Goal: Task Accomplishment & Management: Use online tool/utility

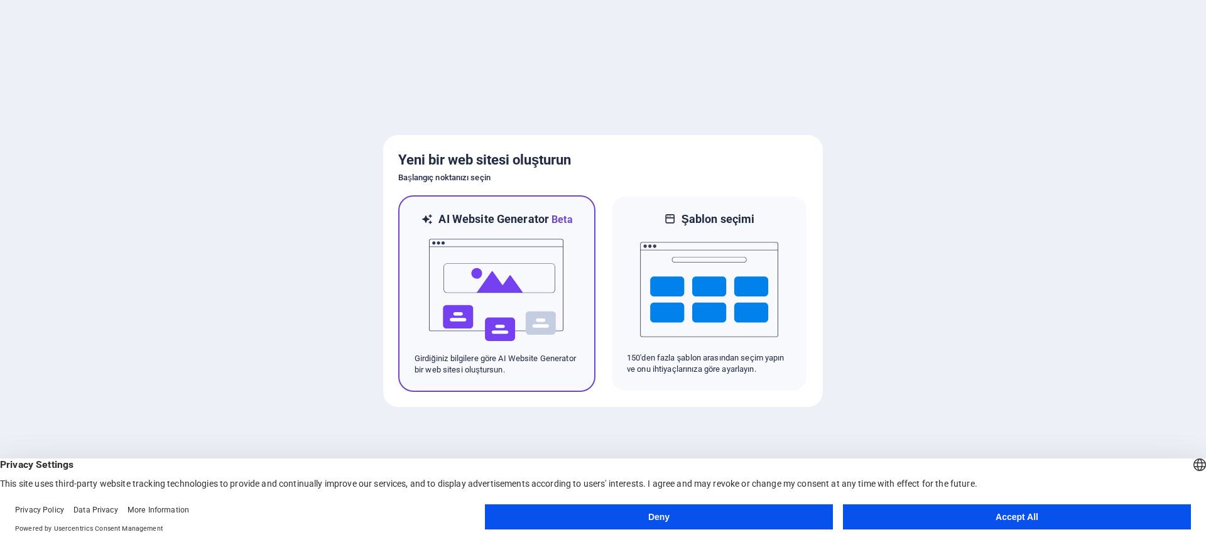
click at [513, 236] on img at bounding box center [497, 290] width 138 height 126
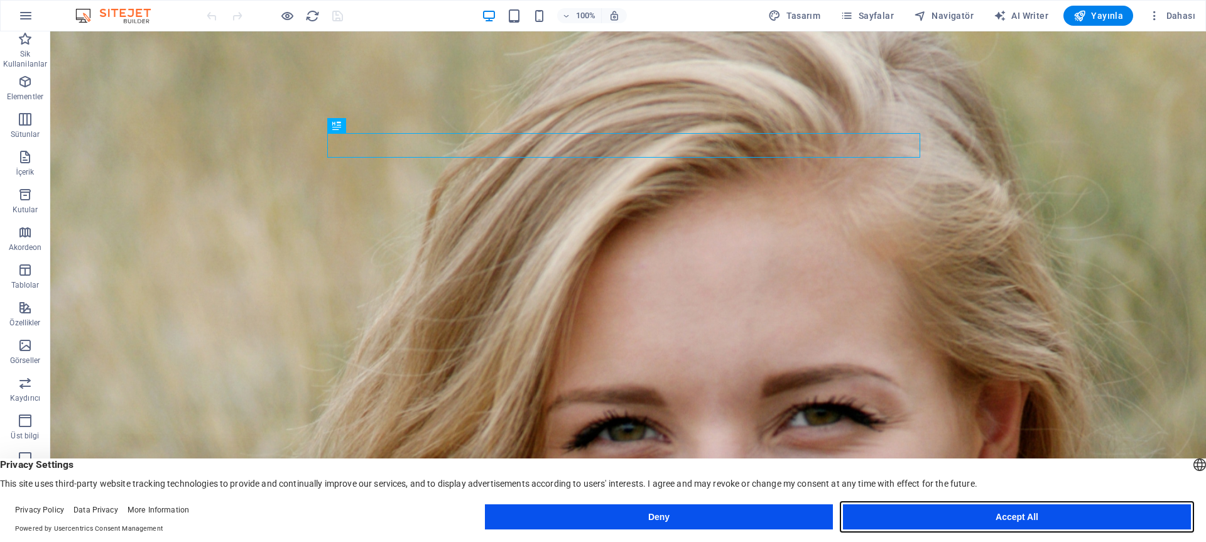
click at [991, 513] on button "Accept All" at bounding box center [1017, 516] width 348 height 25
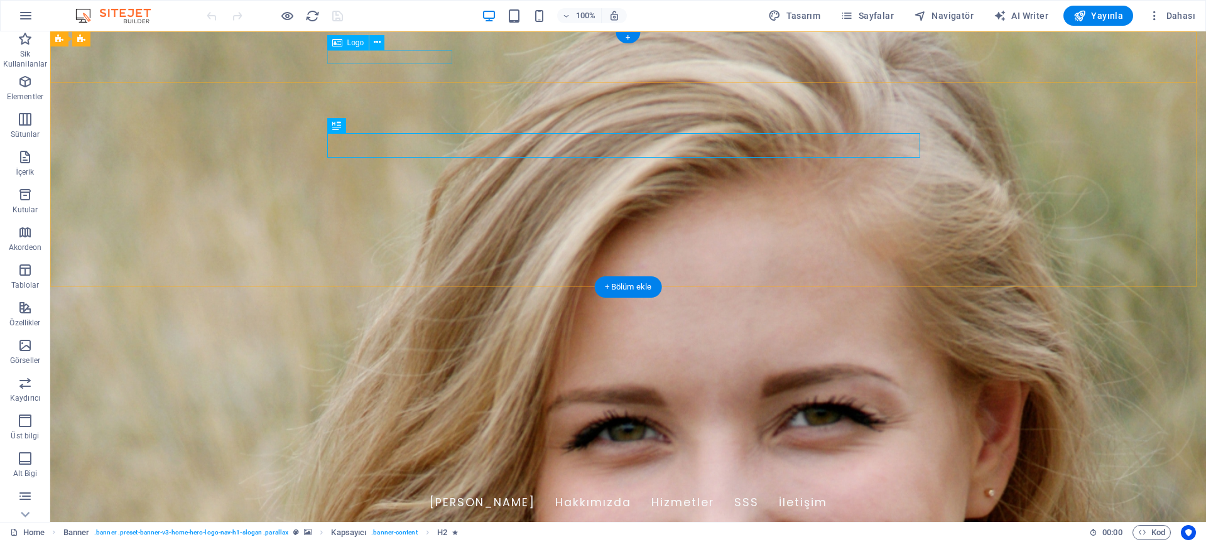
click at [406, 474] on div "[DOMAIN_NAME]" at bounding box center [628, 481] width 593 height 14
click at [353, 45] on span "Logo" at bounding box center [355, 43] width 17 height 8
click at [374, 41] on icon at bounding box center [377, 42] width 7 height 13
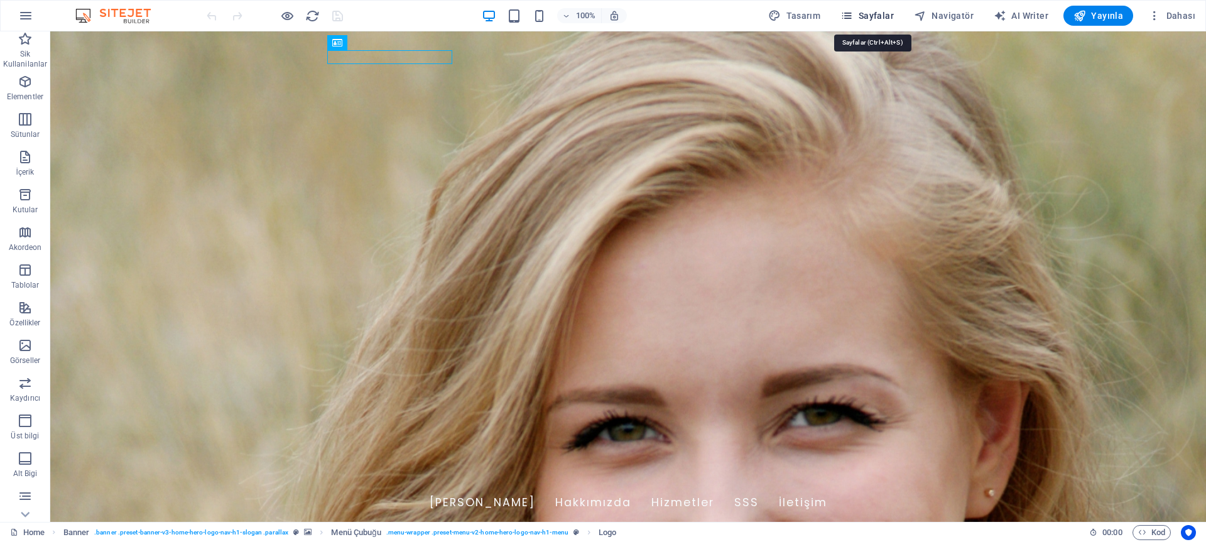
click at [880, 14] on span "Sayfalar" at bounding box center [867, 15] width 53 height 13
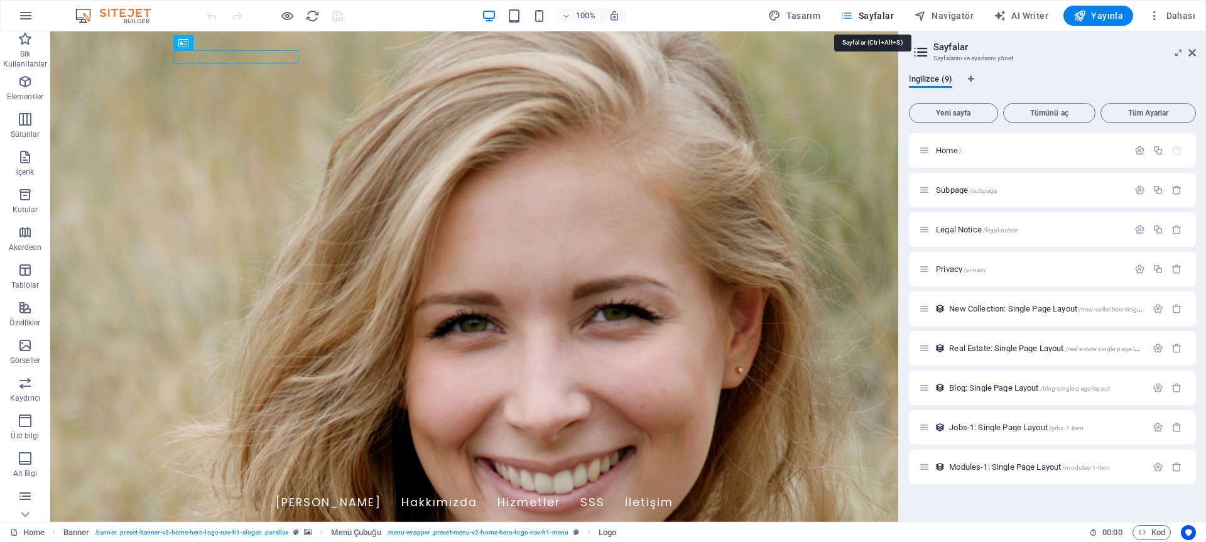
click at [880, 14] on span "Sayfalar" at bounding box center [867, 15] width 53 height 13
click at [813, 13] on span "Tasarım" at bounding box center [794, 15] width 52 height 13
select select "px"
select select "200"
select select "px"
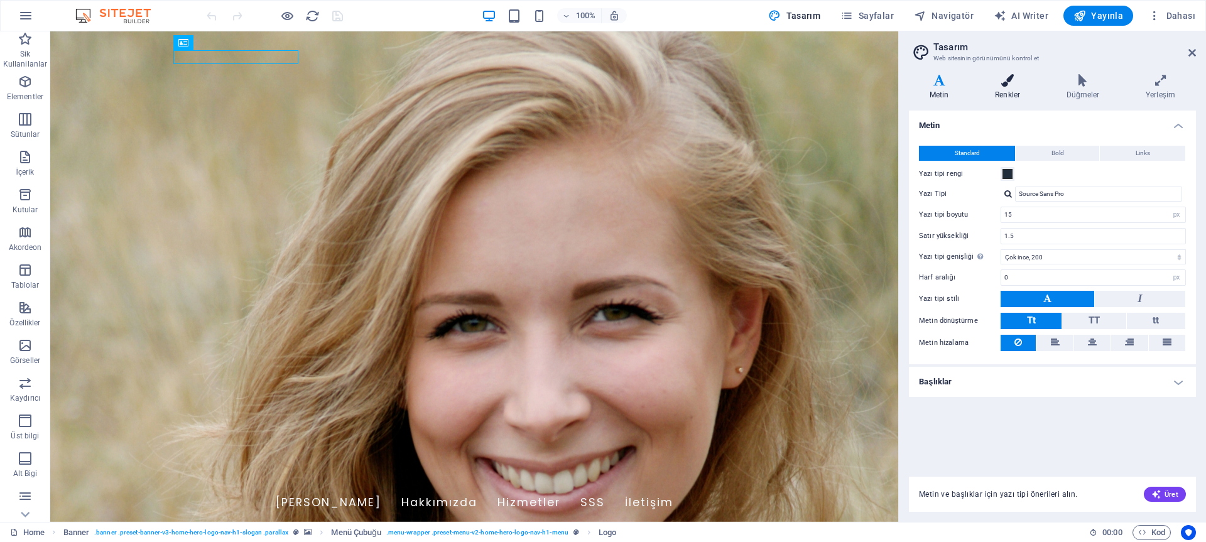
click at [1011, 87] on h4 "Renkler" at bounding box center [1010, 87] width 72 height 26
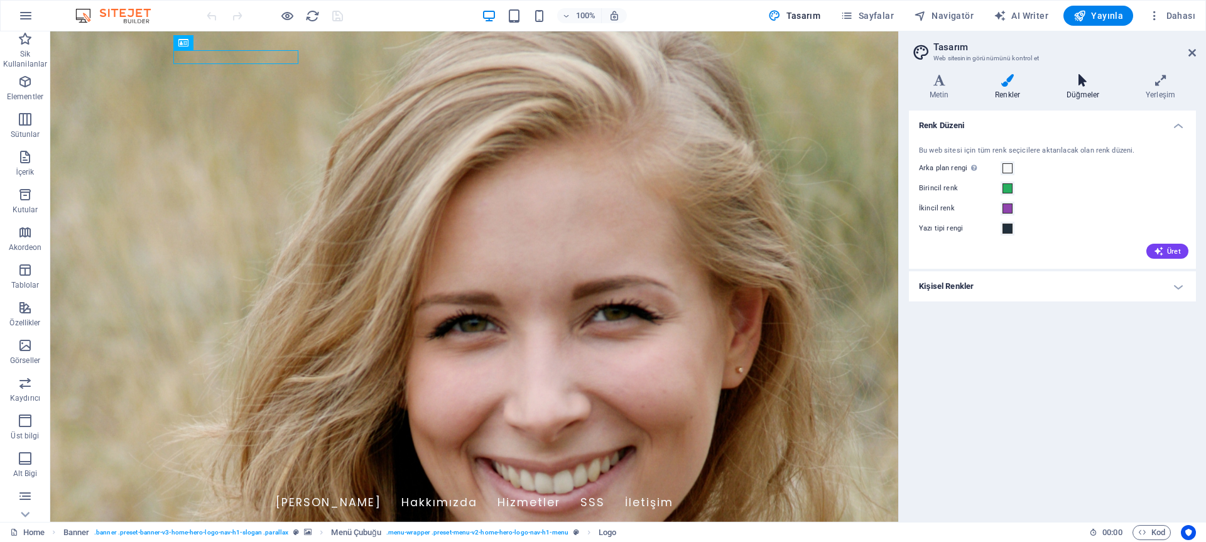
click at [1076, 87] on h4 "Düğmeler" at bounding box center [1085, 87] width 79 height 26
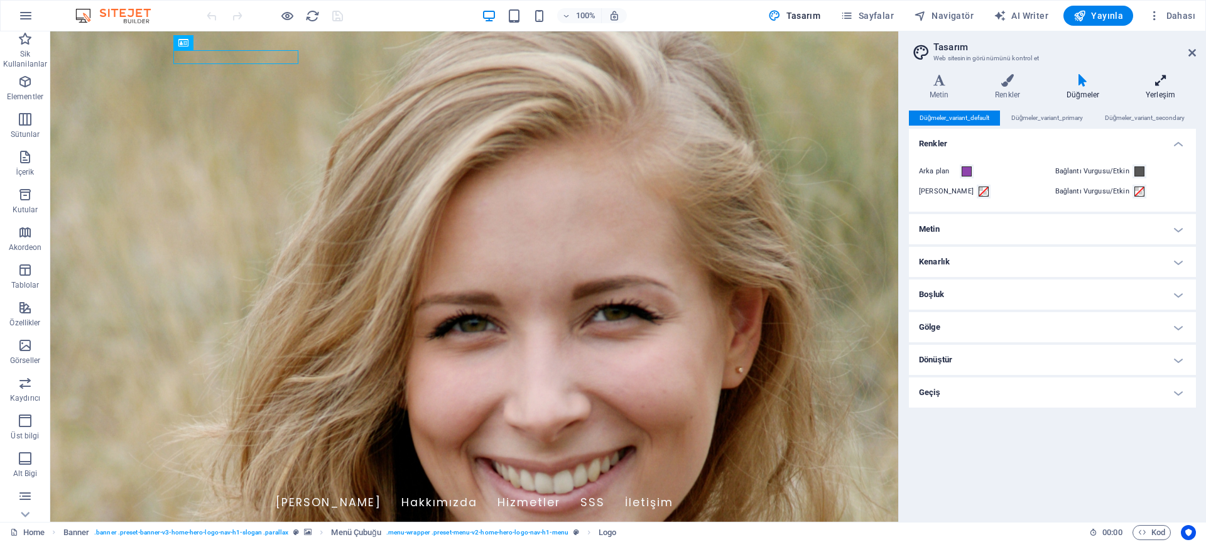
click at [1160, 92] on h4 "Yerleşim" at bounding box center [1160, 87] width 71 height 26
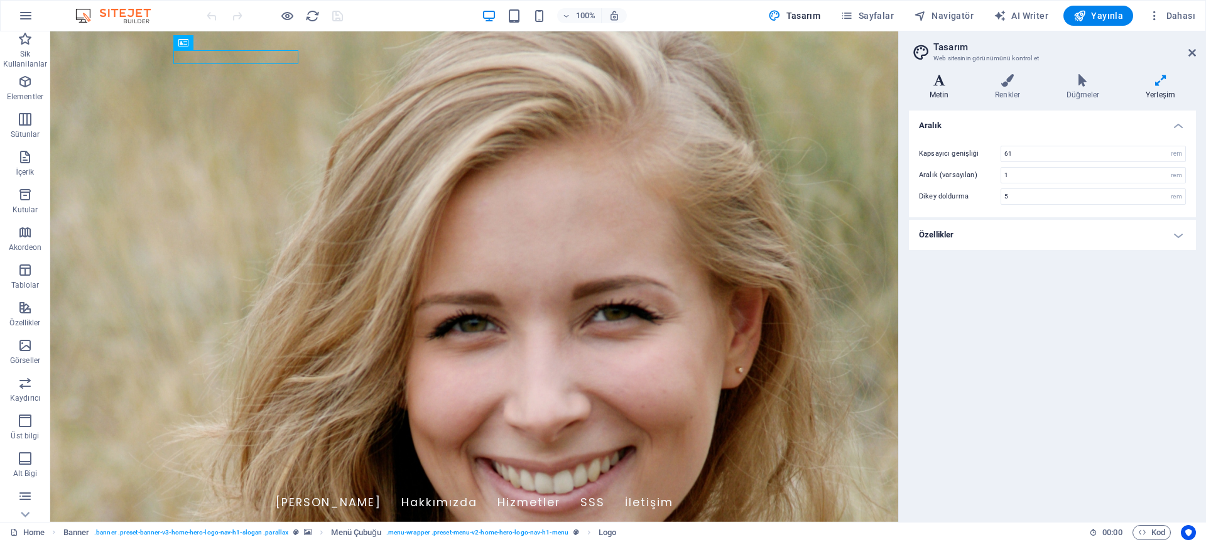
click at [952, 93] on h4 "Metin" at bounding box center [941, 87] width 65 height 26
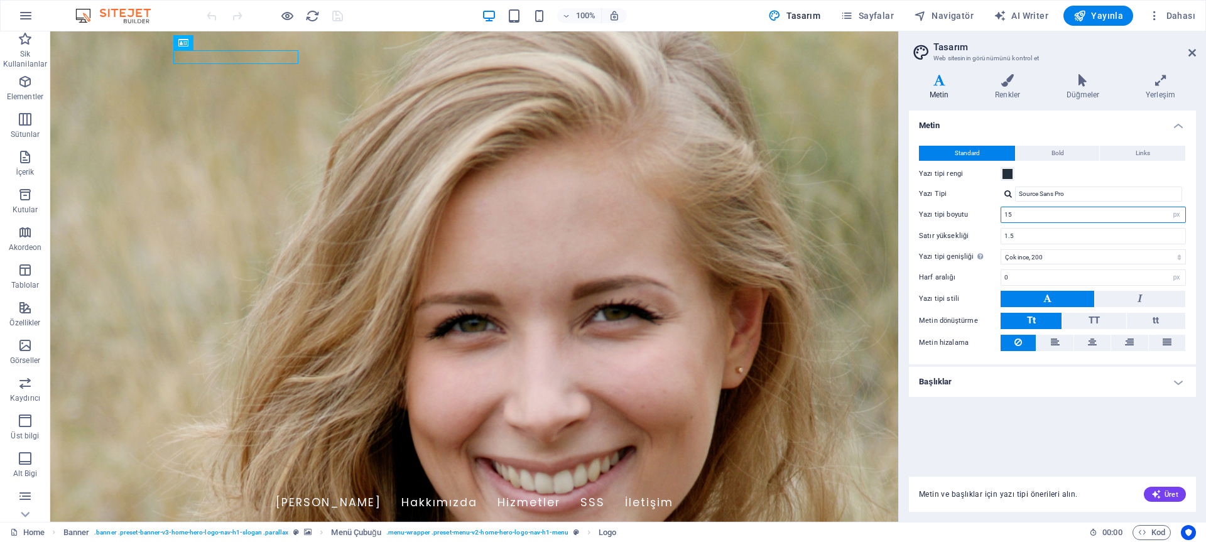
click at [1122, 217] on input "15" at bounding box center [1093, 214] width 184 height 15
type input "18"
click at [1056, 256] on select "İncecik, 100 Çok ince, 200 İnce, 300 Normal, 400 Orta, 500 Yarı kalın, 600 Kalı…" at bounding box center [1093, 256] width 185 height 15
click at [1001, 249] on select "İncecik, 100 Çok ince, 200 İnce, 300 Normal, 400 Orta, 500 Yarı kalın, 600 Kalı…" at bounding box center [1093, 256] width 185 height 15
click at [1042, 258] on select "İncecik, 100 Çok ince, 200 İnce, 300 Normal, 400 Orta, 500 Yarı kalın, 600 Kalı…" at bounding box center [1093, 256] width 185 height 15
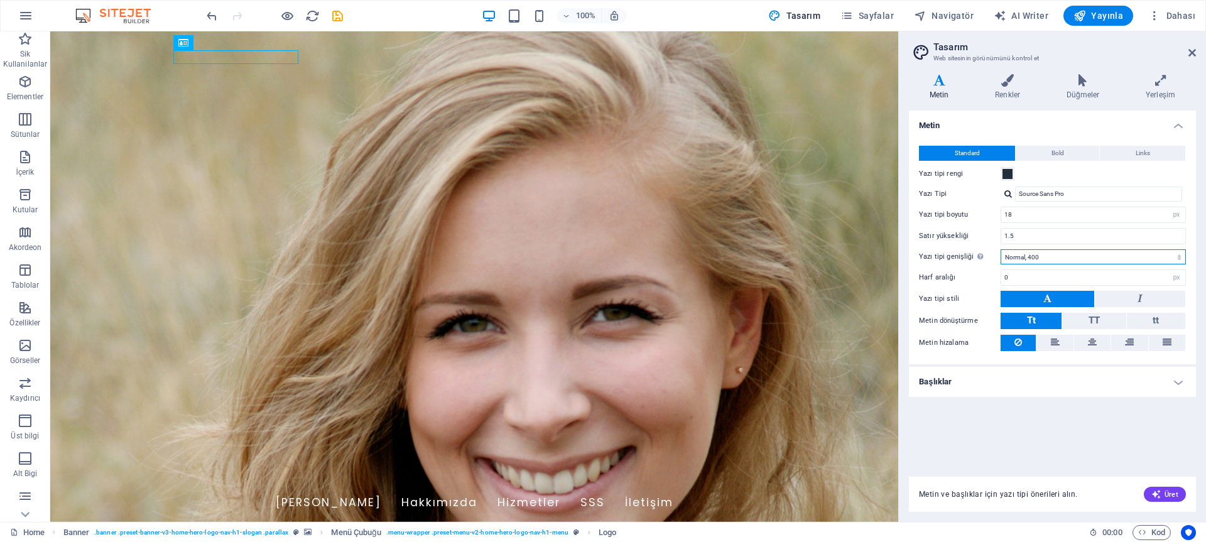
select select "300"
click at [1001, 249] on select "İncecik, 100 Çok ince, 200 İnce, 300 Normal, 400 Orta, 500 Yarı kalın, 600 Kalı…" at bounding box center [1093, 256] width 185 height 15
click at [1073, 193] on input "Source Sans Pro" at bounding box center [1098, 194] width 167 height 15
click at [1081, 195] on input "Source Sans Pro" at bounding box center [1098, 194] width 167 height 15
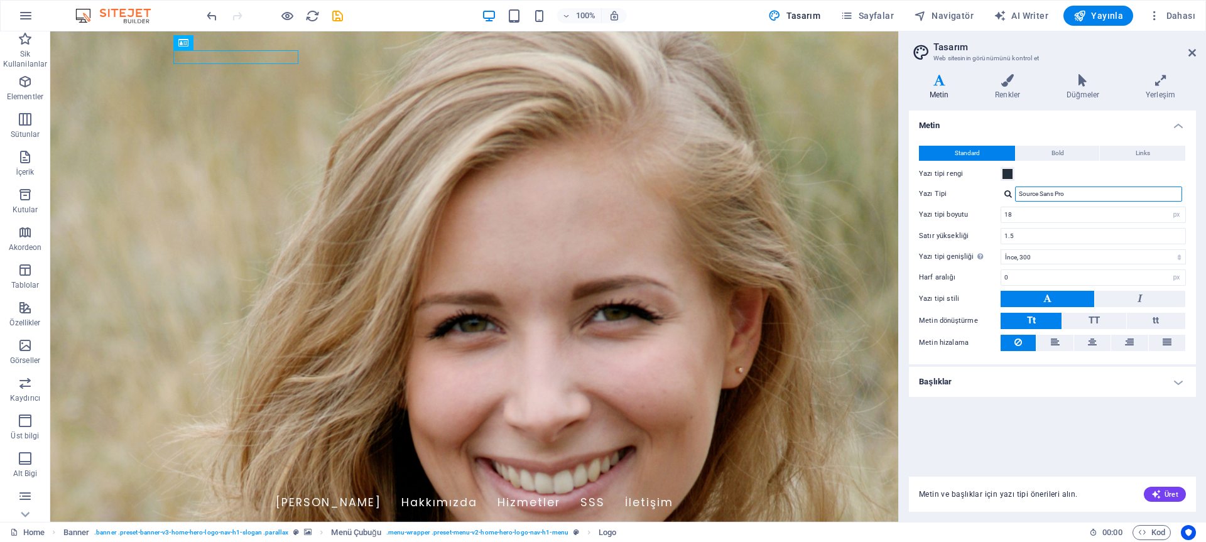
click at [1081, 195] on input "Source Sans Pro" at bounding box center [1098, 194] width 167 height 15
type input "exo"
click at [1059, 208] on div "Yazı tiplerini yönet →" at bounding box center [1101, 210] width 166 height 13
select select "popularity"
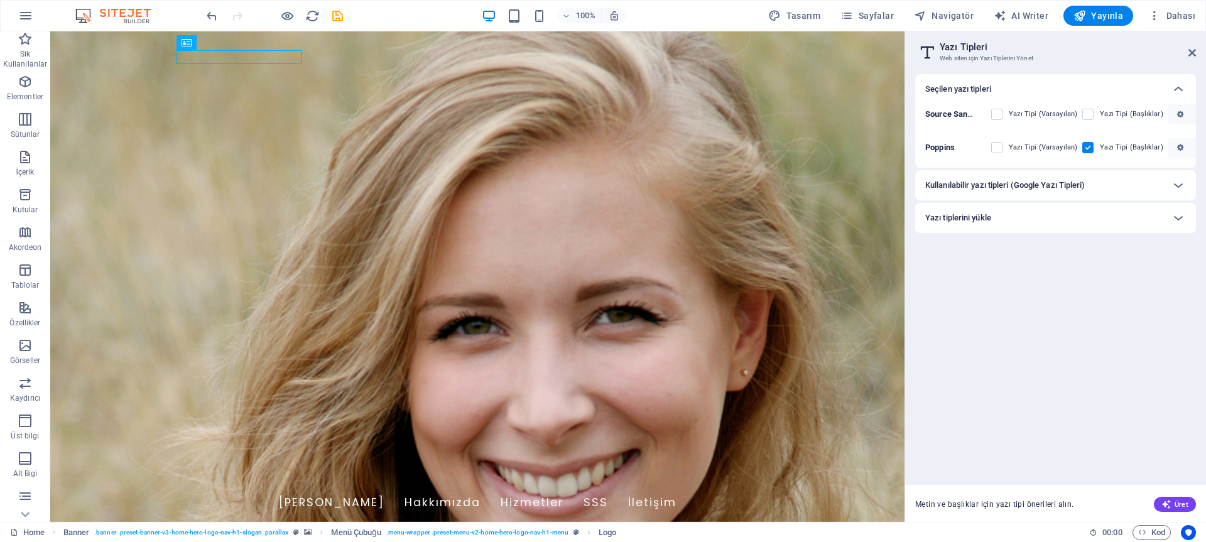
click at [1099, 182] on div "Kullanılabilir yazı tipleri (Google Yazı Tipleri)" at bounding box center [1044, 185] width 238 height 15
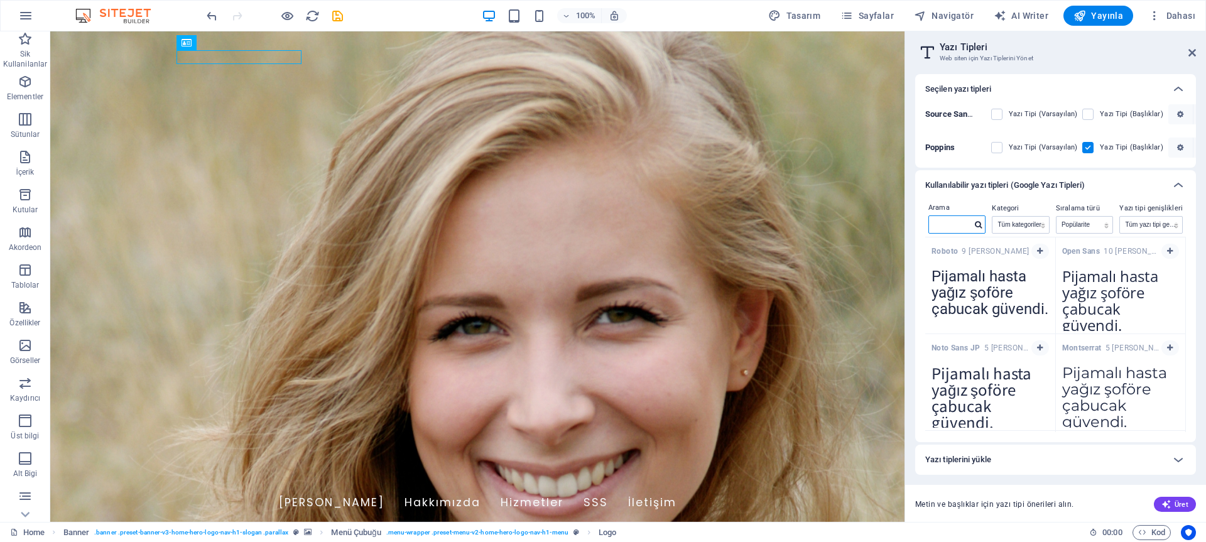
click at [952, 227] on input "text" at bounding box center [950, 224] width 42 height 16
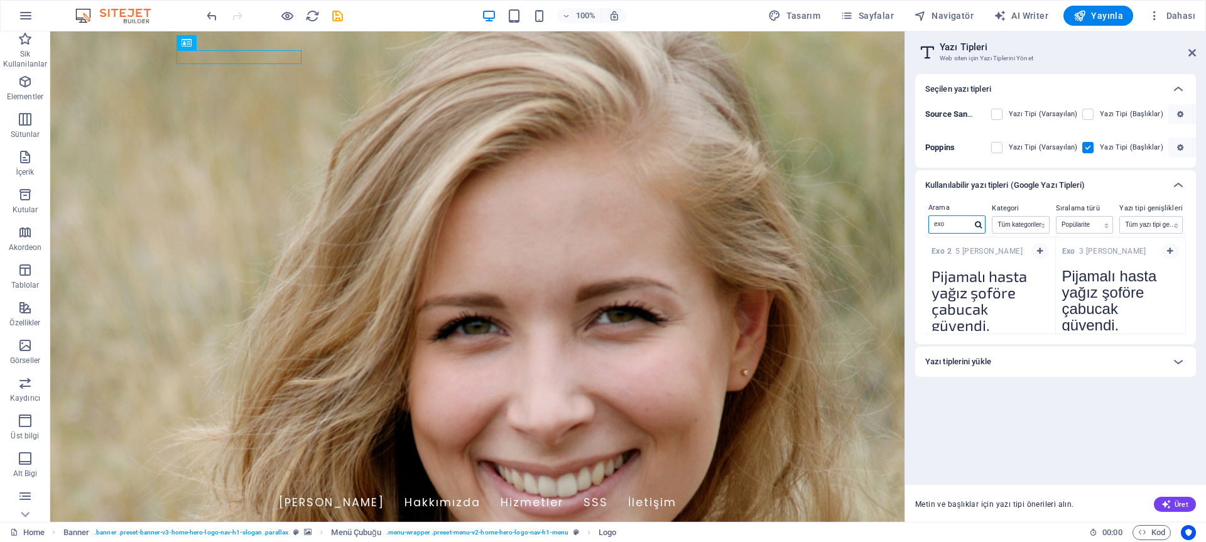
type input "exo"
click at [1108, 253] on div "Exo 3 [PERSON_NAME]" at bounding box center [1121, 249] width 130 height 25
click at [1164, 253] on button "button" at bounding box center [1171, 251] width 18 height 15
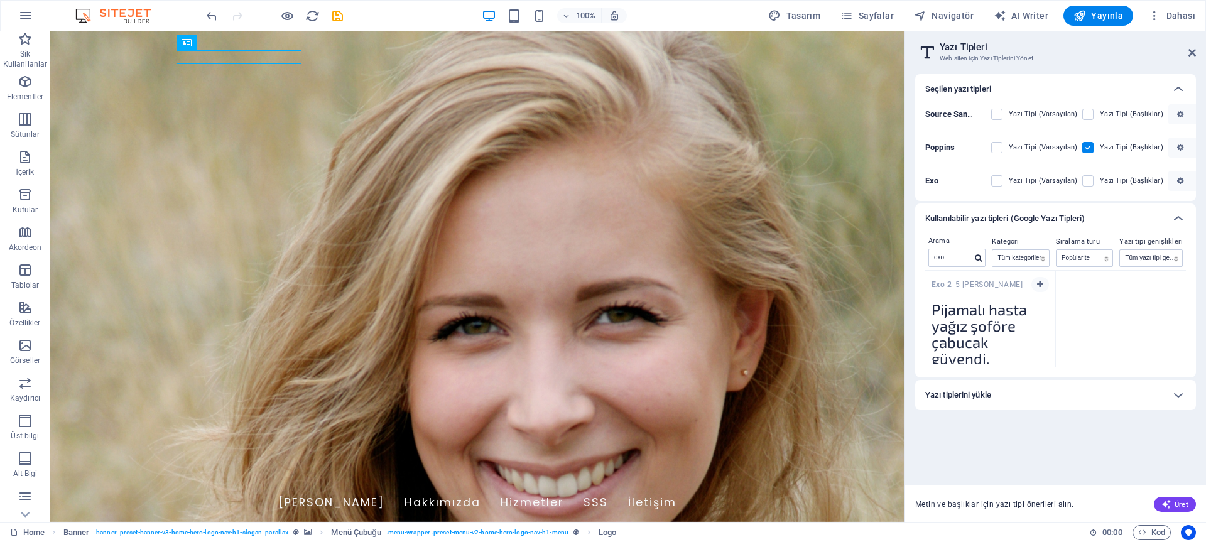
click at [1118, 321] on div "Exo 2 5 [PERSON_NAME] Pijamalı hasta yağız şoföre çabucak güvendi. Metni tüm ön…" at bounding box center [1055, 319] width 261 height 97
click at [1194, 53] on icon at bounding box center [1193, 53] width 8 height 10
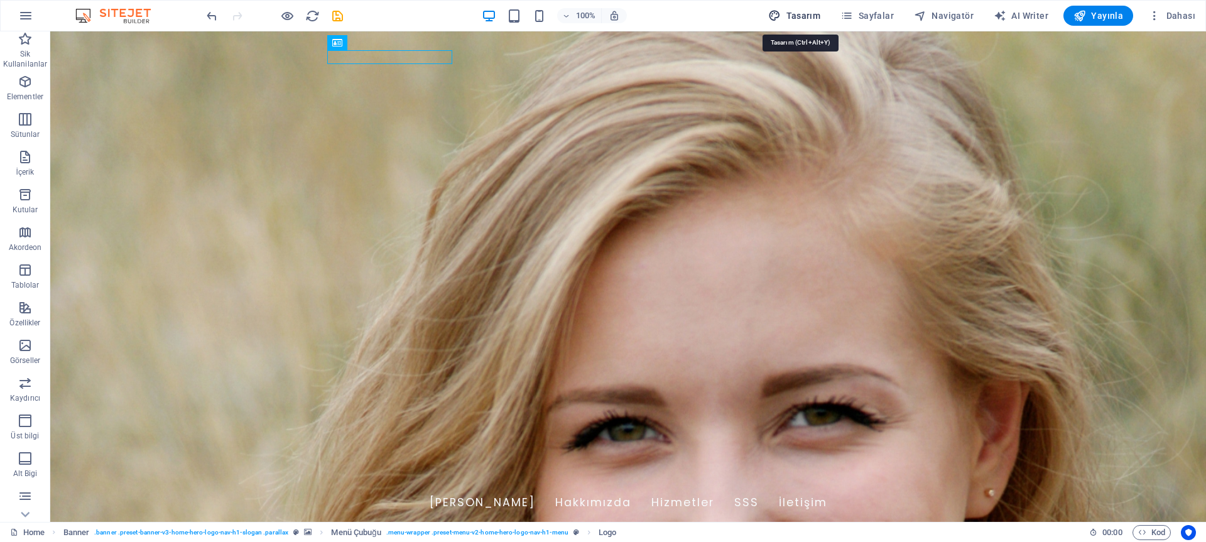
click at [817, 19] on span "Tasarım" at bounding box center [794, 15] width 52 height 13
select select "px"
select select "300"
select select "px"
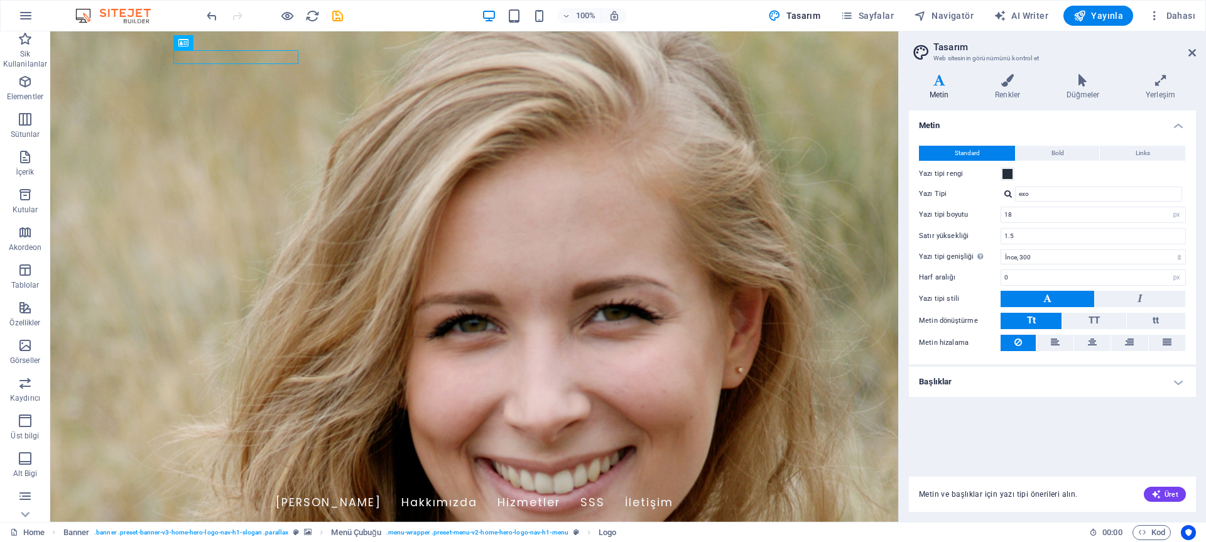
click at [1064, 374] on h4 "Başlıklar" at bounding box center [1052, 382] width 287 height 30
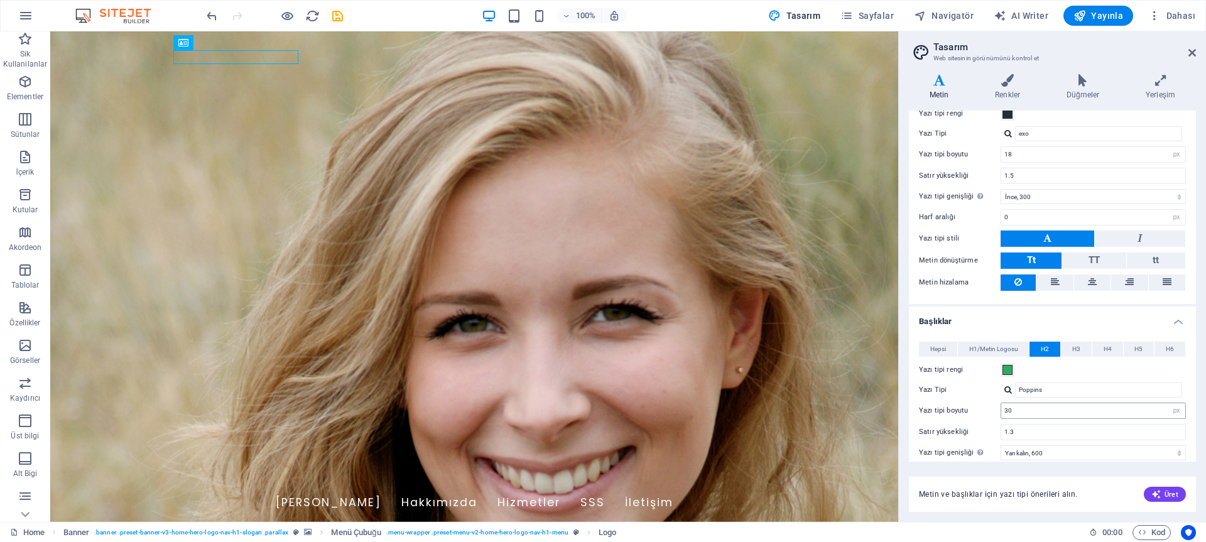
scroll to position [71, 0]
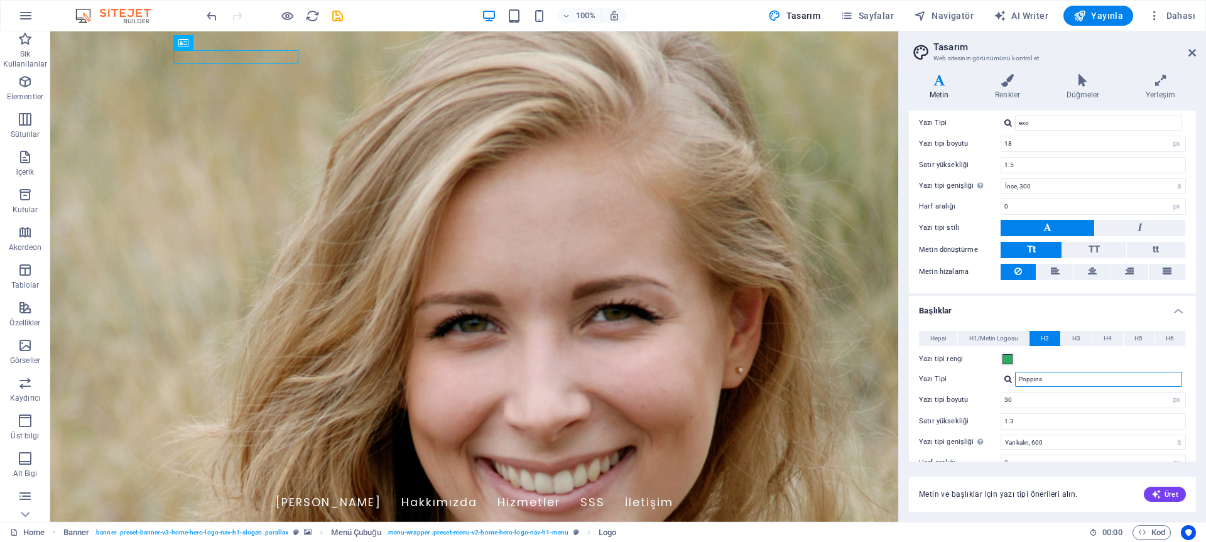
click at [1057, 379] on input "Poppins" at bounding box center [1098, 379] width 167 height 15
click at [1056, 379] on input "Poppins" at bounding box center [1098, 379] width 167 height 15
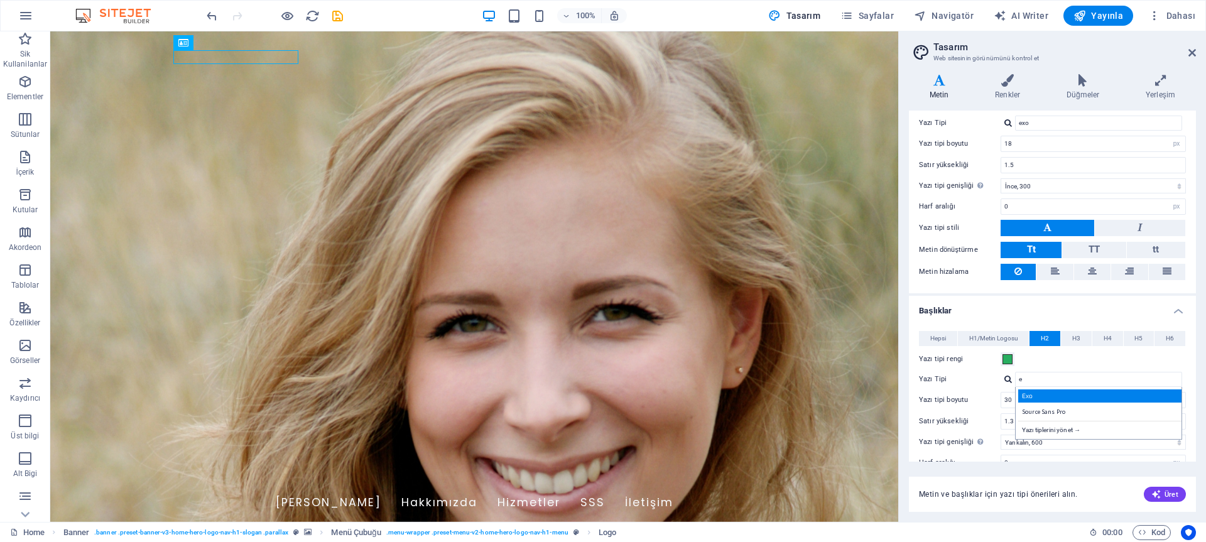
click at [1070, 397] on div "Exo" at bounding box center [1101, 396] width 166 height 13
type input "Exo"
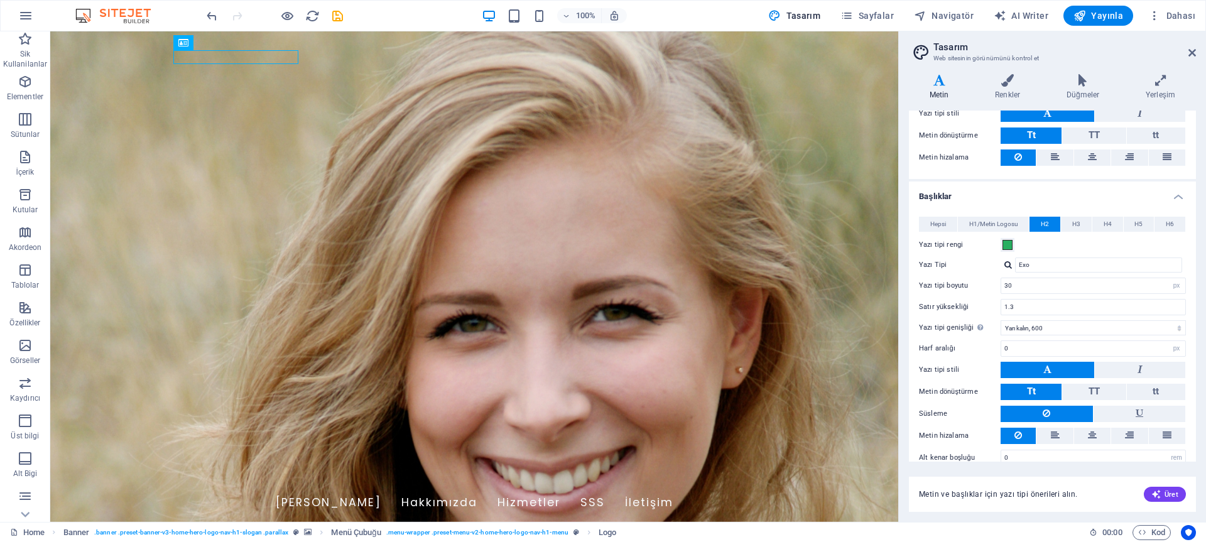
scroll to position [186, 0]
click at [989, 222] on span "H1/Metin Logosu" at bounding box center [993, 223] width 49 height 15
click at [1037, 266] on input "Poppins" at bounding box center [1098, 264] width 167 height 15
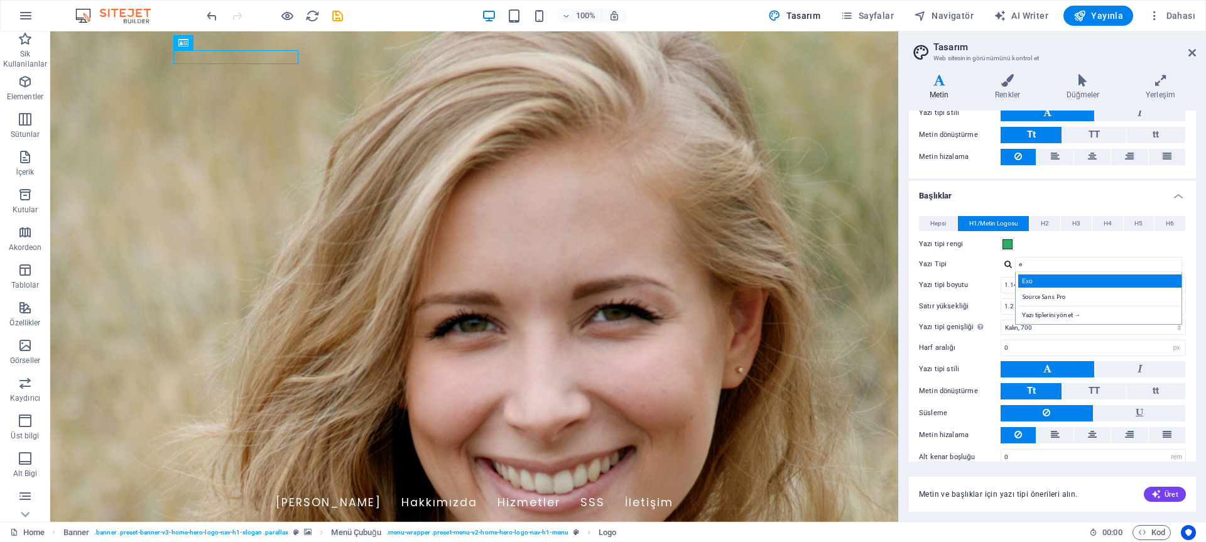
click at [1037, 280] on div "Exo" at bounding box center [1101, 281] width 166 height 13
type input "Exo"
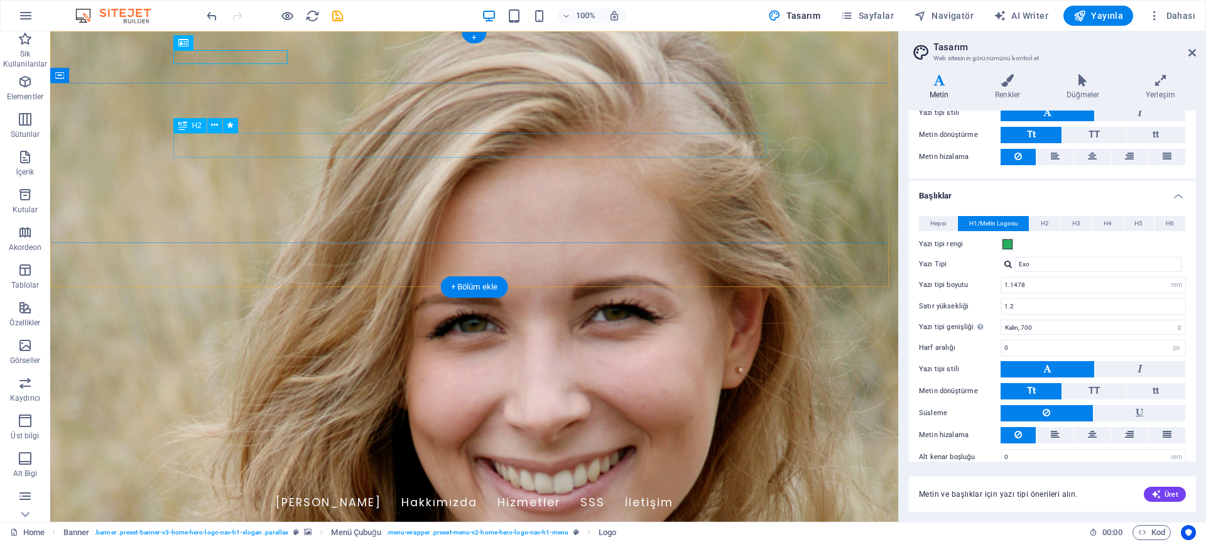
click at [195, 126] on span "H2" at bounding box center [196, 126] width 9 height 8
click at [211, 126] on icon at bounding box center [214, 125] width 7 height 13
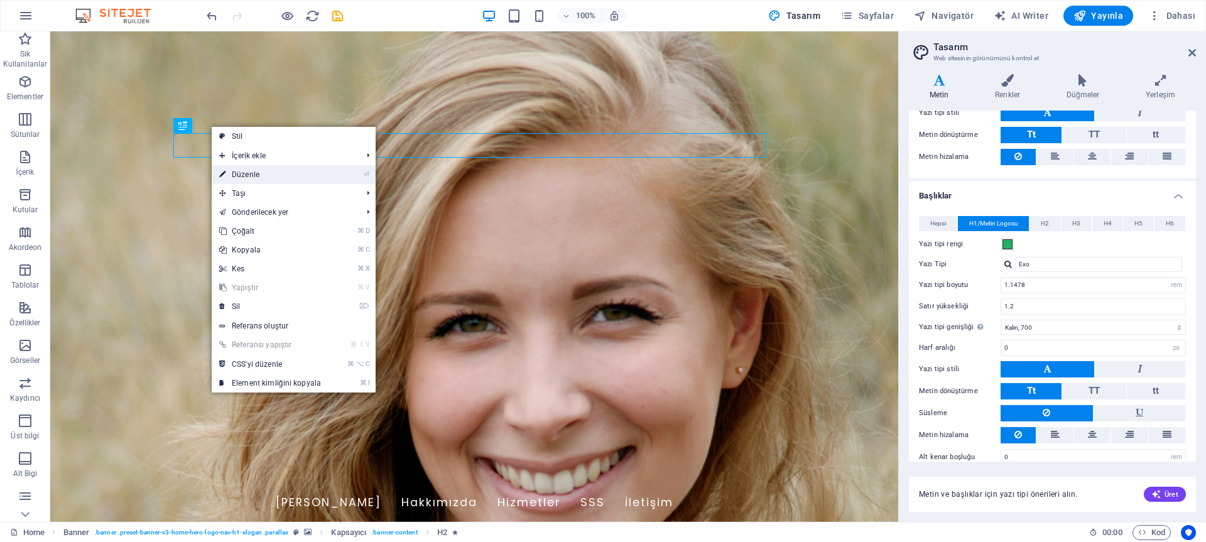
click at [256, 172] on link "⏎ Düzenle" at bounding box center [270, 174] width 117 height 19
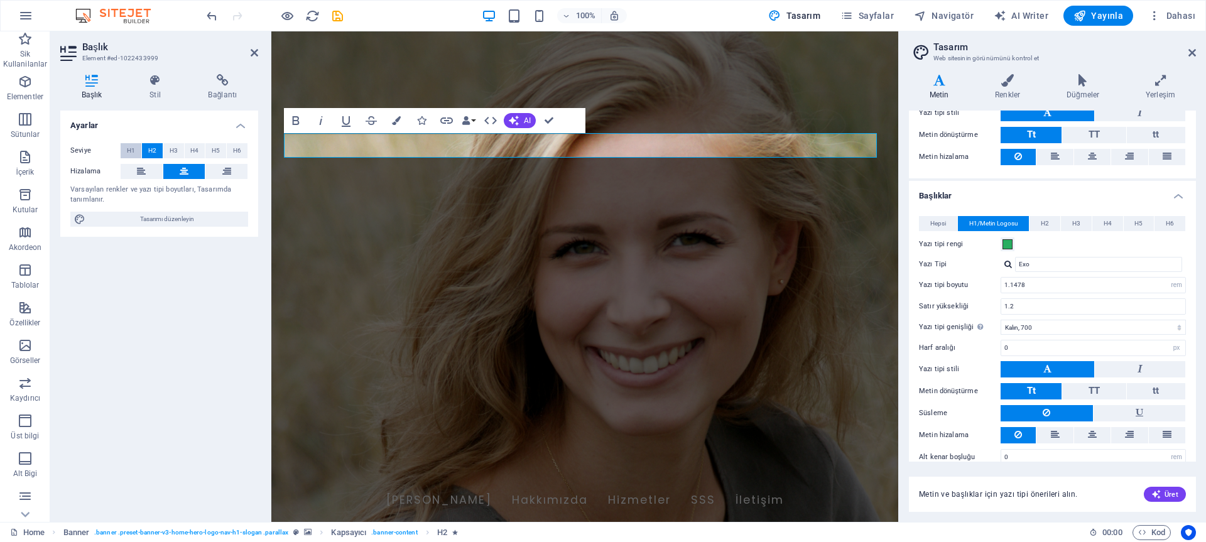
click at [134, 145] on span "H1" at bounding box center [131, 150] width 8 height 15
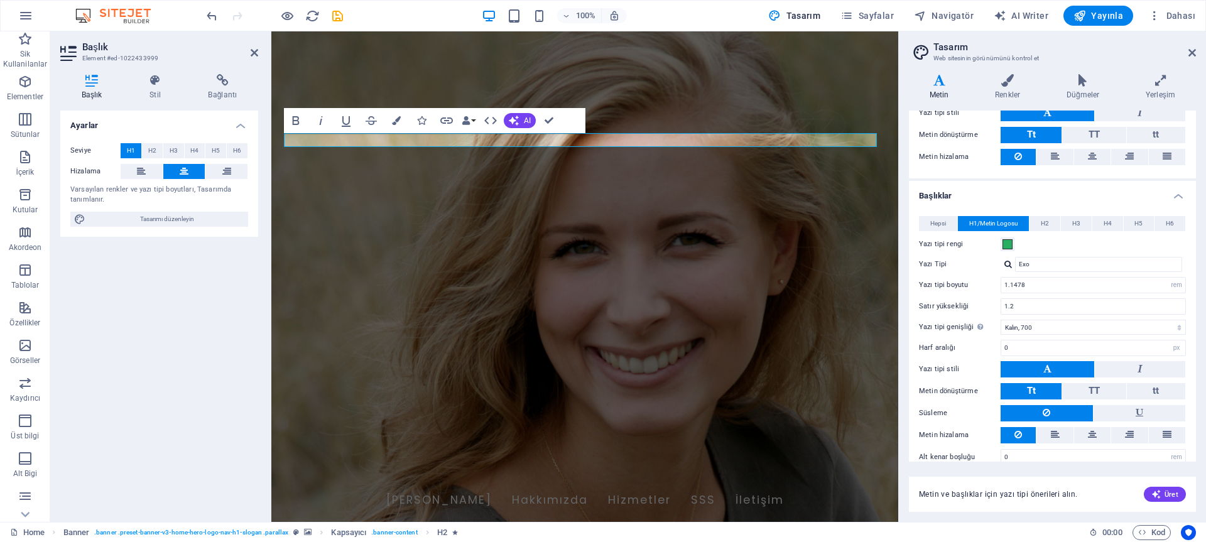
click at [128, 148] on span "H1" at bounding box center [131, 150] width 8 height 15
click at [121, 143] on button "H1" at bounding box center [131, 150] width 21 height 15
click at [145, 150] on button "H2" at bounding box center [152, 150] width 21 height 15
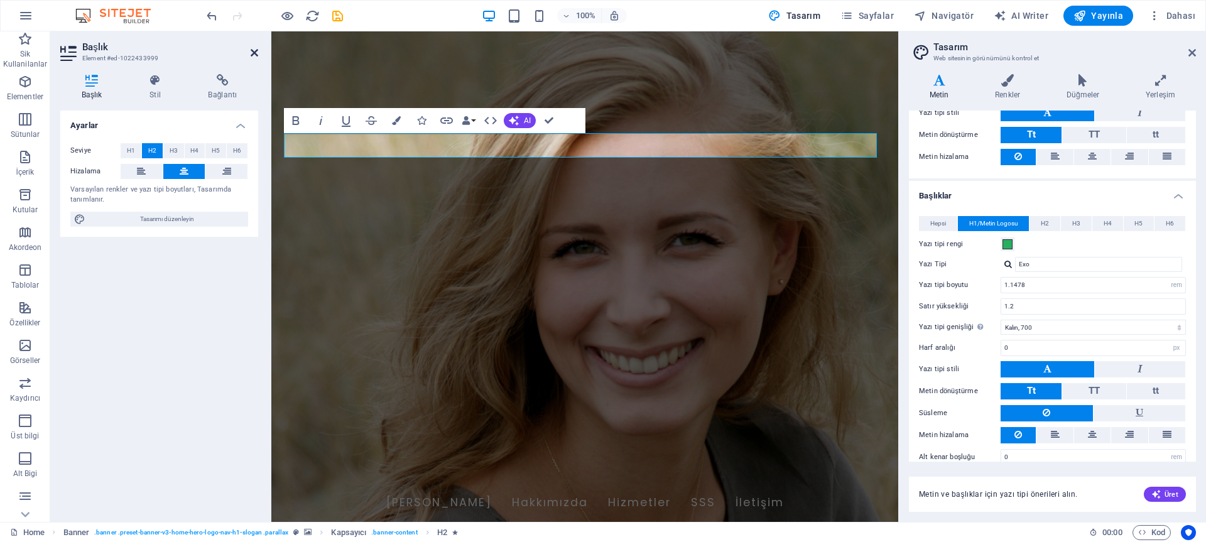
click at [256, 52] on icon at bounding box center [255, 53] width 8 height 10
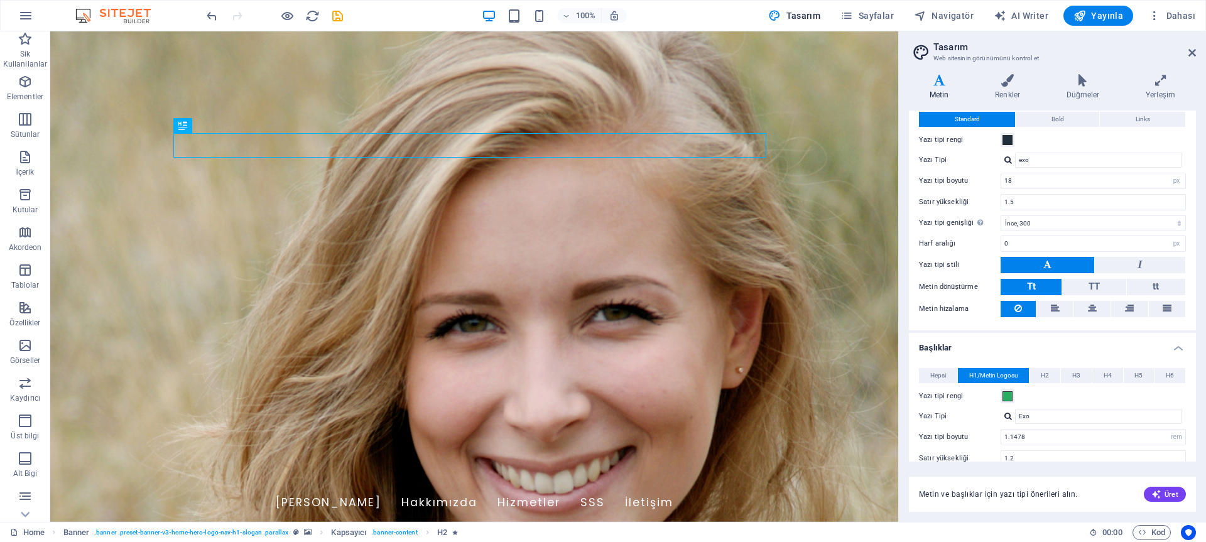
scroll to position [0, 0]
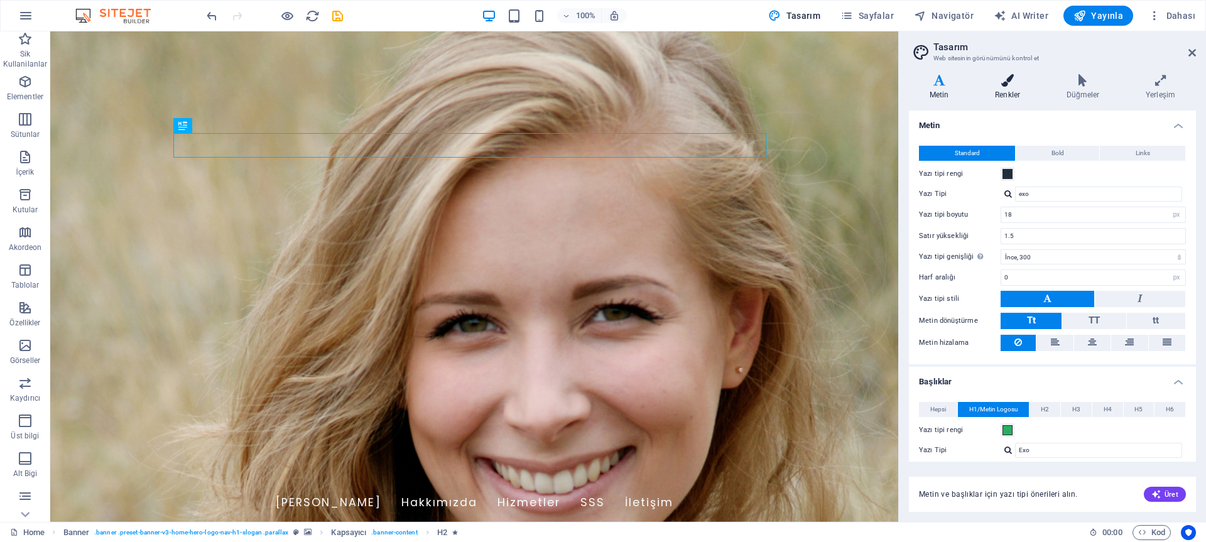
click at [1019, 95] on h4 "Renkler" at bounding box center [1010, 87] width 72 height 26
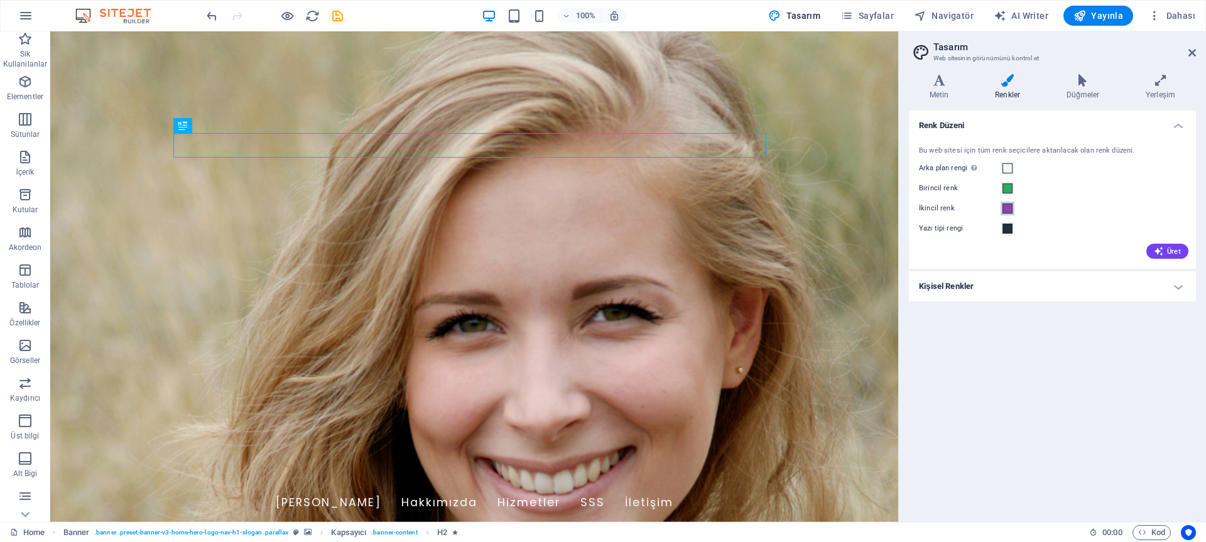
click at [1007, 212] on span at bounding box center [1008, 209] width 10 height 10
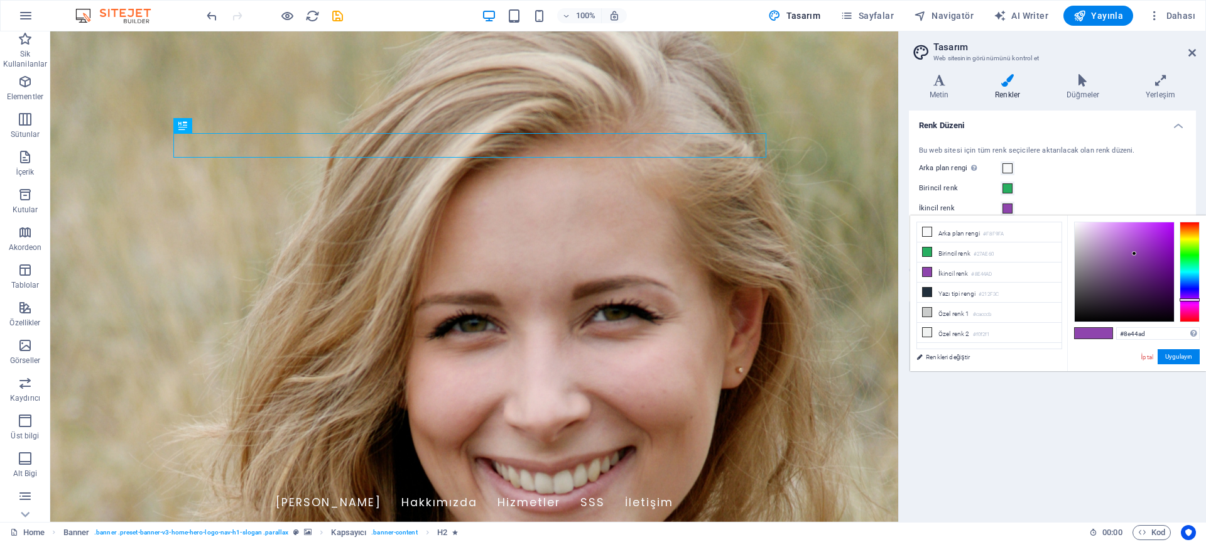
click at [1082, 184] on div "Birincil renk" at bounding box center [1052, 188] width 267 height 15
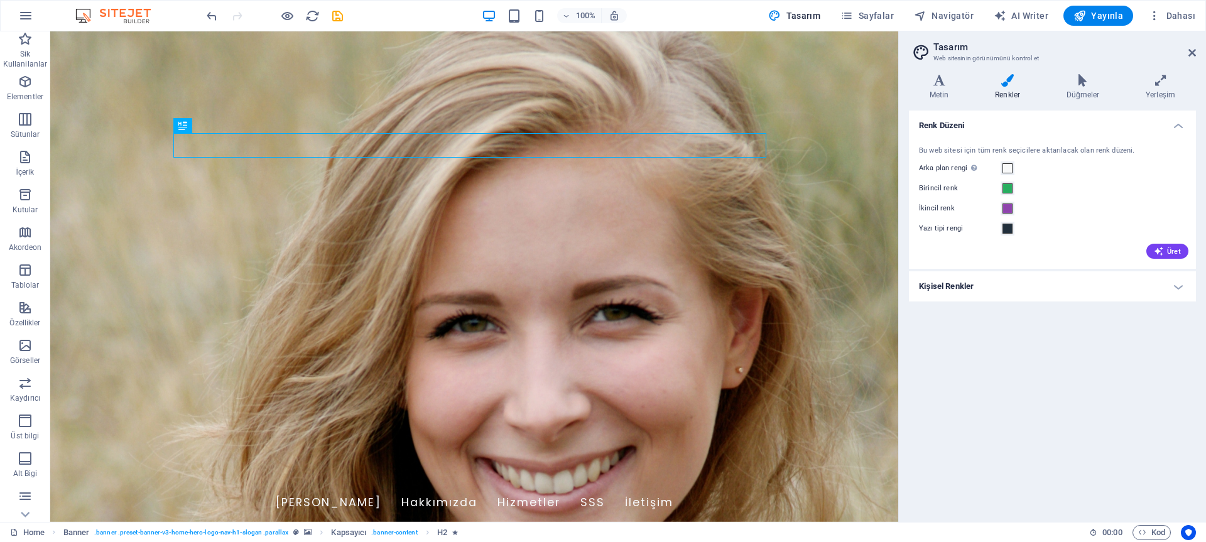
click at [993, 280] on h4 "Kişisel Renkler" at bounding box center [1052, 286] width 287 height 30
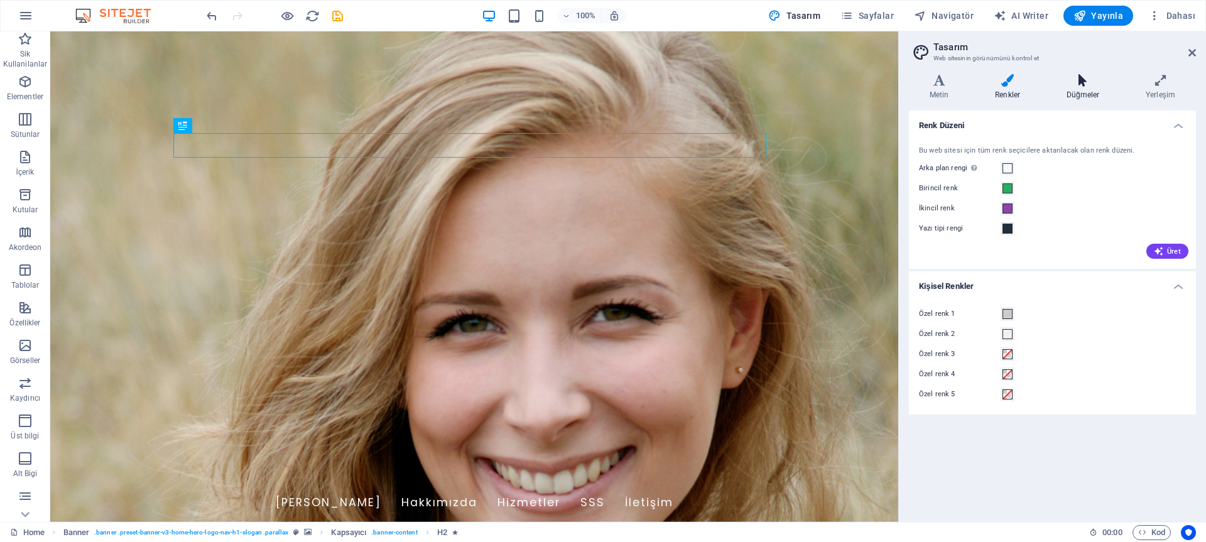
click at [1076, 96] on h4 "Düğmeler" at bounding box center [1085, 87] width 79 height 26
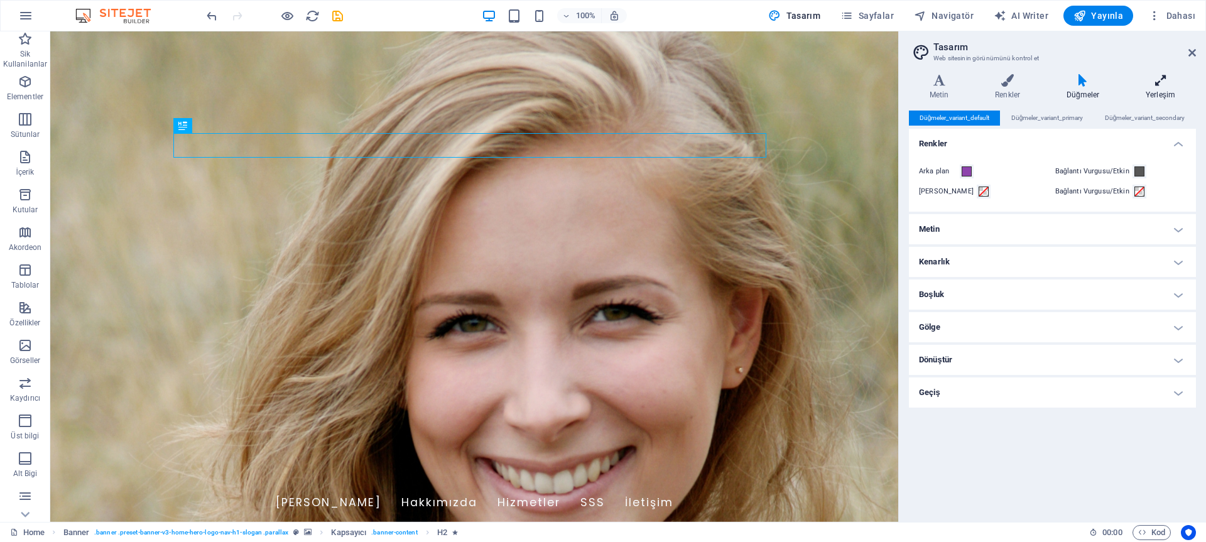
click at [1146, 81] on icon at bounding box center [1160, 80] width 71 height 13
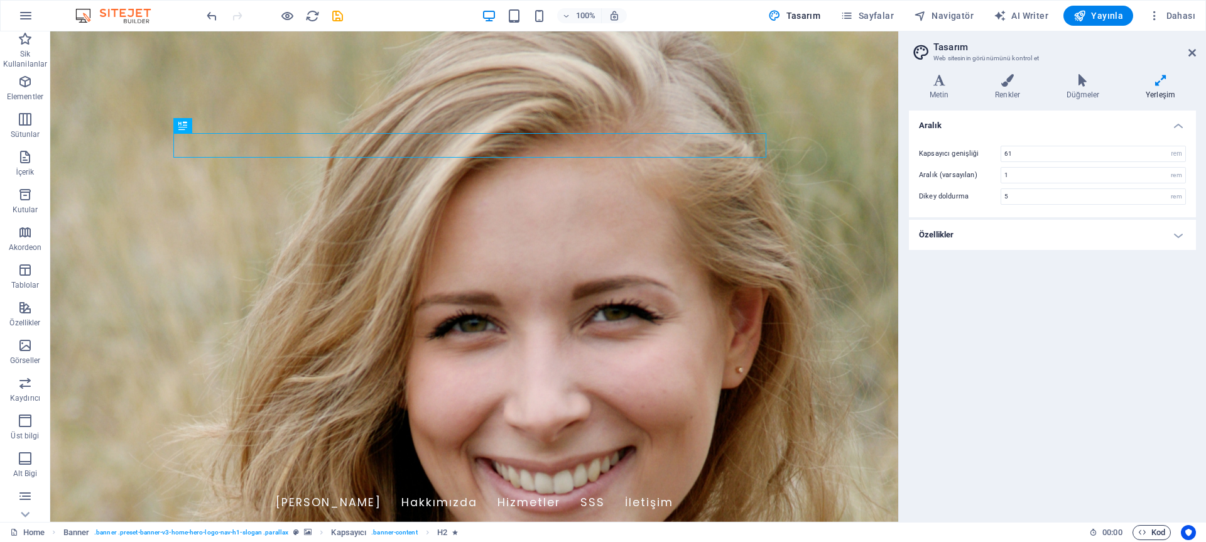
click at [1147, 535] on span "Kod" at bounding box center [1151, 532] width 27 height 15
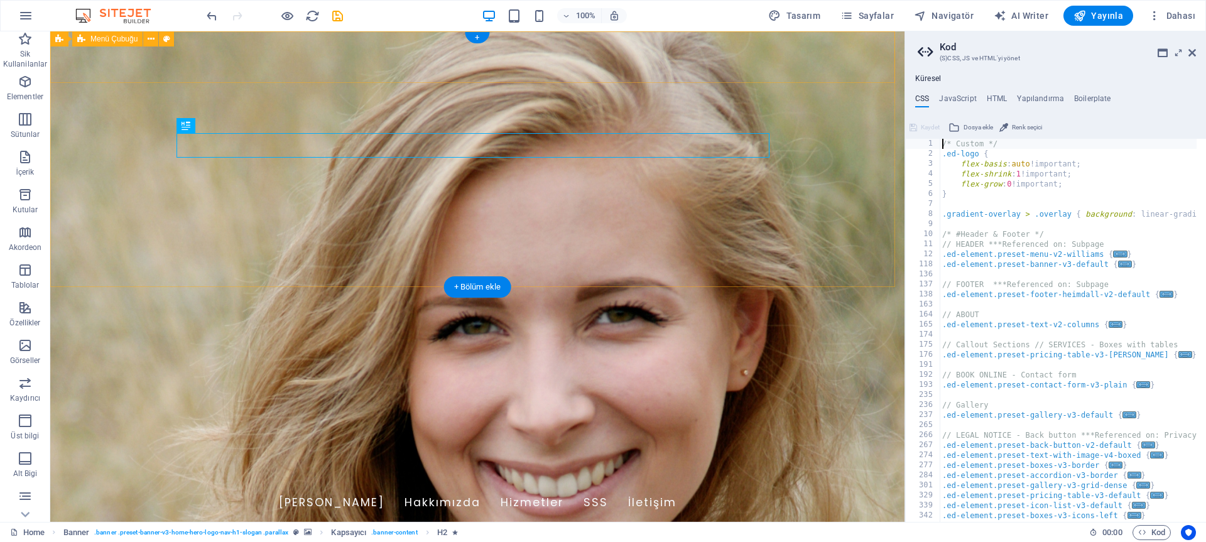
click at [783, 464] on div "[DOMAIN_NAME] Ana Sayfa Hakkımızda Hizmetler SSS İletişim" at bounding box center [477, 496] width 854 height 65
click at [784, 464] on div "[DOMAIN_NAME] Ana Sayfa Hakkımızda Hizmetler SSS İletişim" at bounding box center [477, 496] width 854 height 65
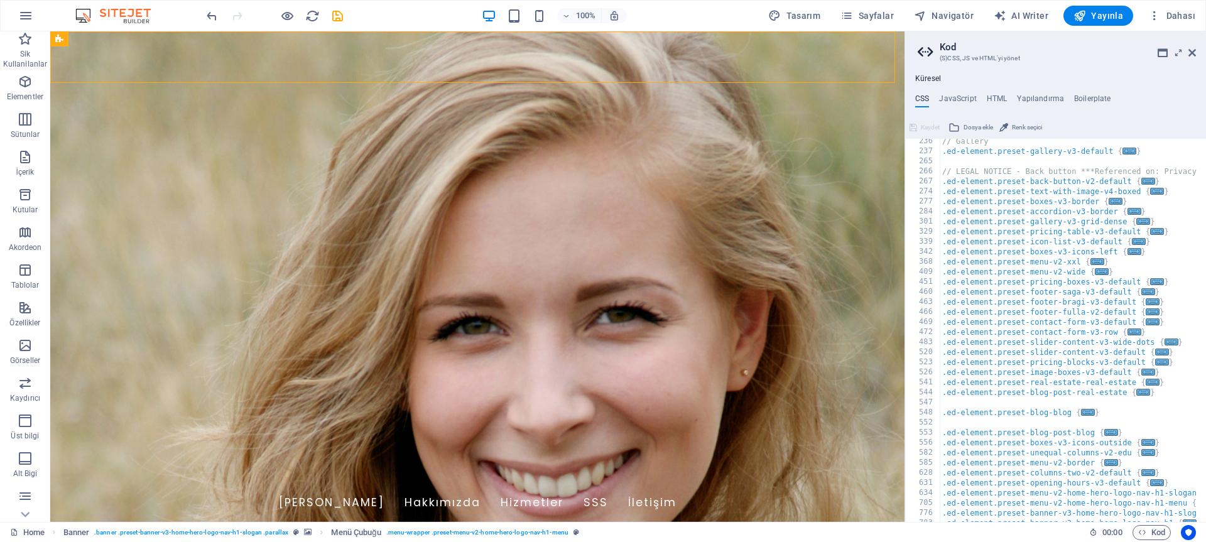
scroll to position [802, 0]
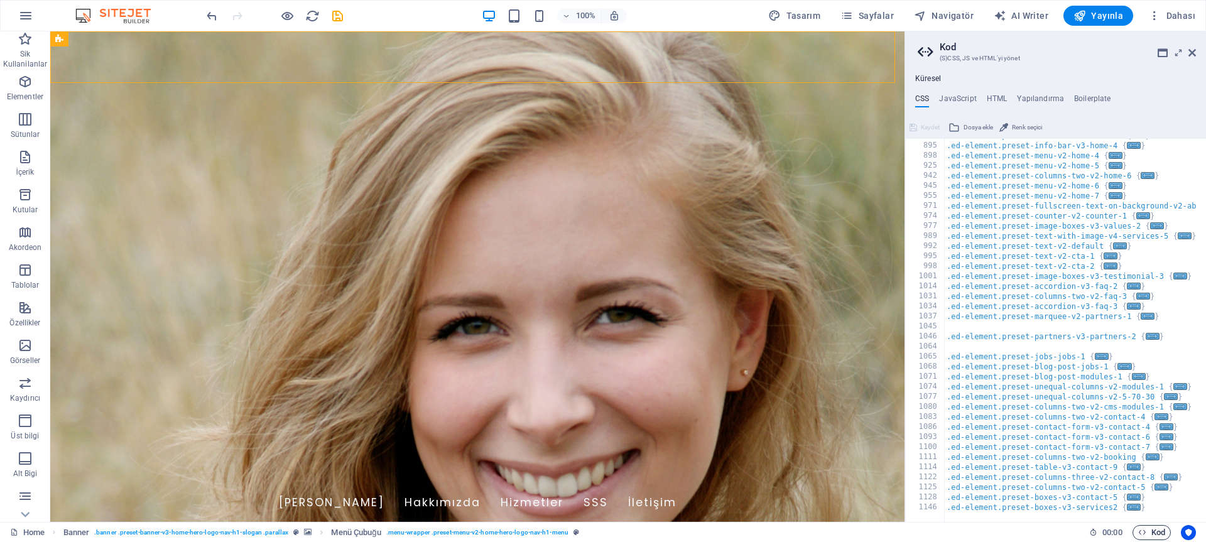
click at [1150, 531] on span "Kod" at bounding box center [1151, 532] width 27 height 15
click at [993, 97] on h4 "HTML" at bounding box center [997, 101] width 21 height 14
type textarea "<a href="#main-content" class="wv-link-content button">Skip to main content</a>"
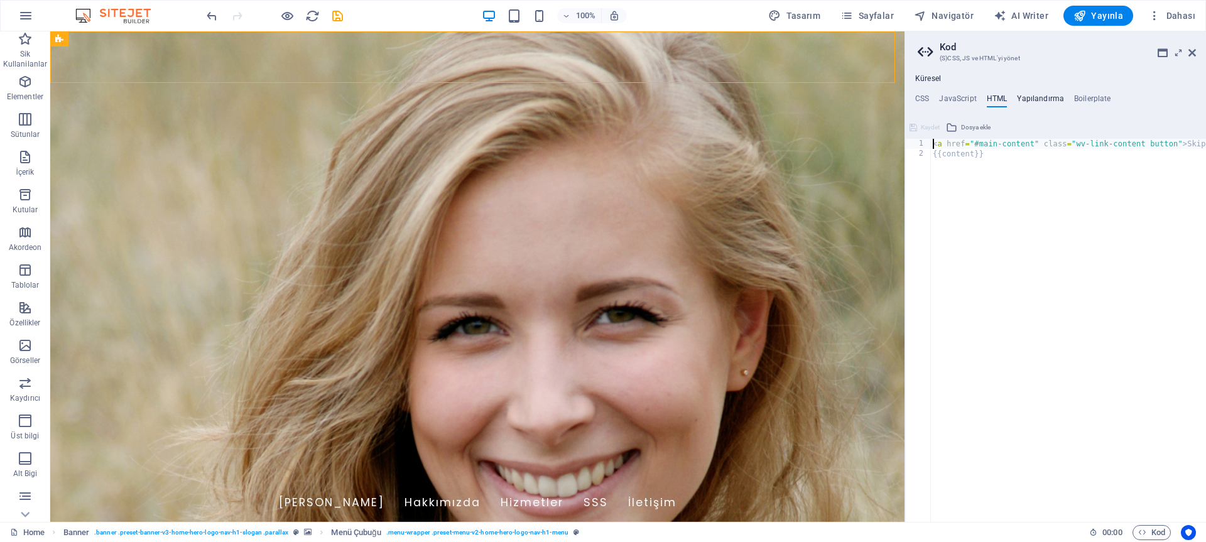
click at [1037, 104] on h4 "Yapılandırma" at bounding box center [1040, 101] width 47 height 14
type textarea "$color-background: #F8F9FA;"
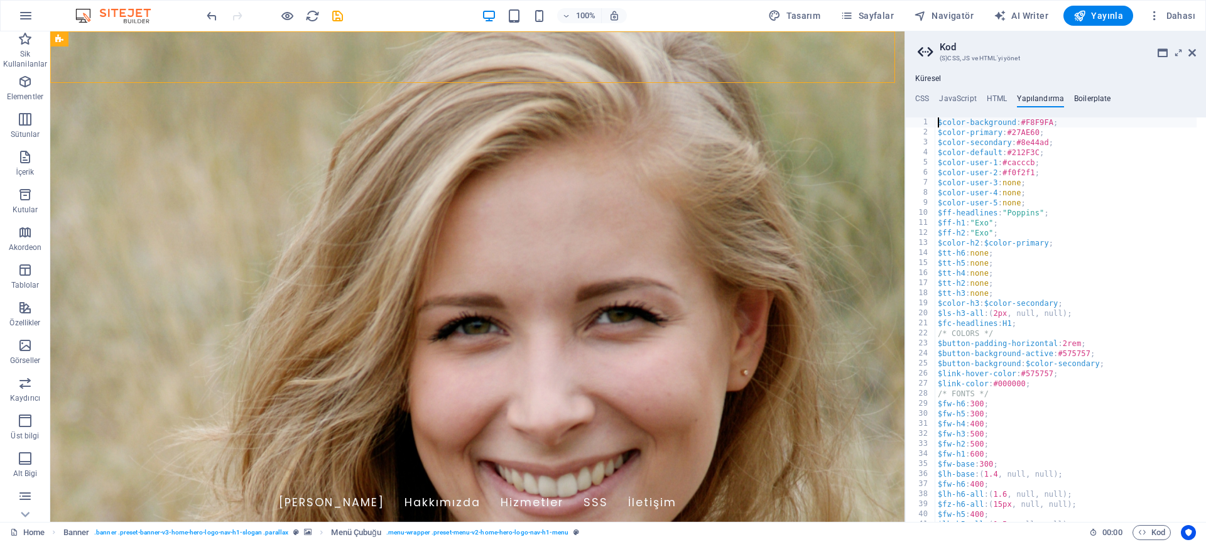
click at [1084, 99] on h4 "Boilerplate" at bounding box center [1092, 101] width 37 height 14
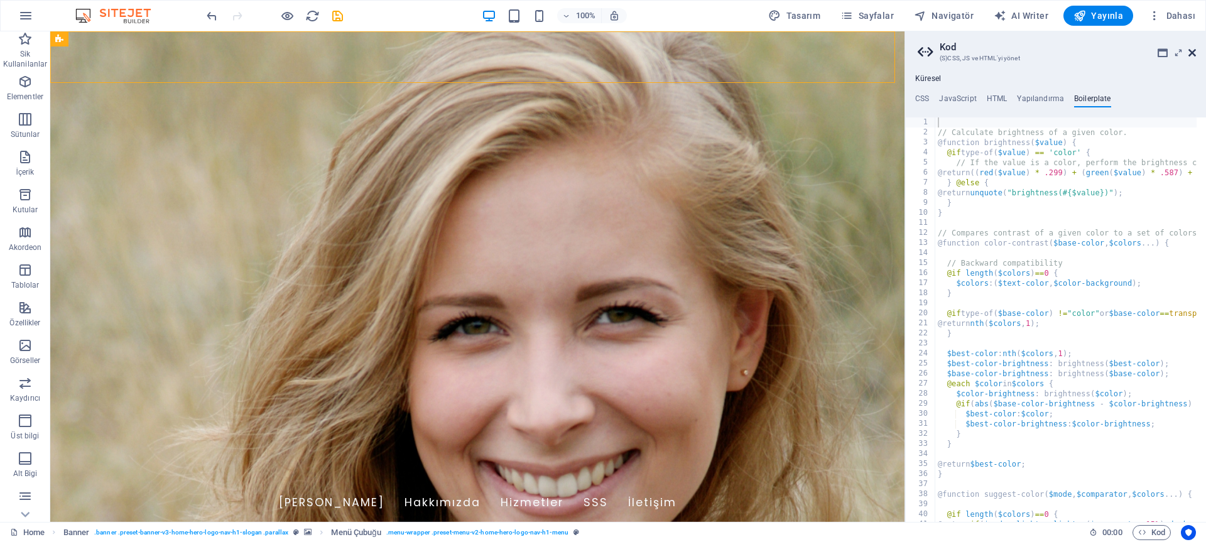
click at [1194, 55] on icon at bounding box center [1193, 53] width 8 height 10
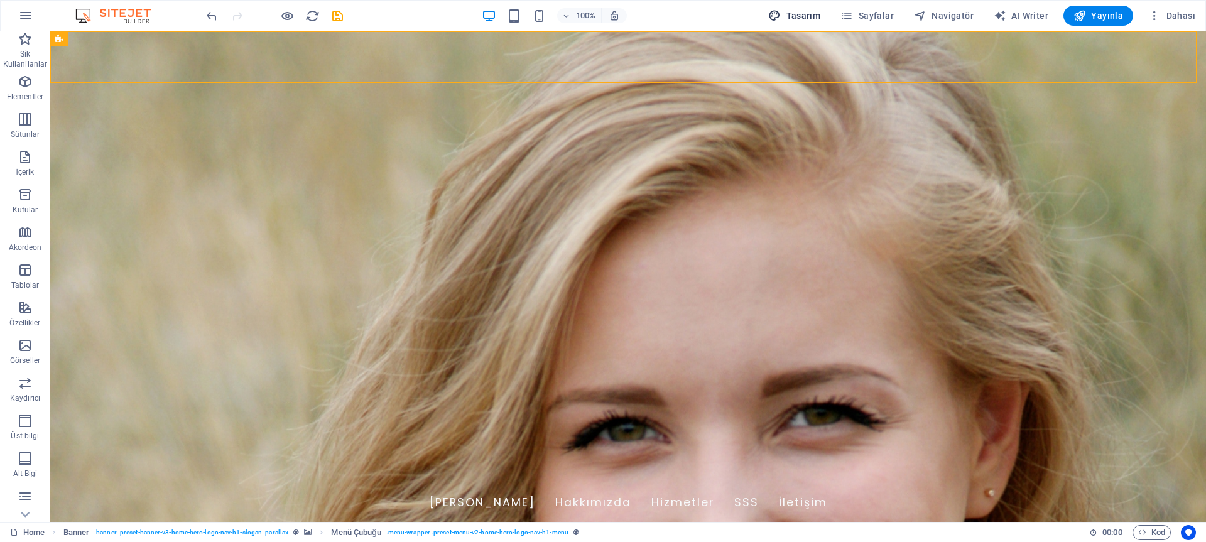
click at [815, 9] on span "Tasarım" at bounding box center [794, 15] width 52 height 13
select select "rem"
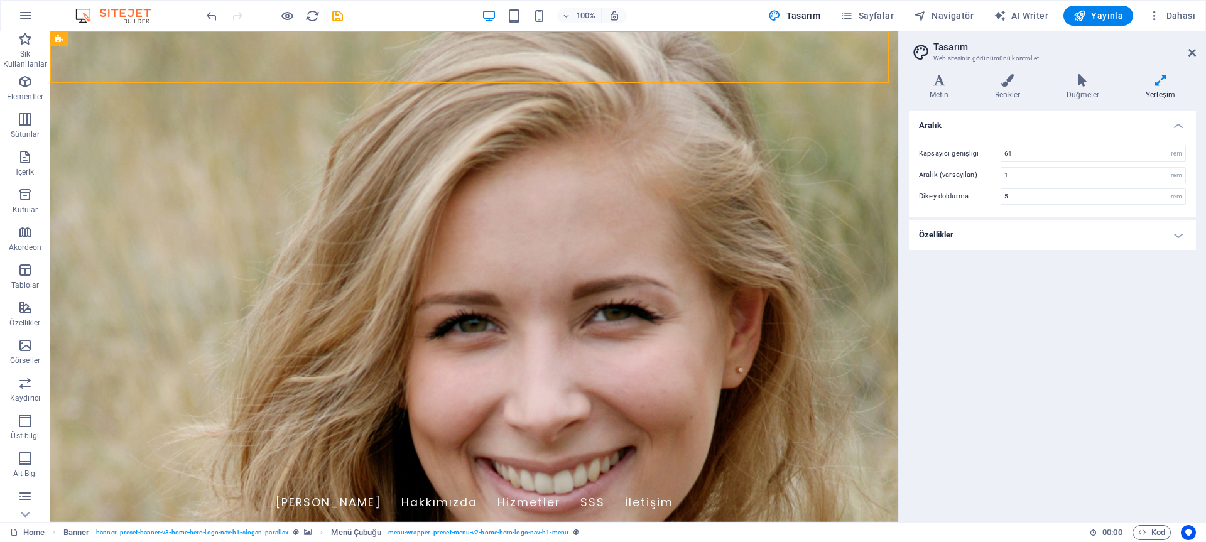
click at [552, 14] on div "100%" at bounding box center [554, 16] width 145 height 20
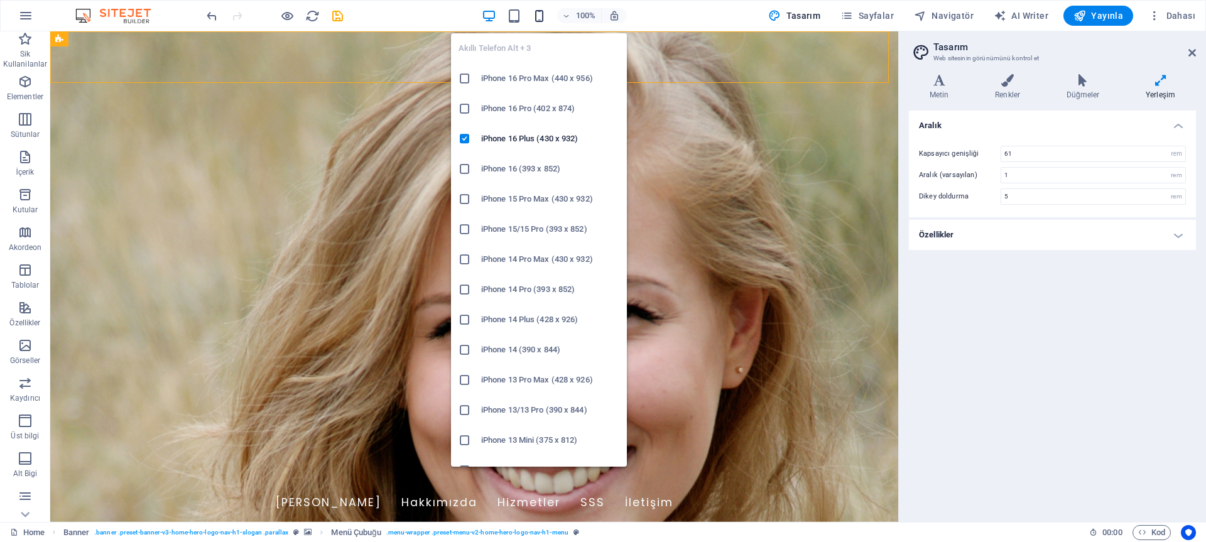
click at [547, 16] on icon "button" at bounding box center [539, 16] width 14 height 14
type input "4"
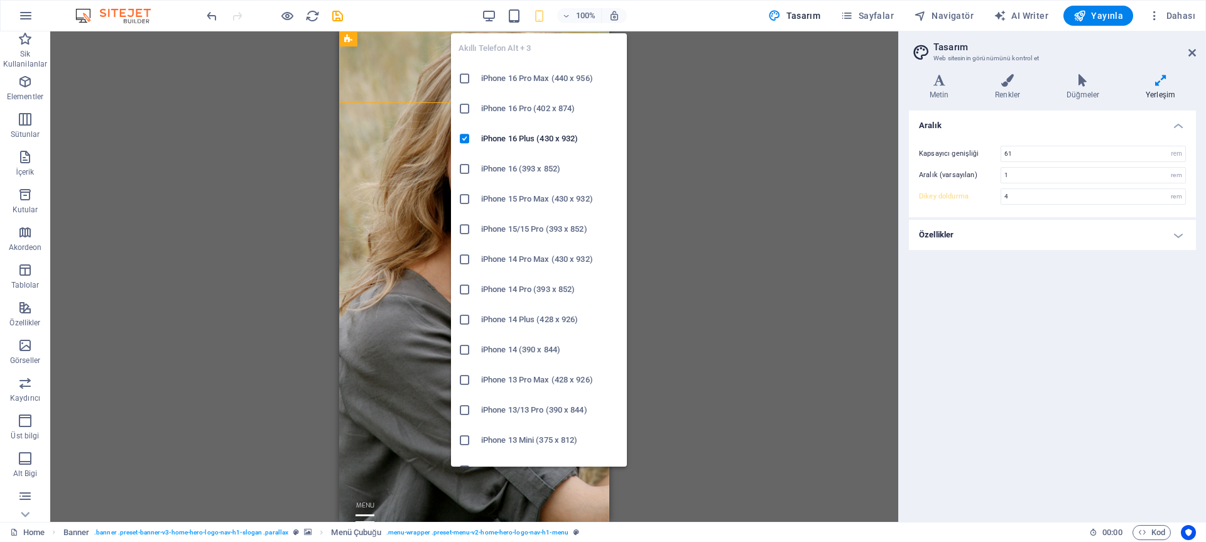
click at [517, 72] on h6 "iPhone 16 Pro Max (440 x 956)" at bounding box center [550, 78] width 138 height 15
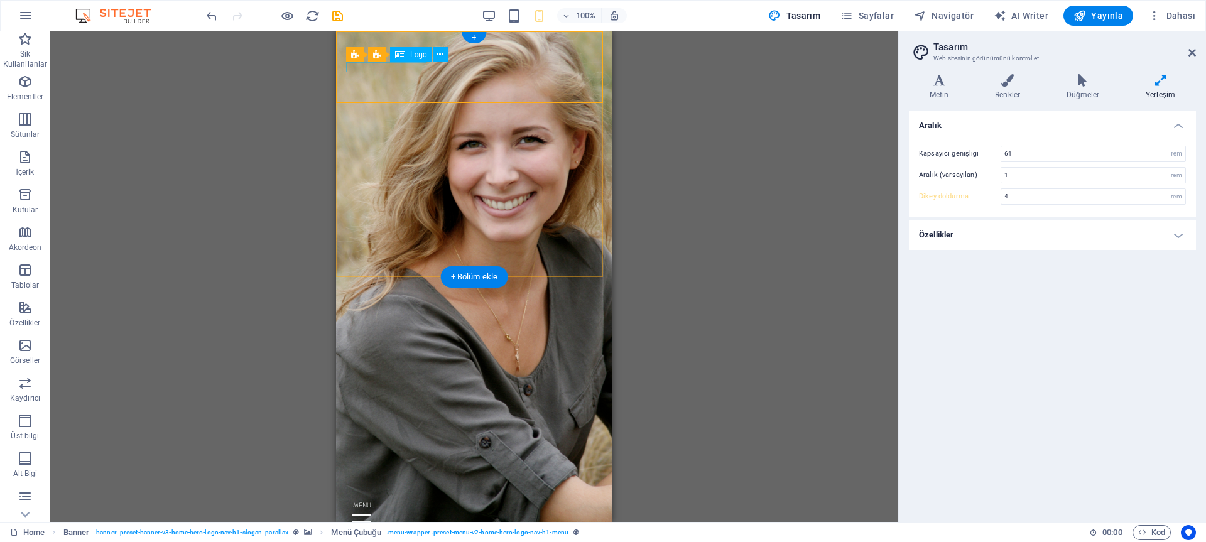
click at [371, 471] on div "[DOMAIN_NAME]" at bounding box center [474, 475] width 256 height 9
select select "px"
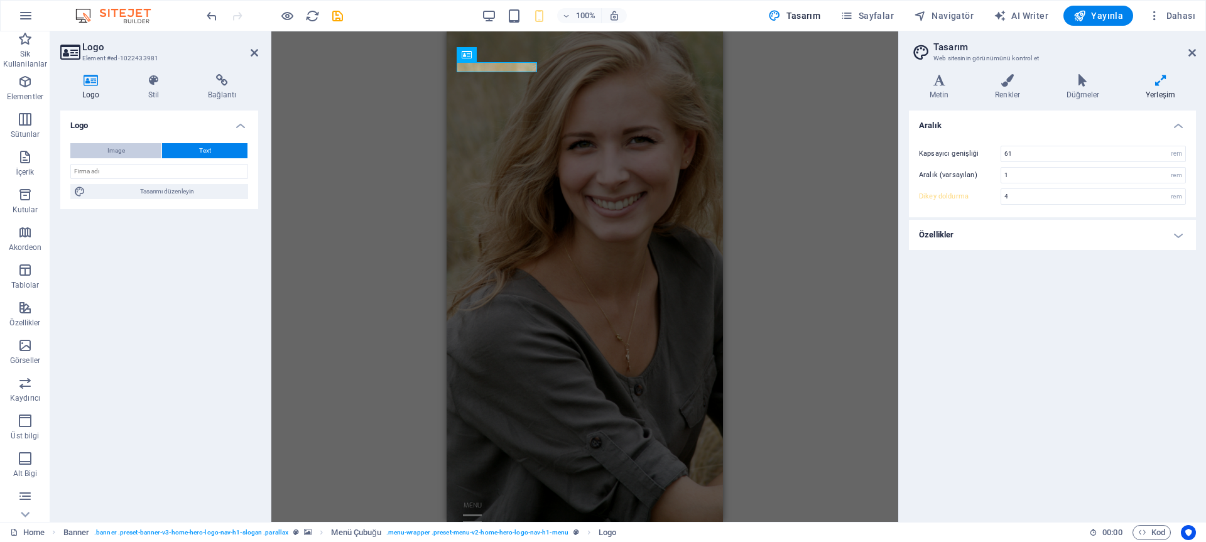
click at [126, 153] on button "Image" at bounding box center [115, 150] width 91 height 15
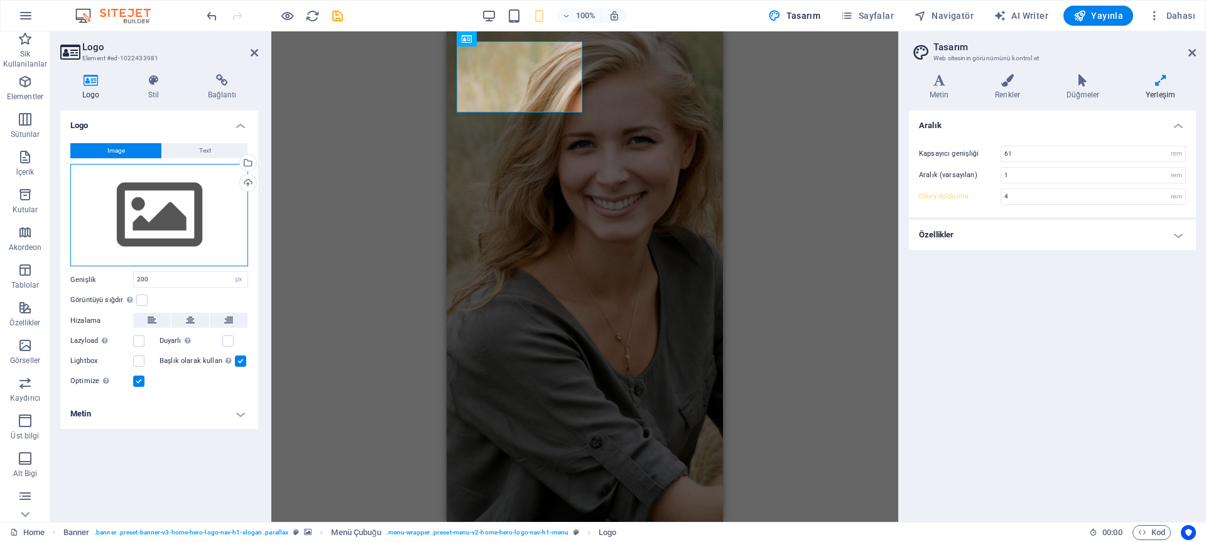
click at [144, 222] on div "Dosyaları buraya sürükleyin, dosyaları seçmek için tıklayın veya Dosyalardan ya…" at bounding box center [159, 215] width 178 height 103
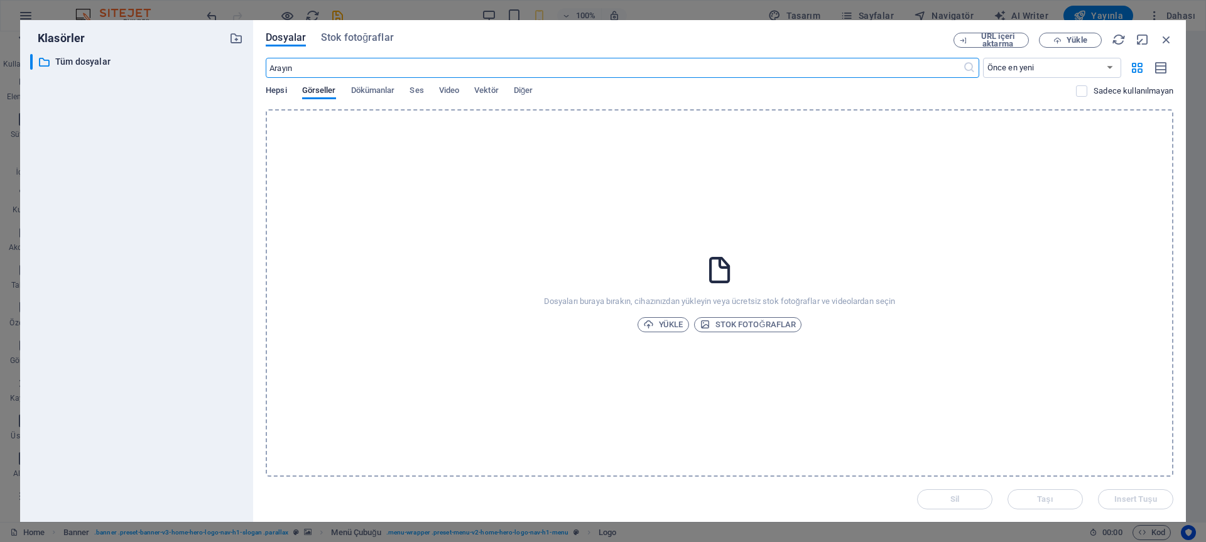
click at [281, 85] on span "Hepsi" at bounding box center [276, 92] width 21 height 18
click at [307, 90] on span "Görseller" at bounding box center [319, 92] width 34 height 18
click at [654, 219] on div "Dosyaları buraya bırakın, cihazınızdan yükleyin veya ücretsiz stok fotoğraflar …" at bounding box center [720, 293] width 908 height 368
click at [672, 322] on span "Yükle" at bounding box center [663, 324] width 40 height 15
click at [734, 283] on icon at bounding box center [719, 269] width 31 height 31
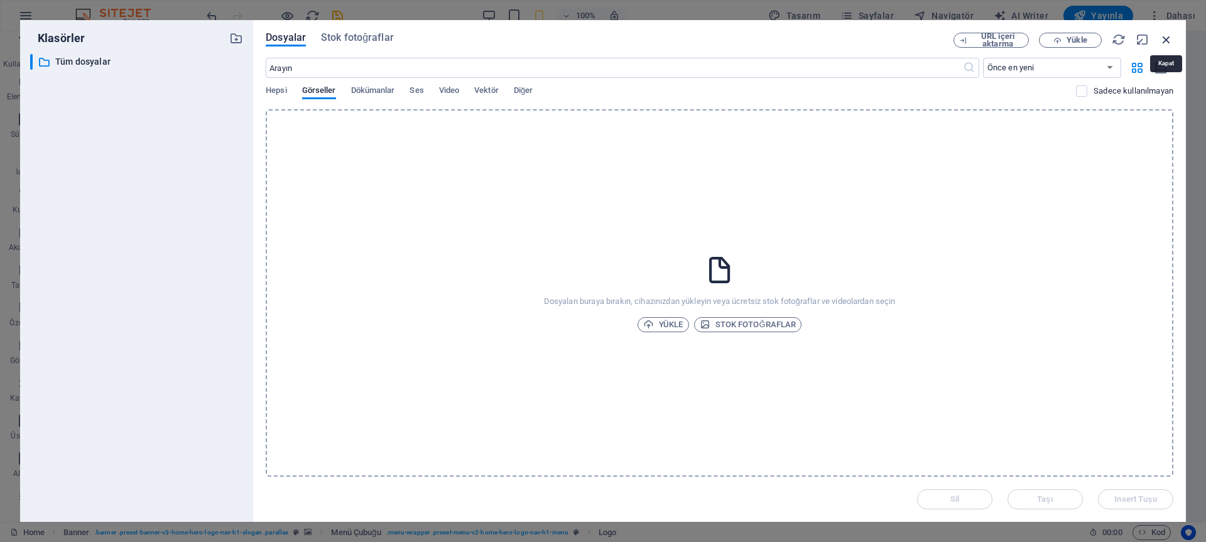
click at [1172, 43] on icon "button" at bounding box center [1167, 40] width 14 height 14
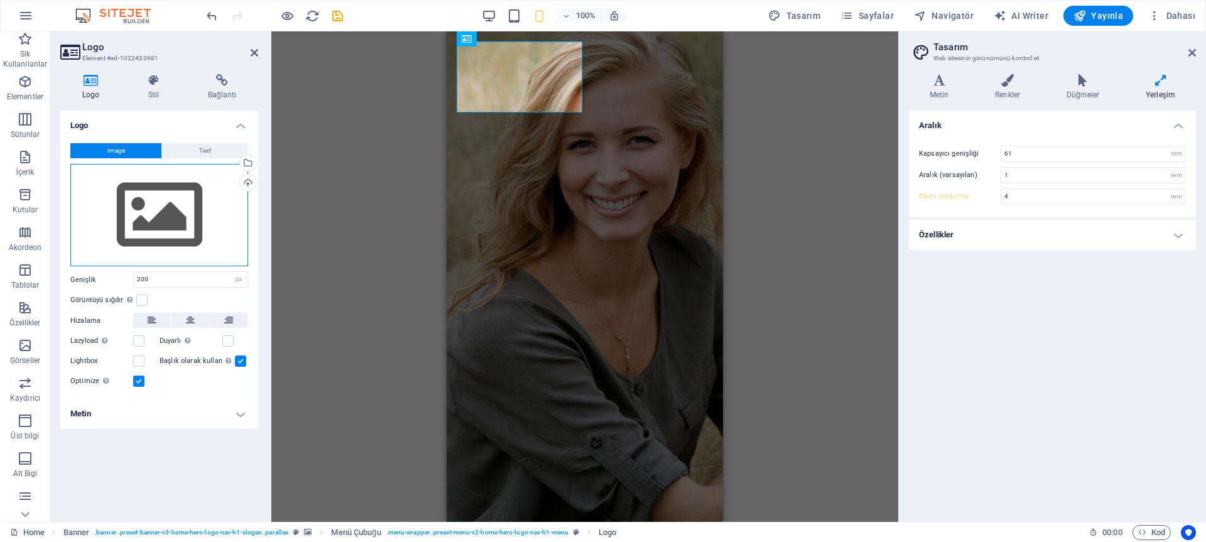
click at [138, 226] on div "Dosyaları buraya sürükleyin, dosyaları seçmek için tıklayın veya Dosyalardan ya…" at bounding box center [159, 215] width 178 height 103
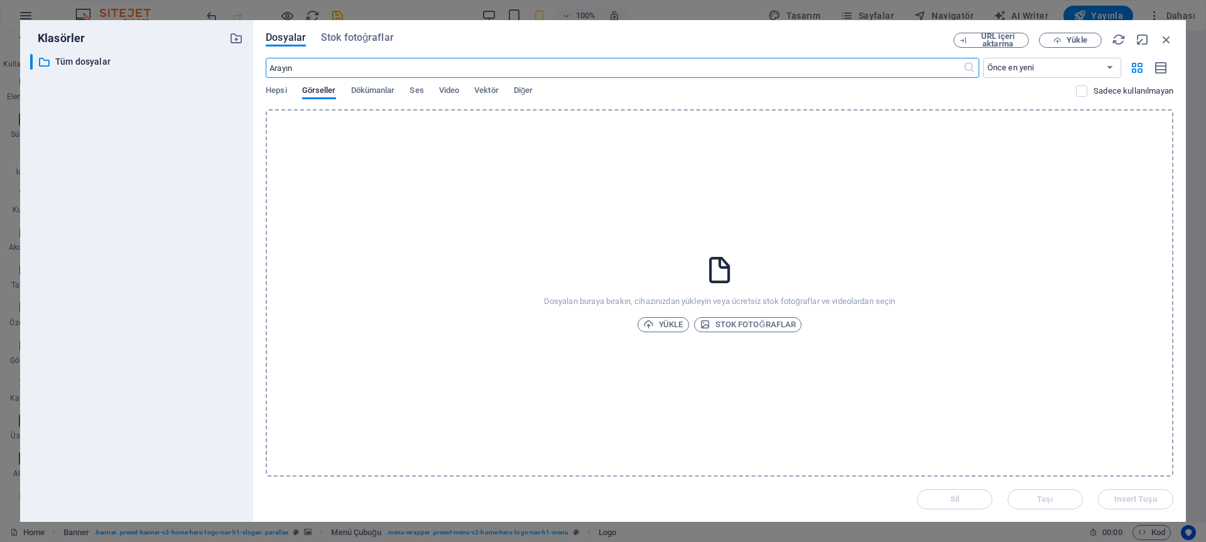
click at [668, 275] on div "Dosyaları buraya bırakın, cihazınızdan yükleyin veya ücretsiz stok fotoğraflar …" at bounding box center [720, 293] width 908 height 368
click at [646, 314] on div "Dosyaları buraya bırakın, cihazınızdan yükleyin veya ücretsiz stok fotoğraflar …" at bounding box center [720, 293] width 908 height 368
click at [647, 315] on div "Dosyaları buraya bırakın, cihazınızdan yükleyin veya ücretsiz stok fotoğraflar …" at bounding box center [720, 293] width 908 height 368
click at [656, 333] on div "Dosyaları buraya bırakın, cihazınızdan yükleyin veya ücretsiz stok fotoğraflar …" at bounding box center [720, 293] width 908 height 368
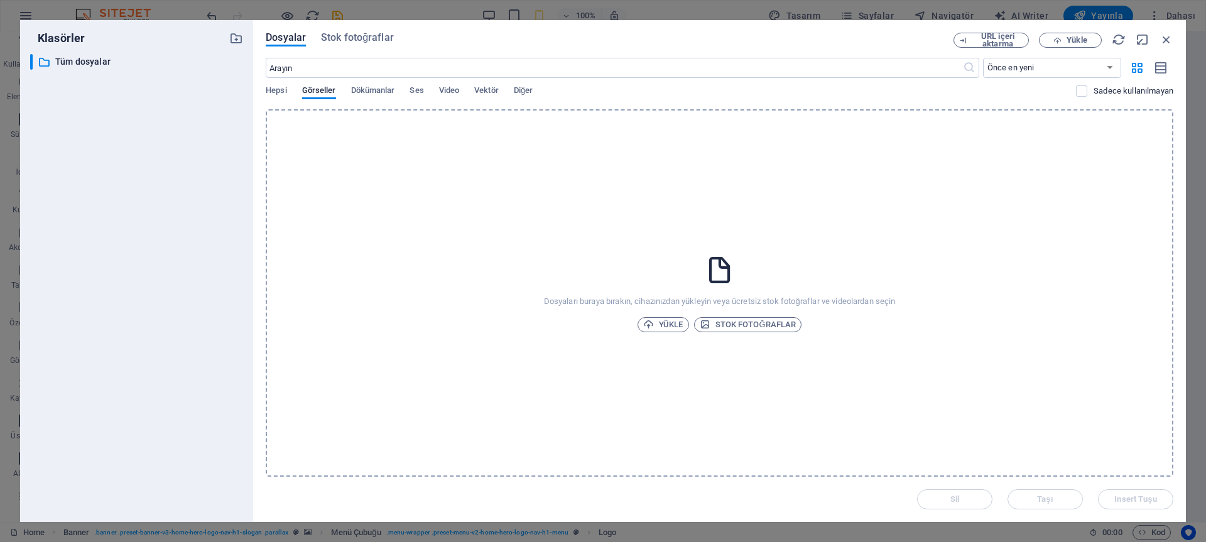
click at [656, 333] on div "Dosyaları buraya bırakın, cihazınızdan yükleyin veya ücretsiz stok fotoğraflar …" at bounding box center [720, 293] width 908 height 368
click at [291, 207] on div "Dosyaları buraya bırakın, cihazınızdan yükleyin veya ücretsiz stok fotoğraflar …" at bounding box center [720, 293] width 908 height 368
click at [279, 91] on span "Hepsi" at bounding box center [276, 92] width 21 height 18
click at [728, 265] on icon at bounding box center [719, 269] width 31 height 31
click at [745, 321] on span "Stok fotoğraflar" at bounding box center [748, 324] width 97 height 15
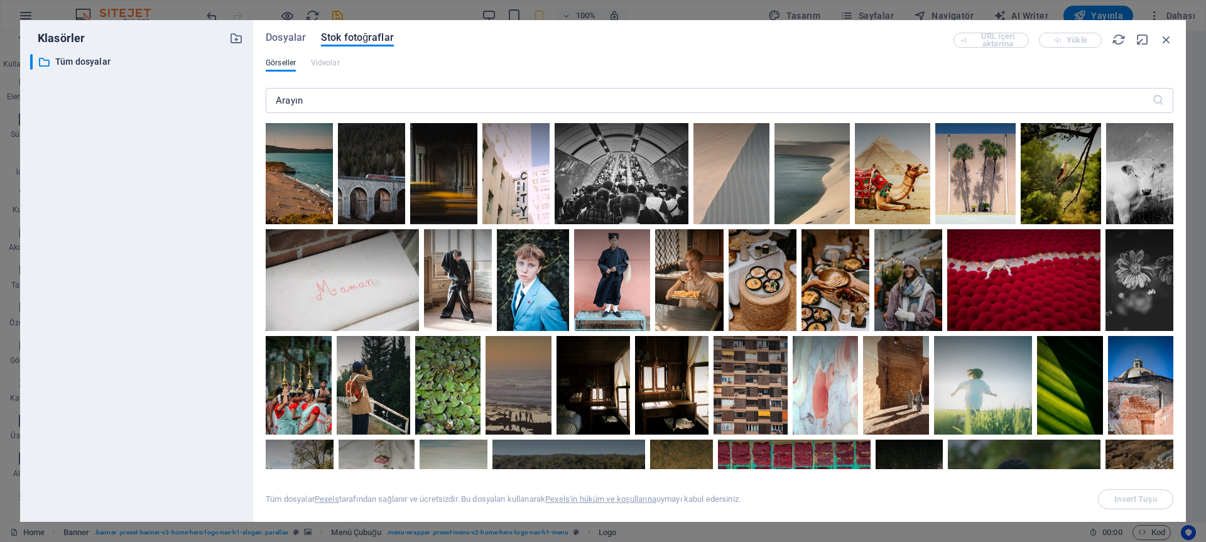
click at [281, 55] on div "Dosyalar Stok fotoğraflar URL içeri aktarma Yükle Görseller Videolar ​ Tüm dosy…" at bounding box center [720, 271] width 908 height 477
click at [1168, 44] on icon "button" at bounding box center [1167, 40] width 14 height 14
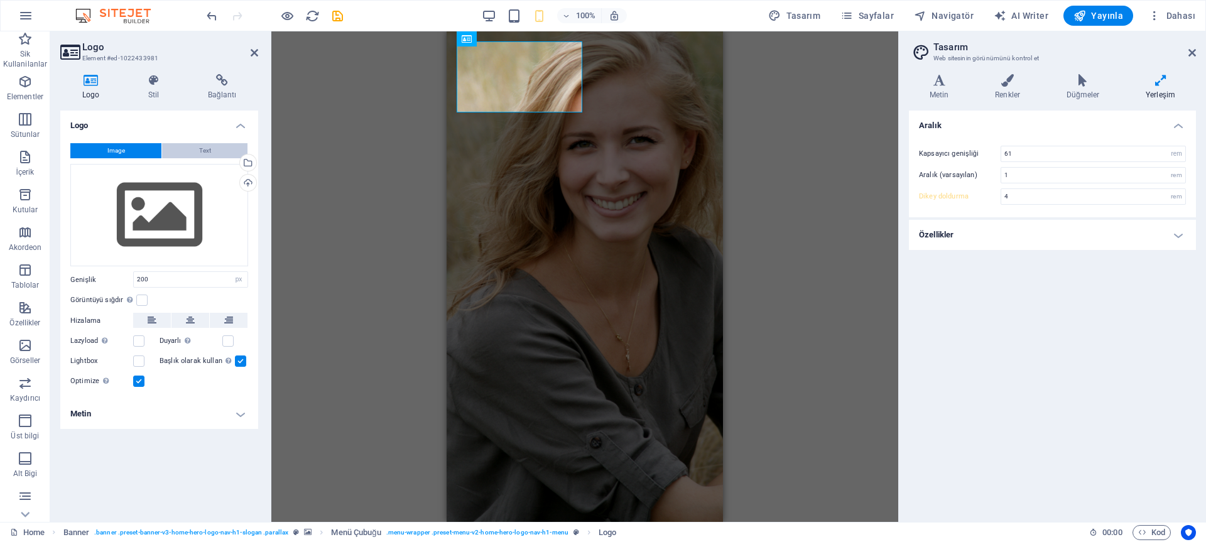
click at [182, 150] on button "Text" at bounding box center [204, 150] width 85 height 15
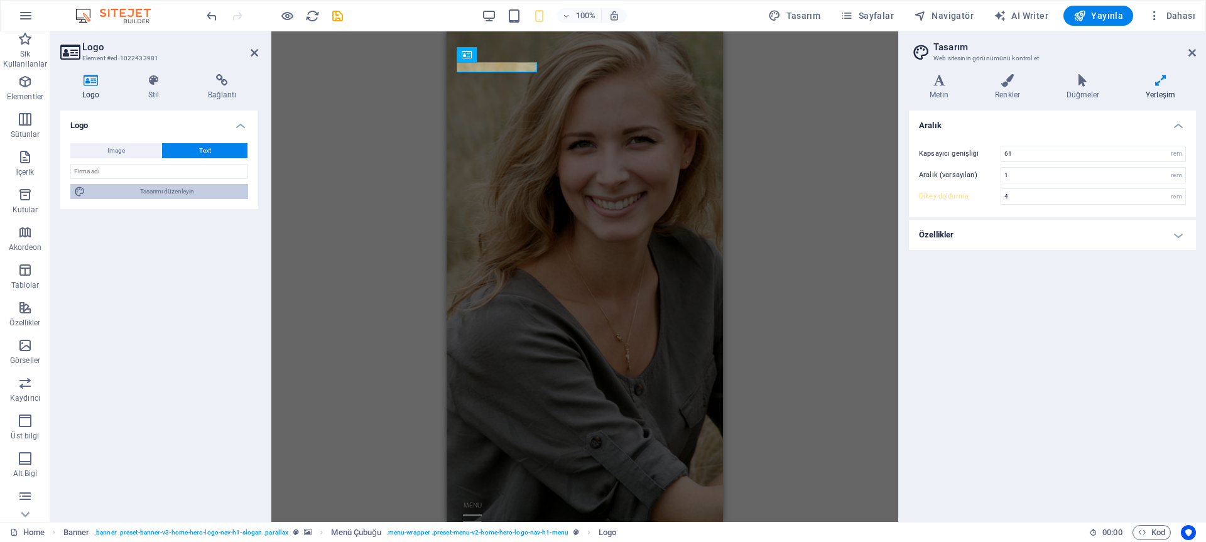
click at [146, 187] on span "Tasarımı düzenleyin" at bounding box center [166, 191] width 155 height 15
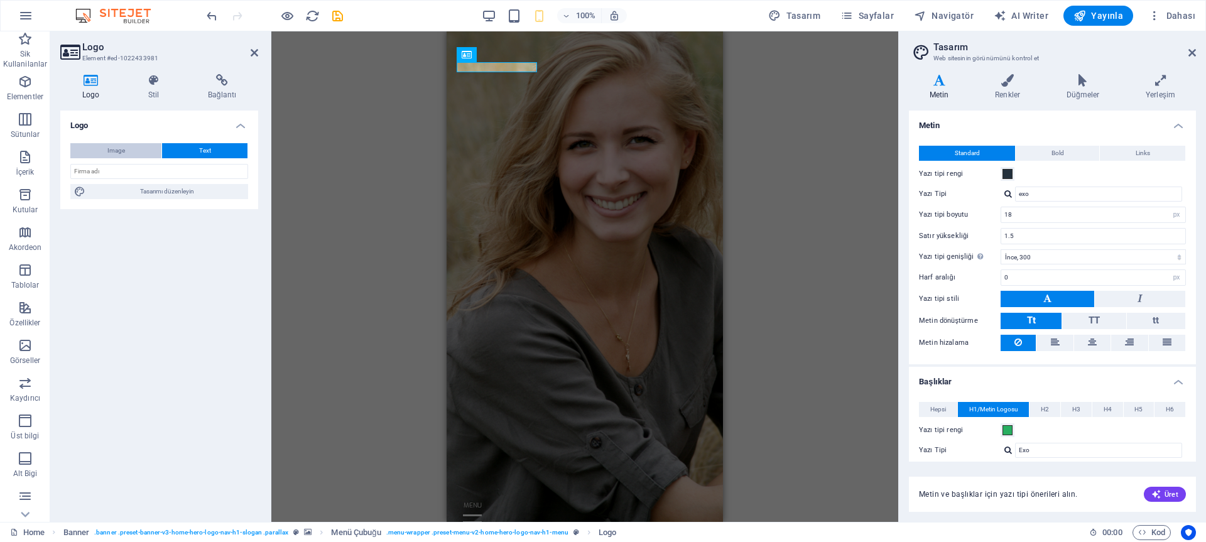
click at [140, 153] on button "Image" at bounding box center [115, 150] width 91 height 15
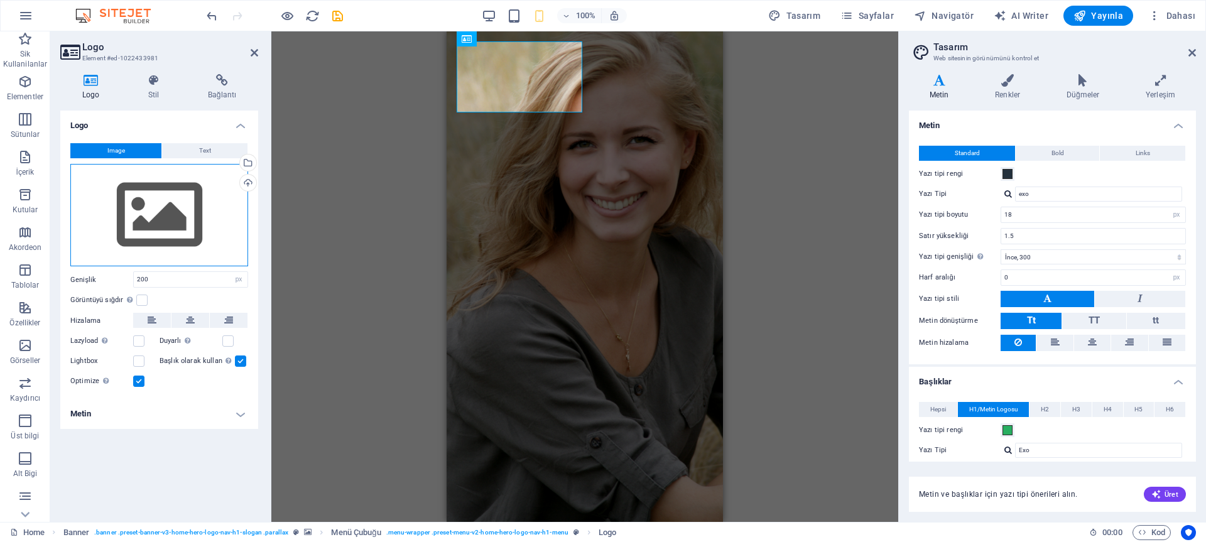
click at [150, 194] on div "Dosyaları buraya sürükleyin, dosyaları seçmek için tıklayın veya Dosyalardan ya…" at bounding box center [159, 215] width 178 height 103
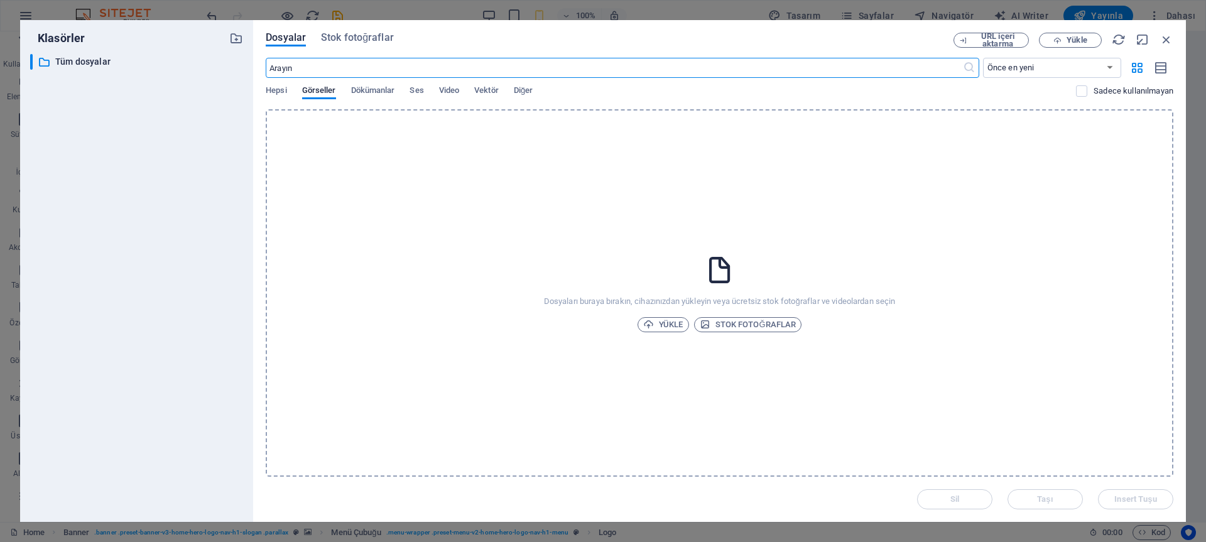
click at [719, 271] on icon at bounding box center [719, 269] width 31 height 31
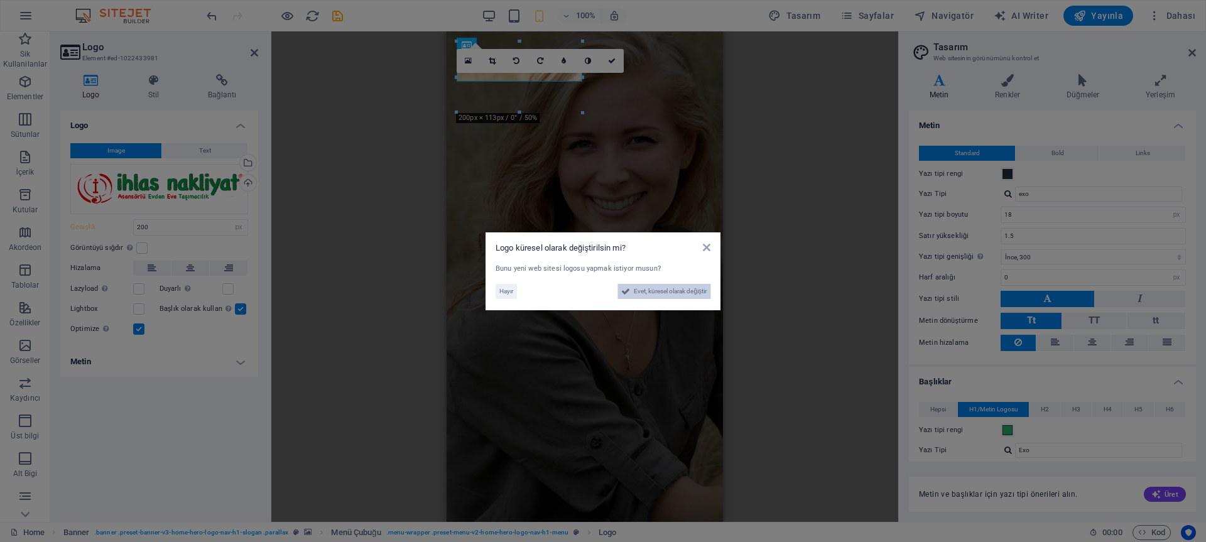
click at [642, 292] on span "Evet, küresel olarak değiştir" at bounding box center [670, 291] width 73 height 15
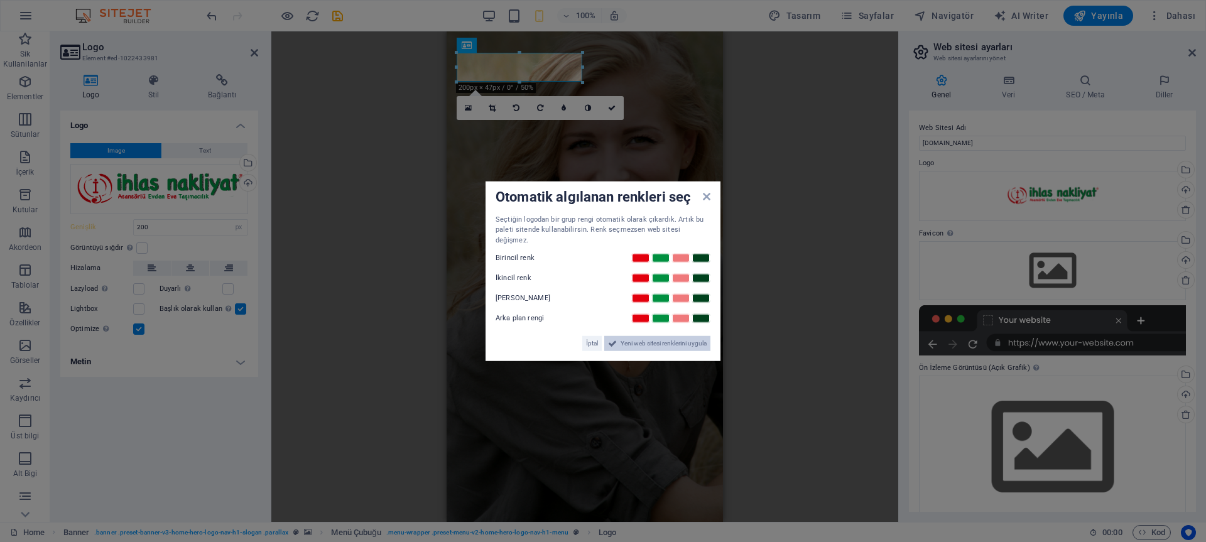
click at [636, 336] on span "Yeni web sitesi renklerini uygula" at bounding box center [664, 343] width 86 height 15
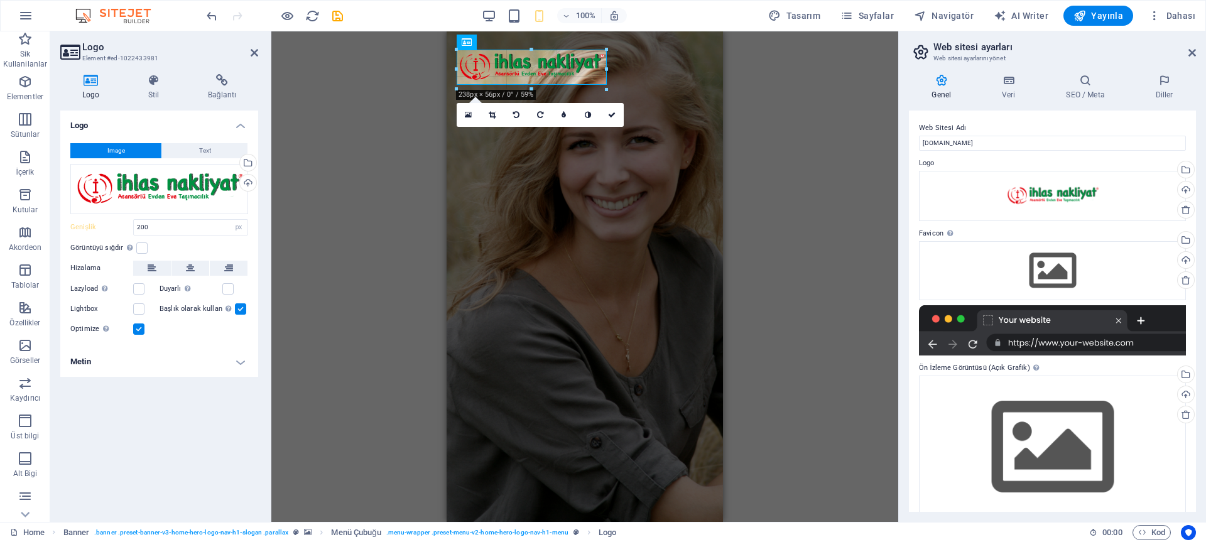
drag, startPoint x: 582, startPoint y: 67, endPoint x: 624, endPoint y: 70, distance: 42.2
type input "267"
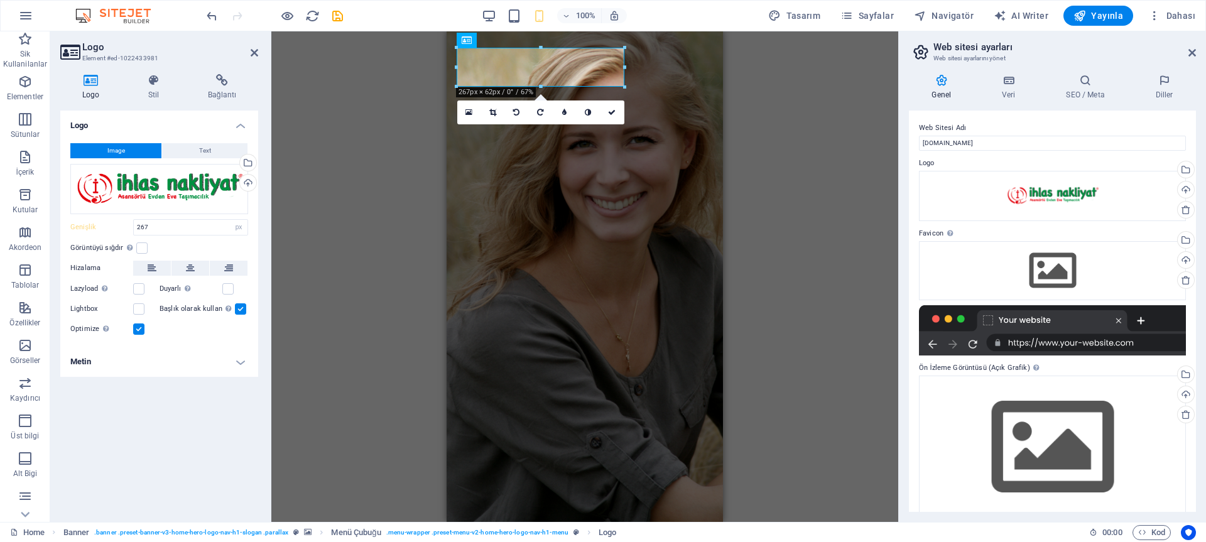
click at [805, 147] on div "H2 Banner Kapsayıcı Metin H2 Aralık Metin Aralık H3 Sayaç Banner Menü Çubuğu Ba…" at bounding box center [584, 276] width 627 height 491
click at [501, 471] on div at bounding box center [585, 490] width 256 height 39
click at [1113, 46] on h2 "Web sitesi ayarları" at bounding box center [1065, 46] width 263 height 11
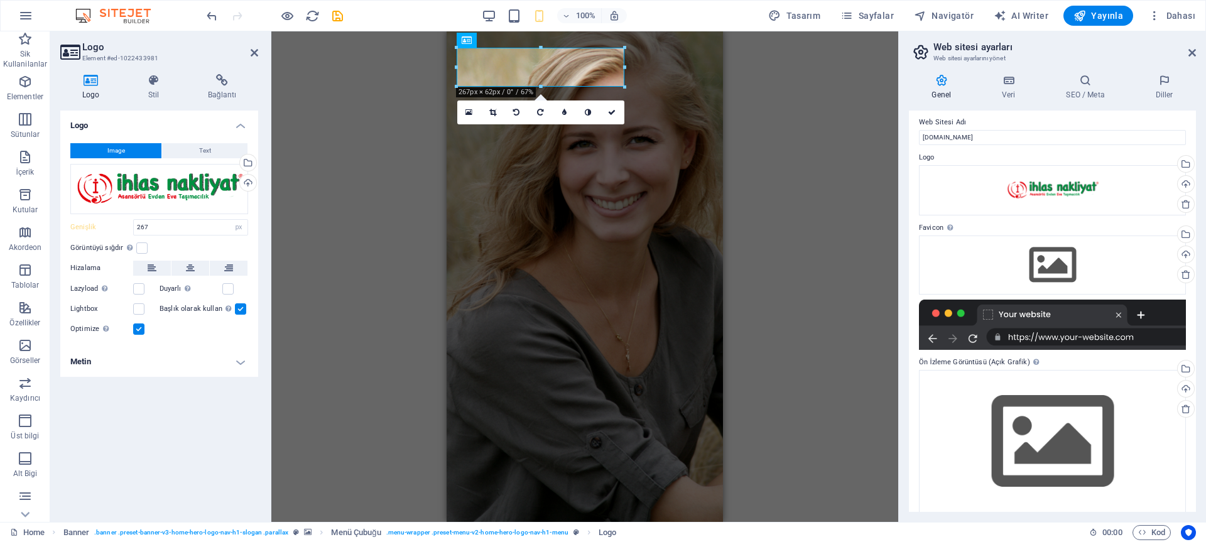
scroll to position [18, 0]
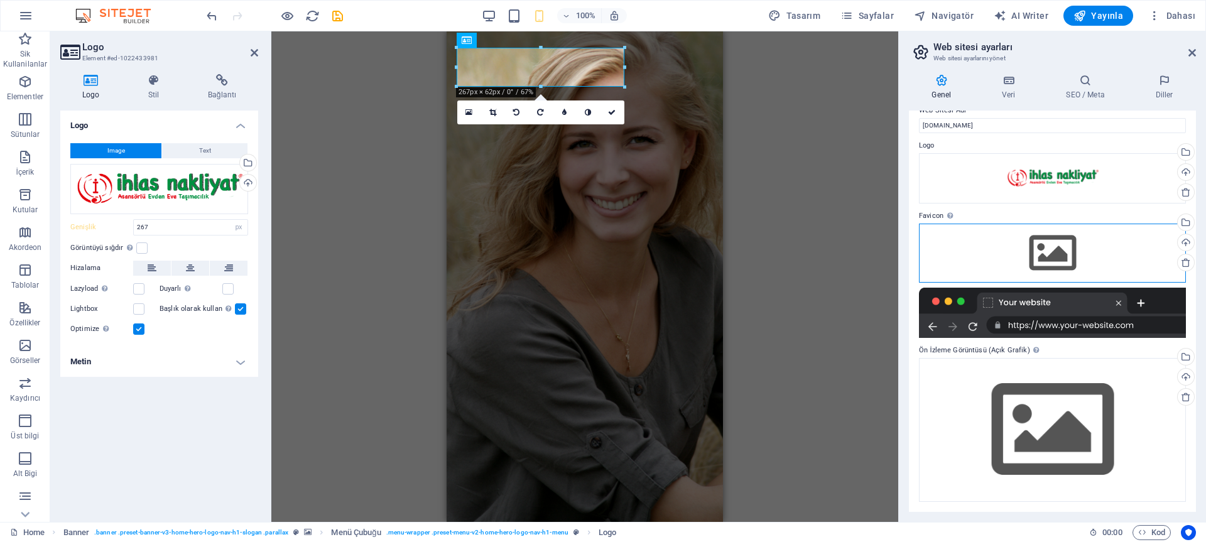
click at [1050, 258] on div "Dosyaları buraya sürükleyin, dosyaları seçmek için tıklayın veya Dosyalardan ya…" at bounding box center [1052, 253] width 267 height 59
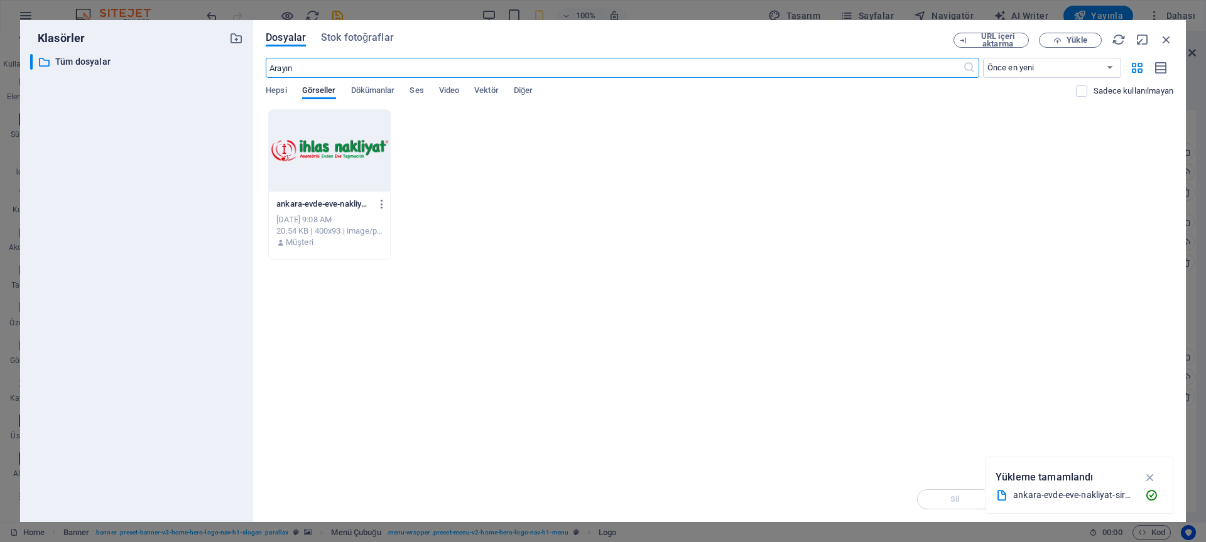
click at [312, 156] on div at bounding box center [329, 151] width 121 height 82
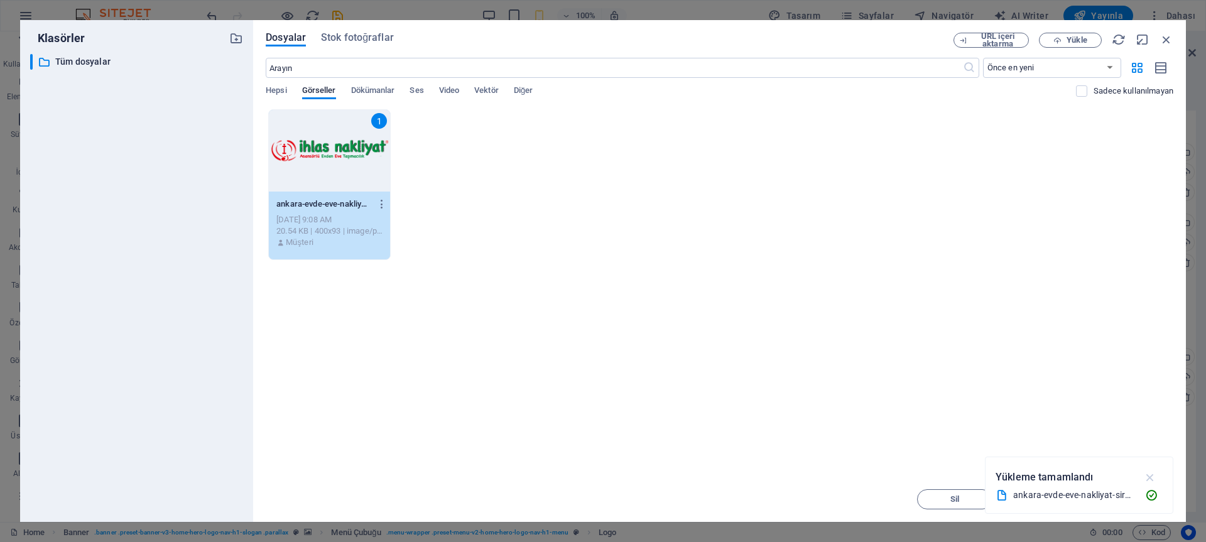
click at [1155, 479] on icon "button" at bounding box center [1150, 478] width 14 height 14
click at [1138, 497] on span "Insert Tuşu" at bounding box center [1136, 500] width 42 height 8
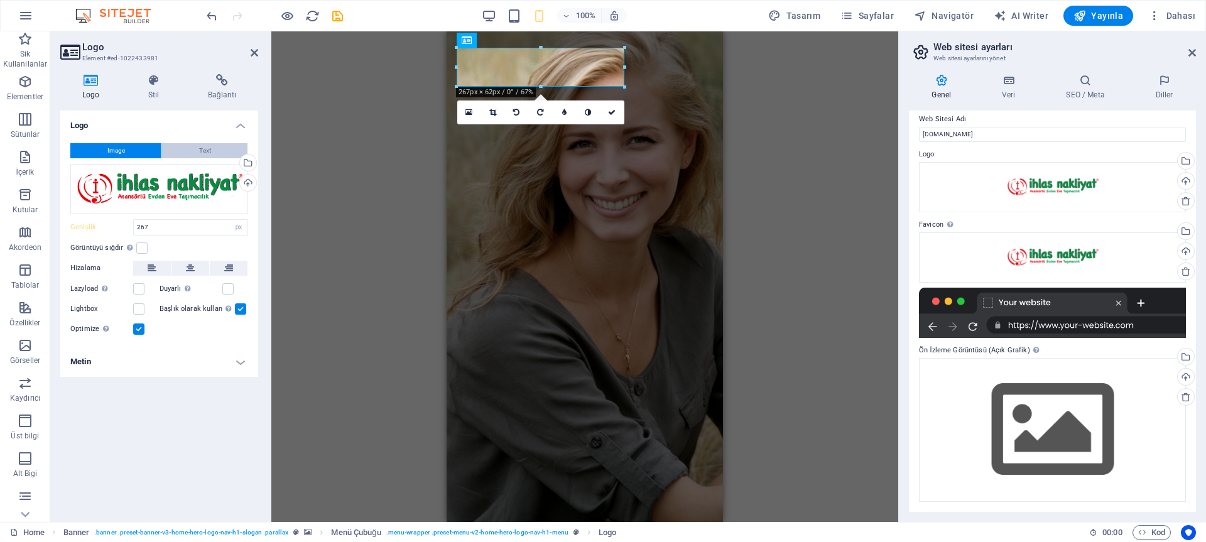
click at [183, 150] on button "Text" at bounding box center [204, 150] width 85 height 15
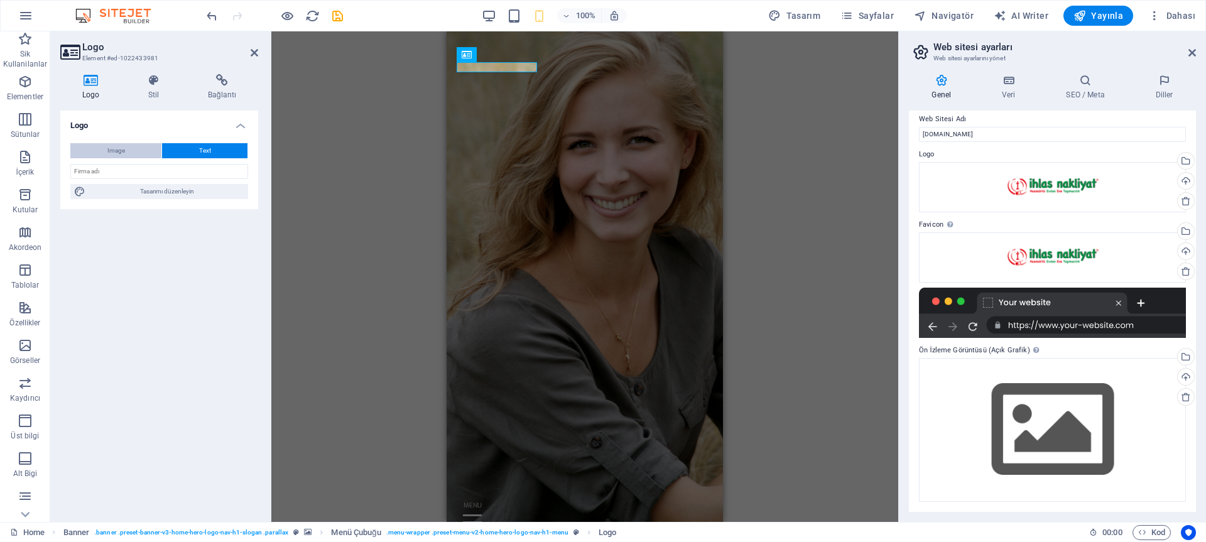
click at [132, 150] on button "Image" at bounding box center [115, 150] width 91 height 15
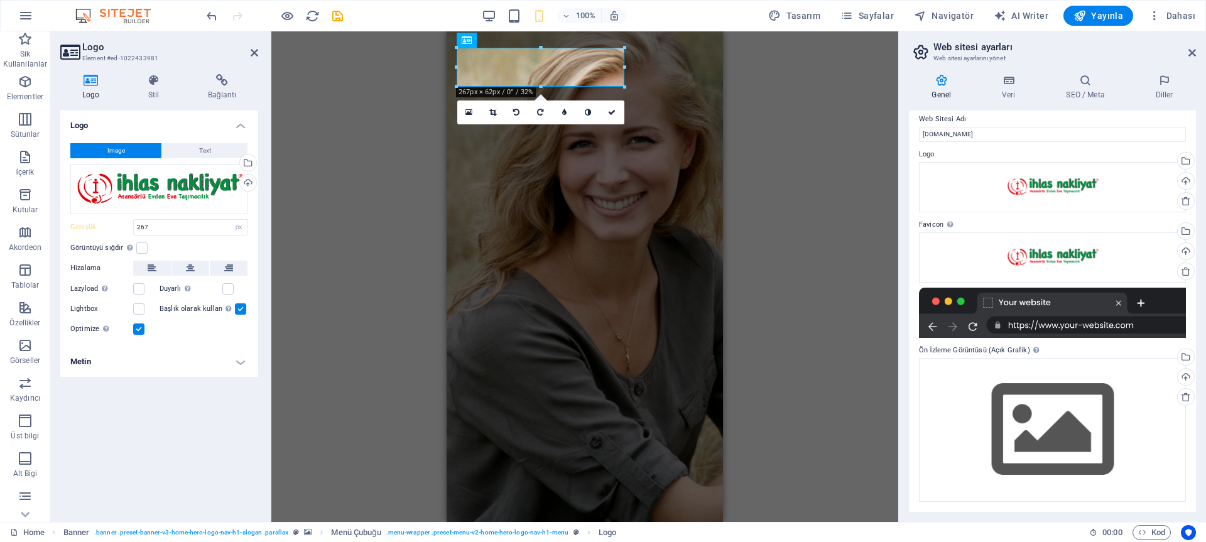
click at [815, 112] on div "H2 Banner Kapsayıcı Metin H2 Aralık Metin Aralık H3 Sayaç Banner Menü Çubuğu Me…" at bounding box center [584, 276] width 627 height 491
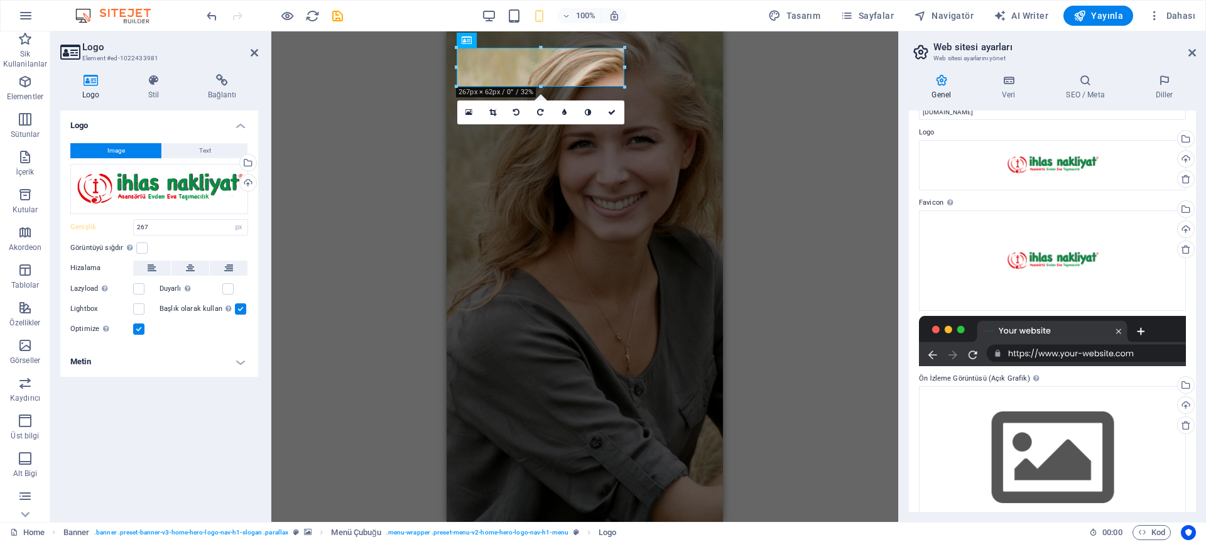
scroll to position [0, 0]
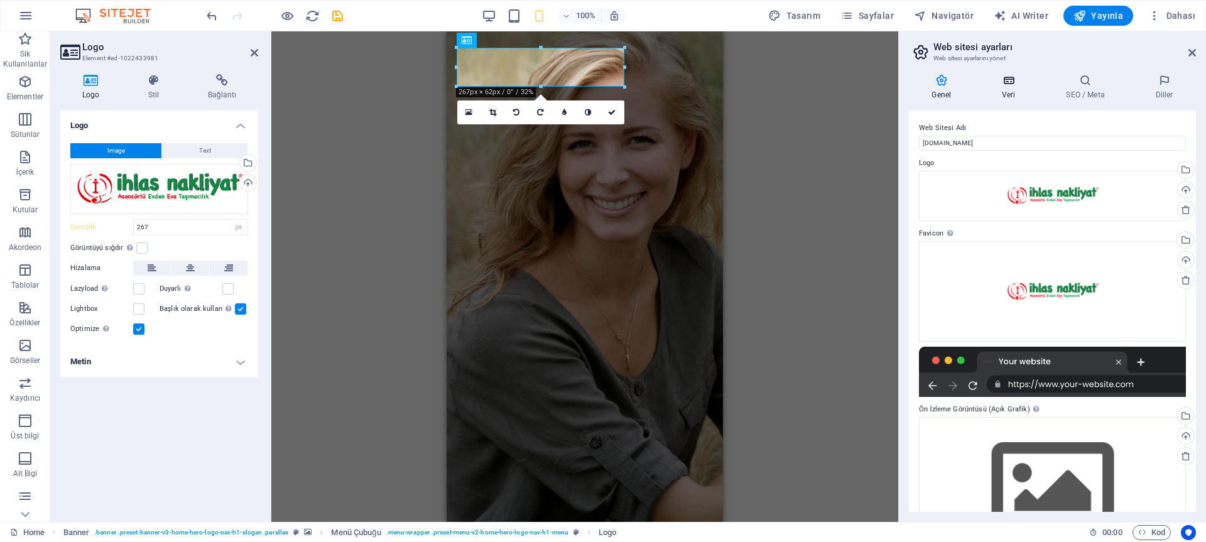
click at [995, 74] on icon at bounding box center [1008, 80] width 59 height 13
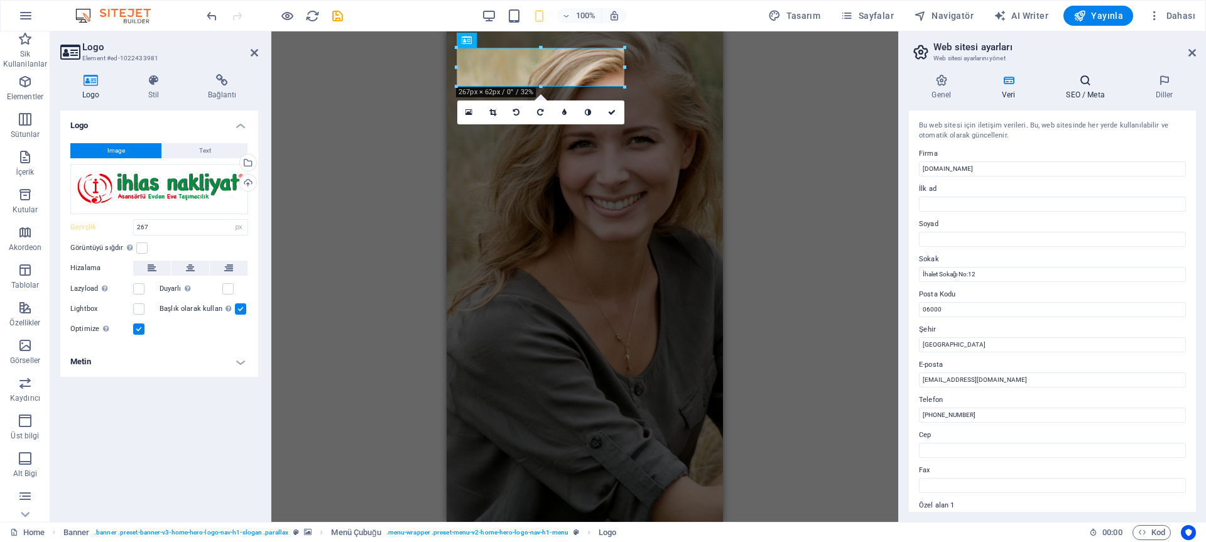
click at [1103, 89] on h4 "SEO / Meta" at bounding box center [1088, 87] width 89 height 26
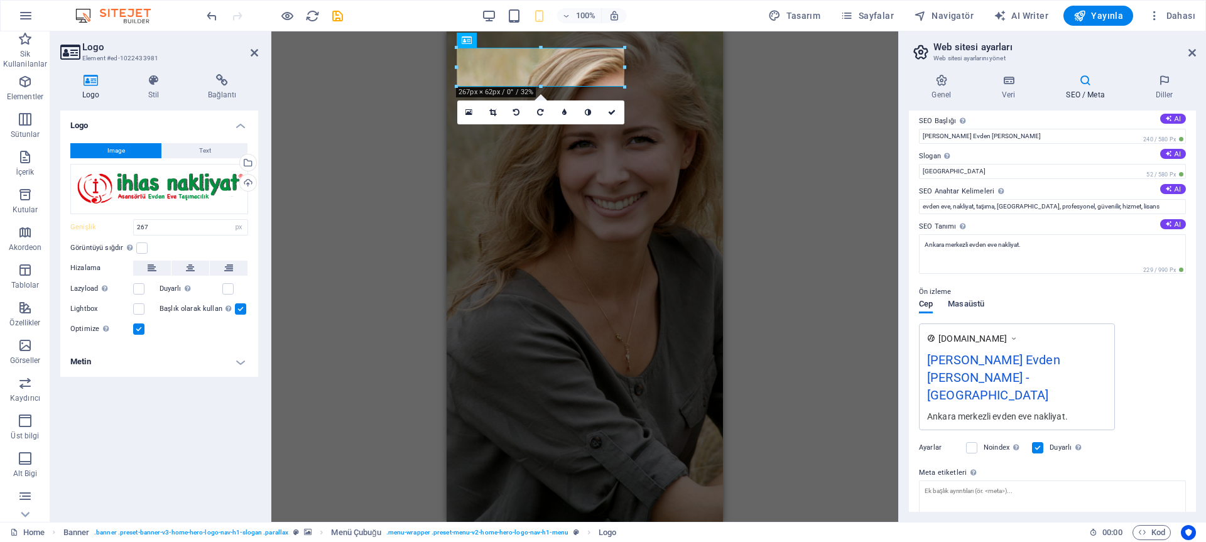
scroll to position [8, 0]
click at [967, 309] on span "Masaüstü" at bounding box center [966, 305] width 36 height 18
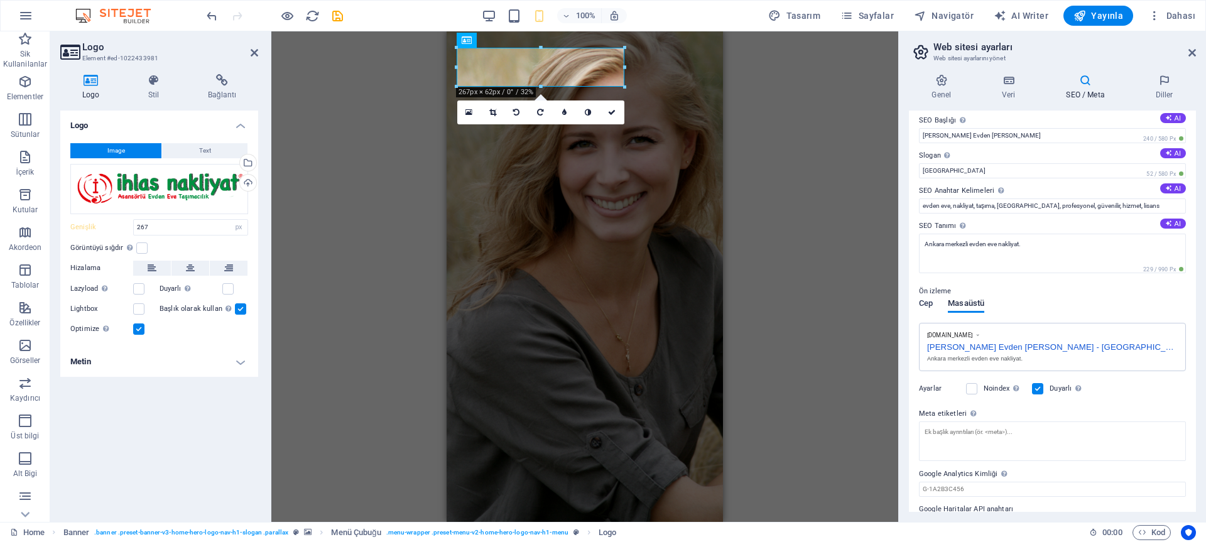
click at [932, 303] on span "Cep" at bounding box center [926, 305] width 14 height 18
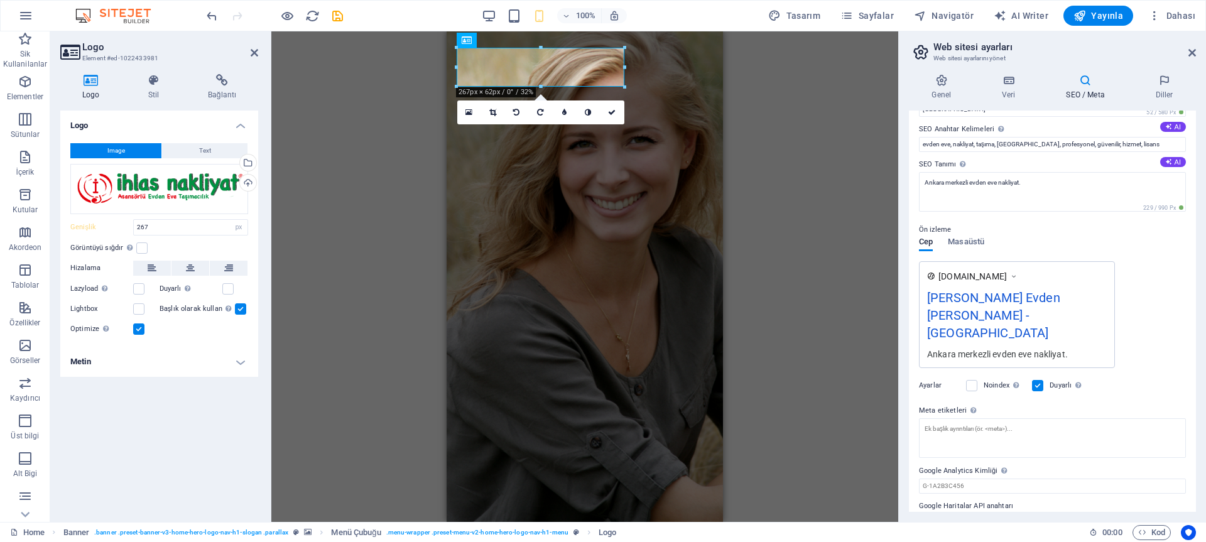
scroll to position [78, 0]
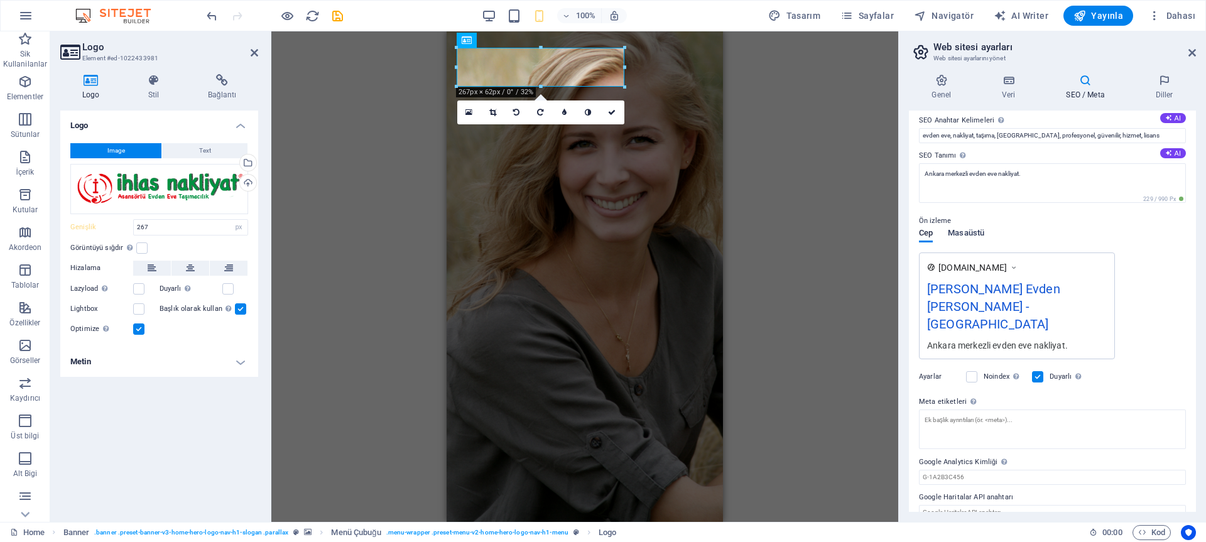
click at [974, 239] on span "Masaüstü" at bounding box center [966, 235] width 36 height 18
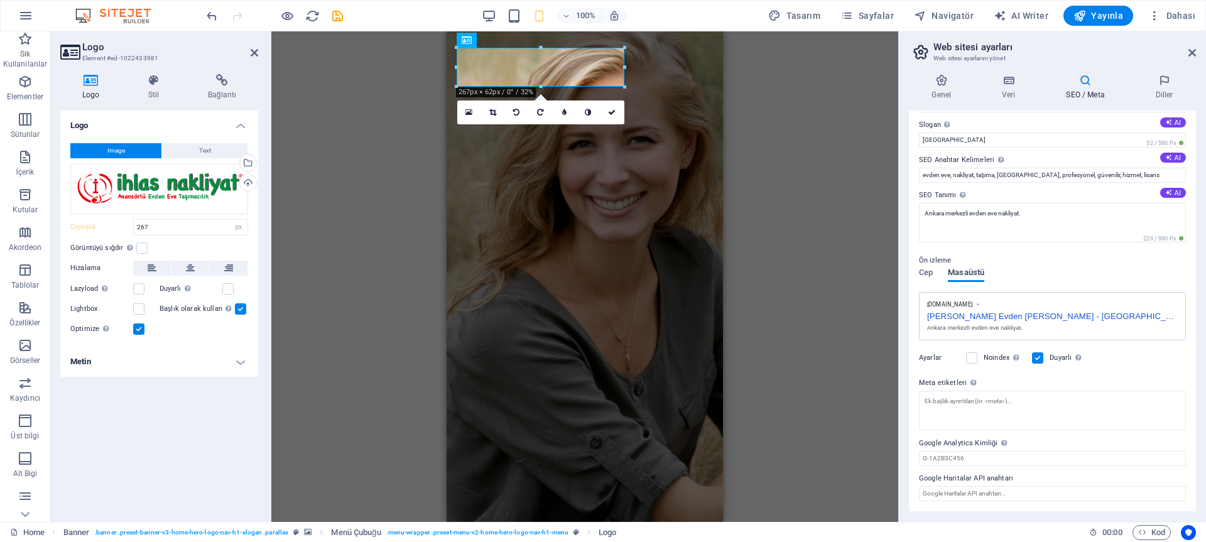
scroll to position [38, 0]
click at [1166, 85] on icon at bounding box center [1164, 80] width 63 height 13
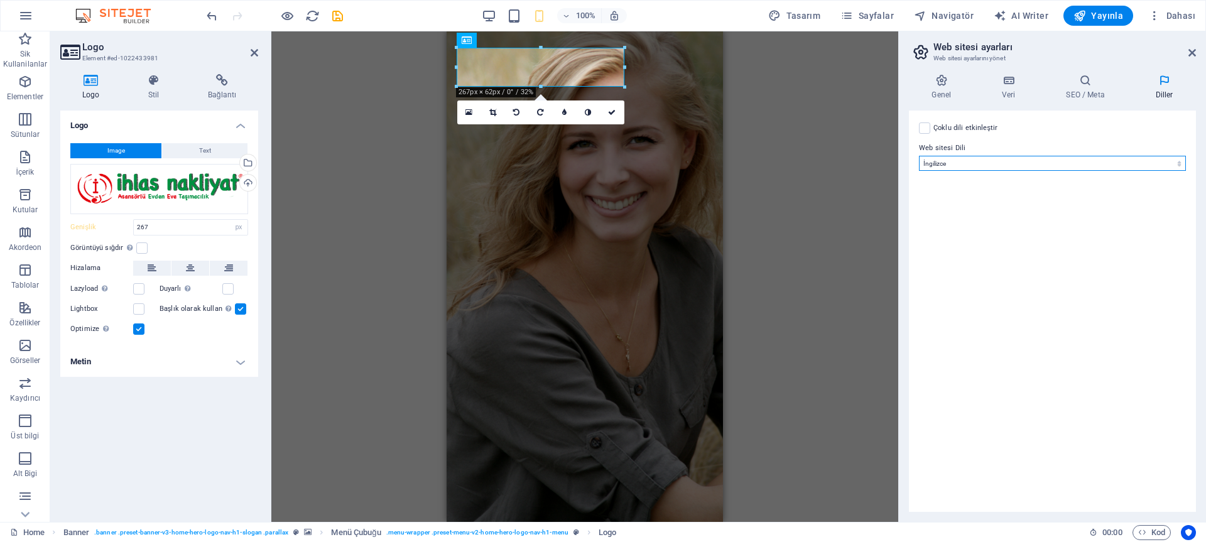
click at [973, 161] on select "Abkhazian Afar Afrikaans Akan Albanian Almanca Amharic Aragonese Arapça Armenia…" at bounding box center [1052, 163] width 267 height 15
select select "165"
click at [919, 156] on select "Abkhazian Afar Afrikaans Akan Albanian Almanca Amharic Aragonese Arapça Armenia…" at bounding box center [1052, 163] width 267 height 15
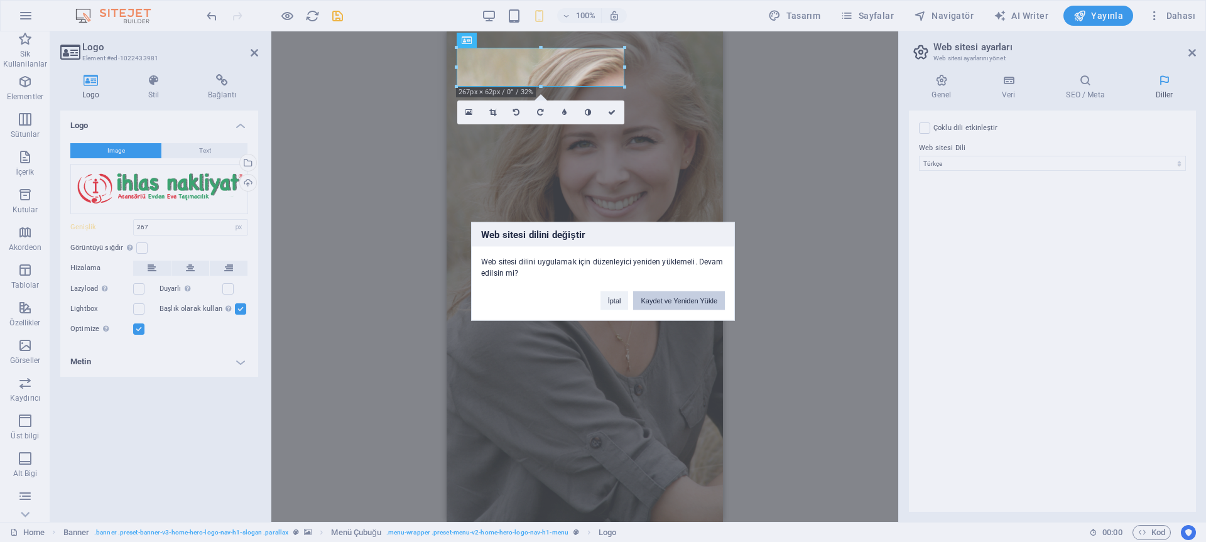
click at [670, 303] on button "Kaydet ve Yeniden Yükle" at bounding box center [679, 300] width 92 height 19
checkbox input "false"
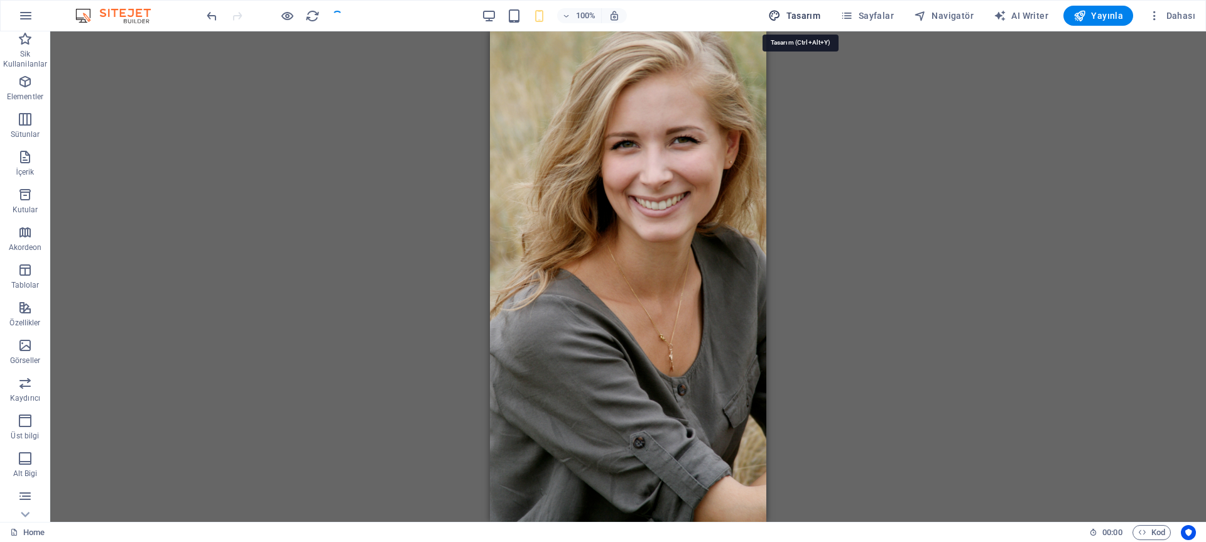
click at [812, 19] on span "Tasarım" at bounding box center [794, 15] width 52 height 13
select select "px"
select select "300"
select select "px"
select select "rem"
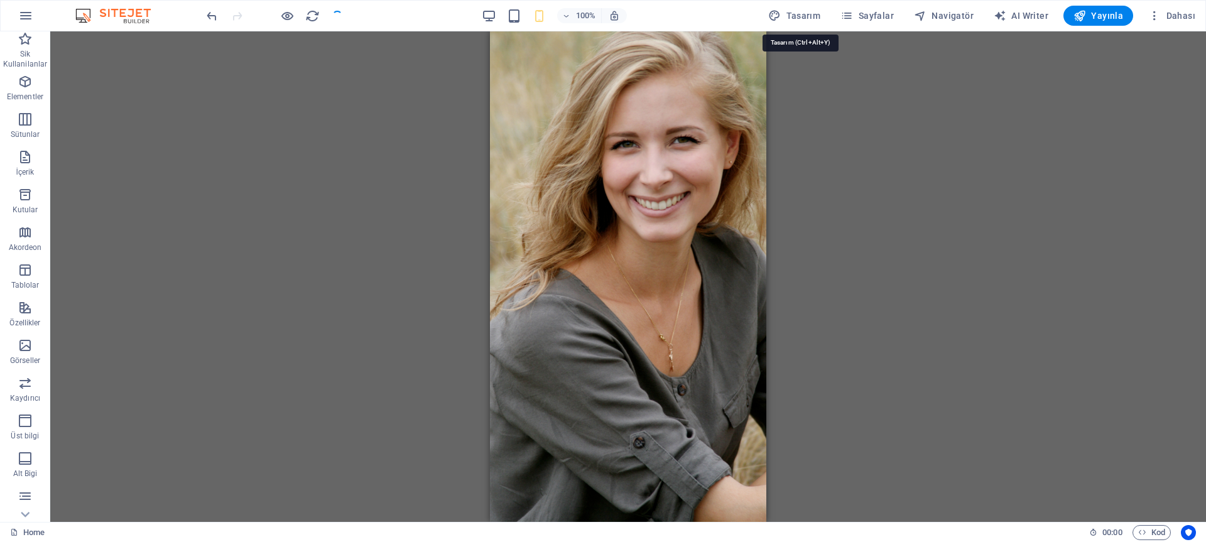
select select "700"
select select "px"
select select "rem"
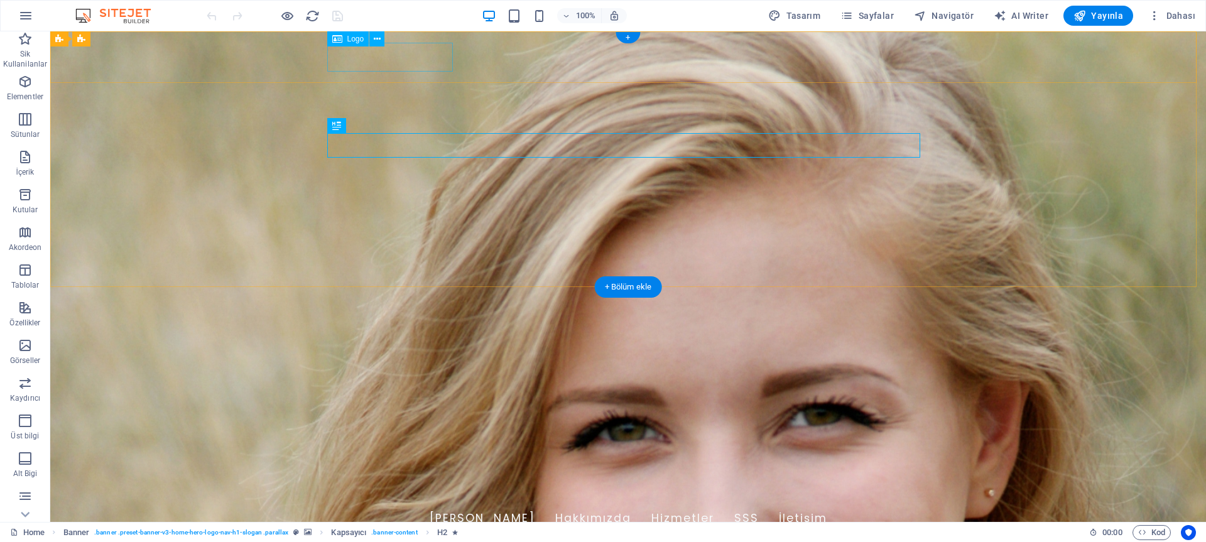
click at [375, 474] on div at bounding box center [628, 489] width 593 height 30
click at [381, 474] on div at bounding box center [628, 489] width 593 height 30
select select "px"
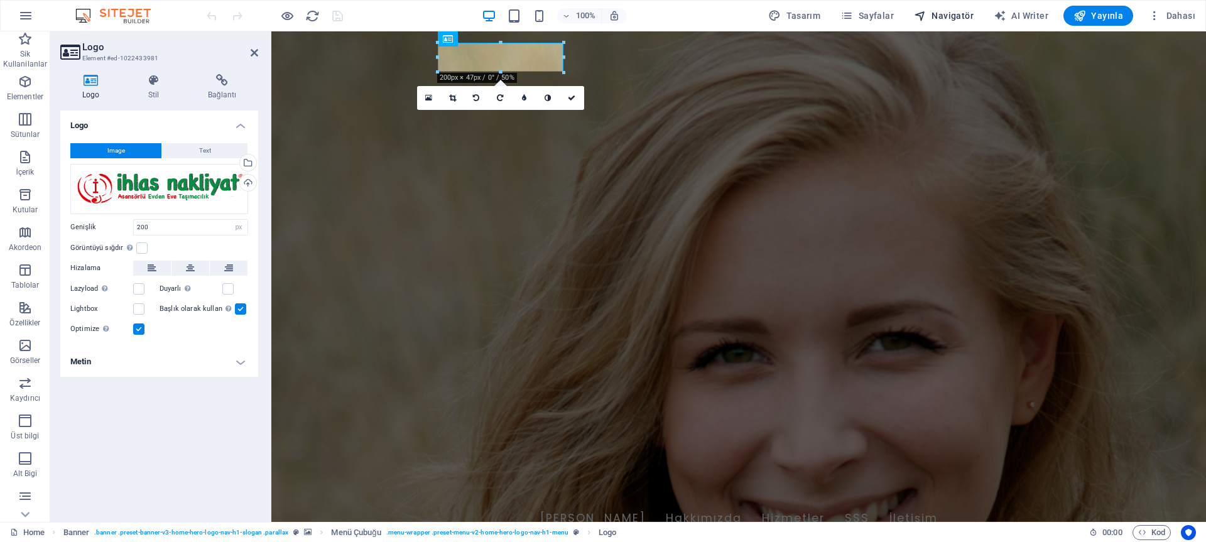
click at [923, 16] on icon "button" at bounding box center [920, 15] width 13 height 13
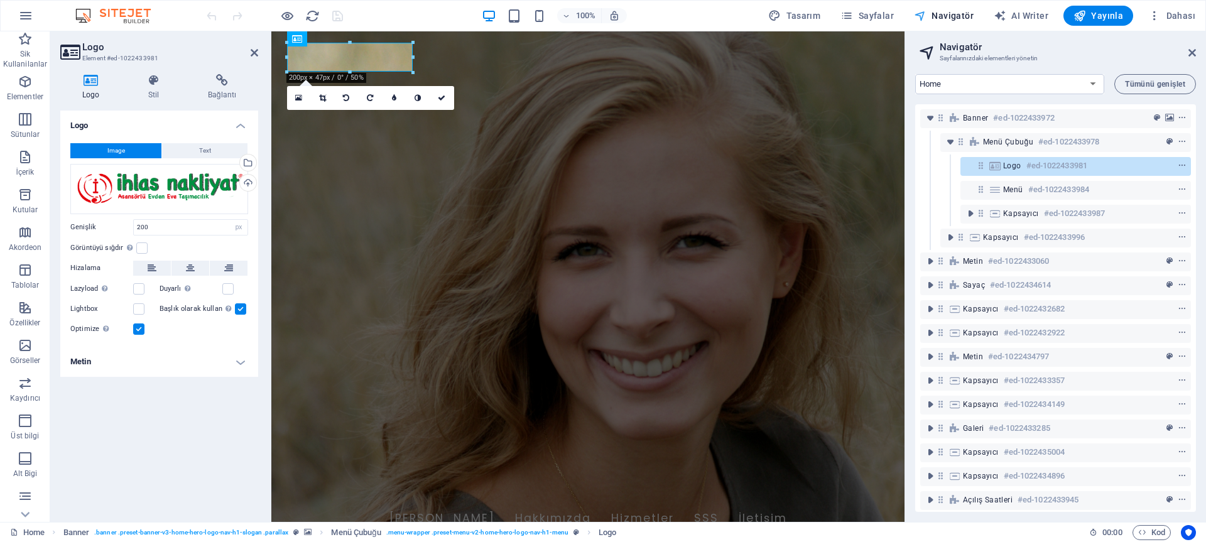
click at [949, 24] on button "Navigatör" at bounding box center [944, 16] width 70 height 20
click at [878, 18] on span "Sayfalar" at bounding box center [867, 15] width 53 height 13
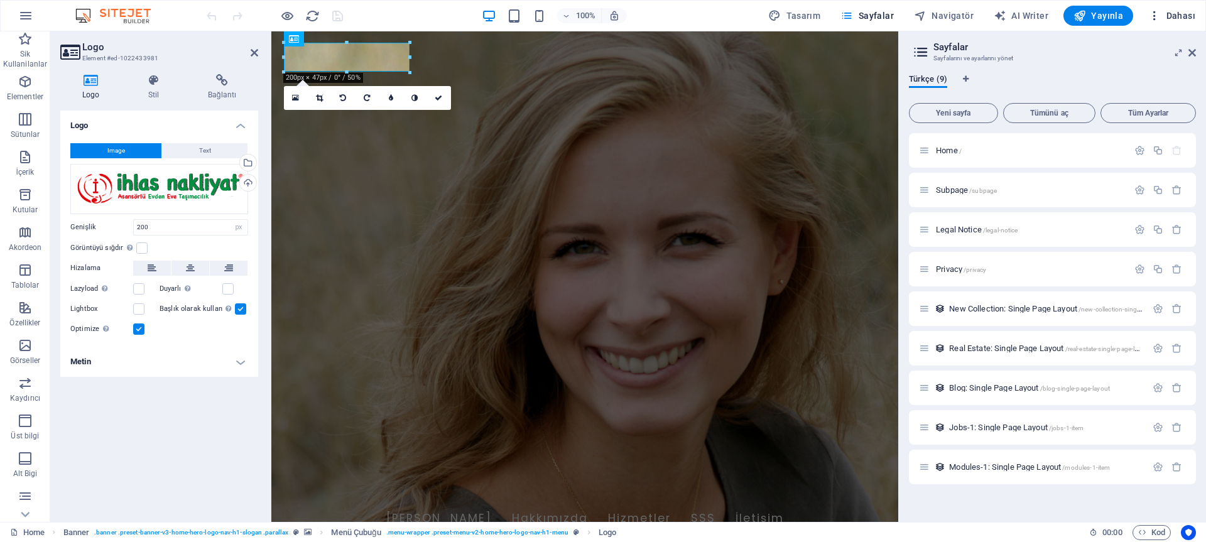
click at [1146, 11] on button "Dahası" at bounding box center [1171, 16] width 57 height 20
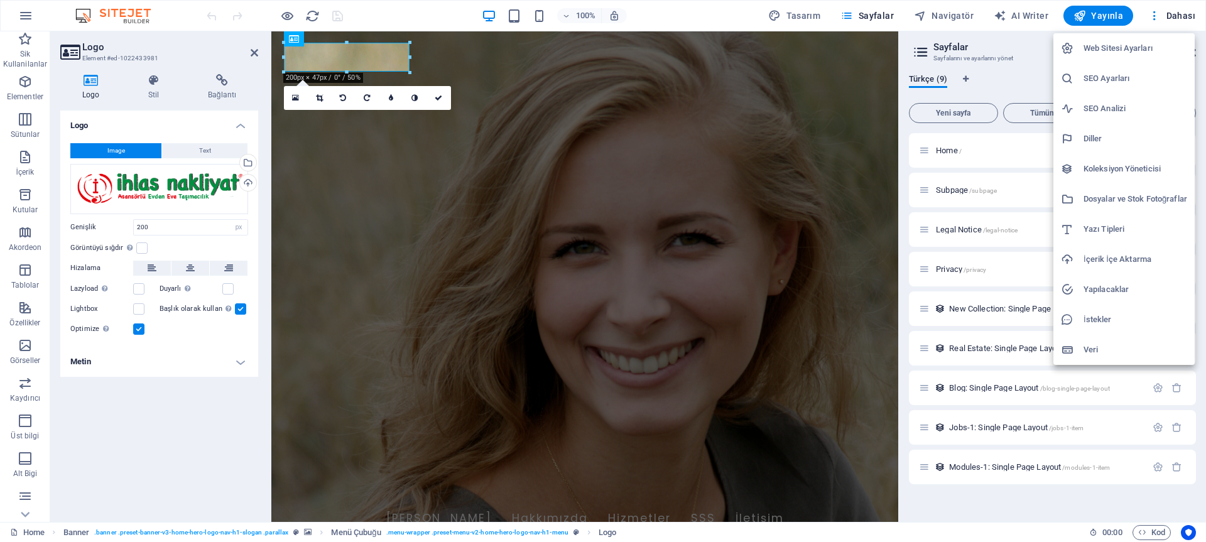
click at [1136, 68] on li "SEO Ayarları" at bounding box center [1124, 78] width 141 height 30
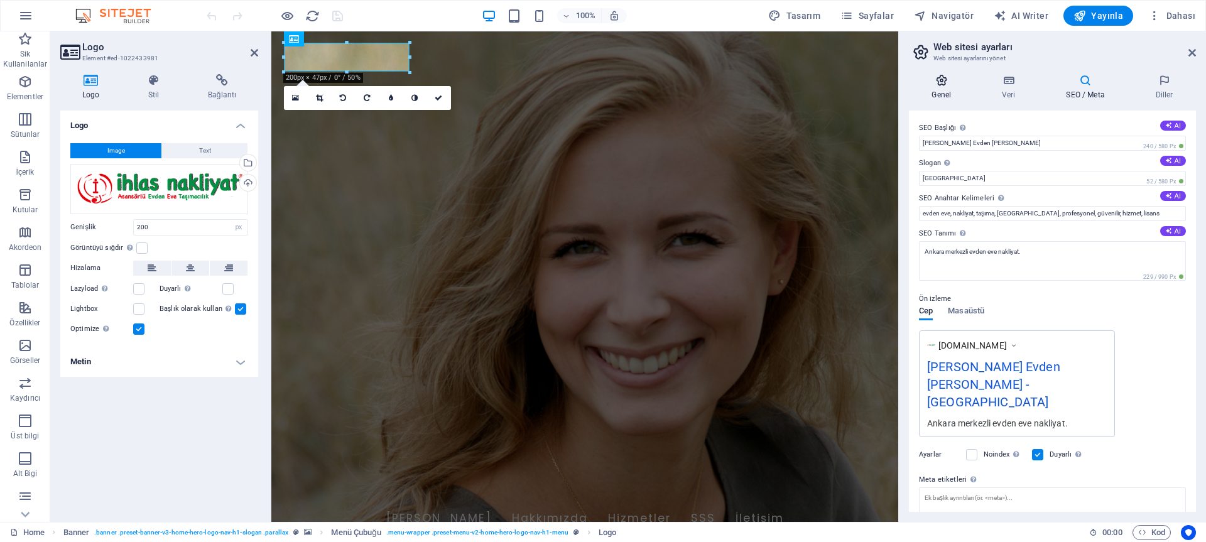
click at [947, 93] on h4 "Genel" at bounding box center [944, 87] width 70 height 26
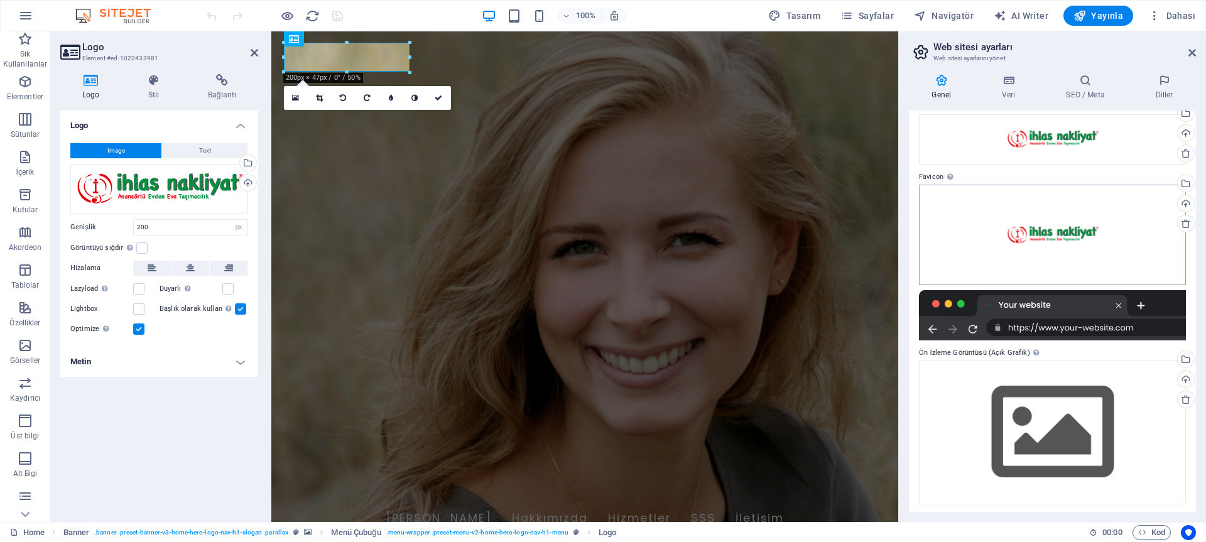
scroll to position [59, 0]
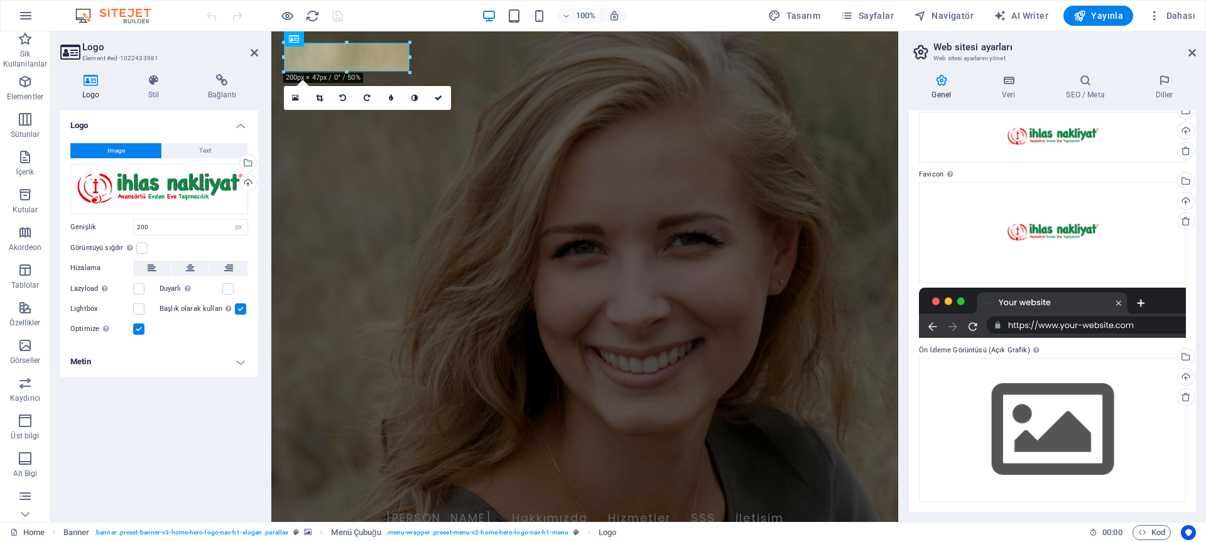
click at [1044, 322] on div at bounding box center [1052, 313] width 267 height 50
click at [1028, 422] on div "Dosyaları buraya sürükleyin, dosyaları seçmek için tıklayın veya Dosyalardan ya…" at bounding box center [1052, 430] width 267 height 144
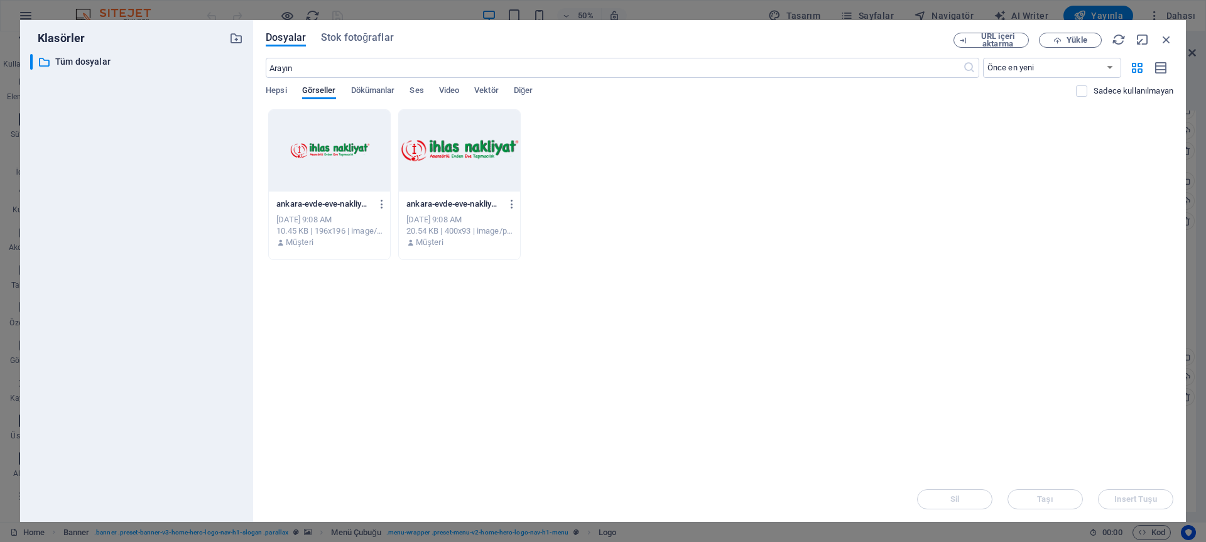
click at [339, 157] on div at bounding box center [329, 151] width 121 height 82
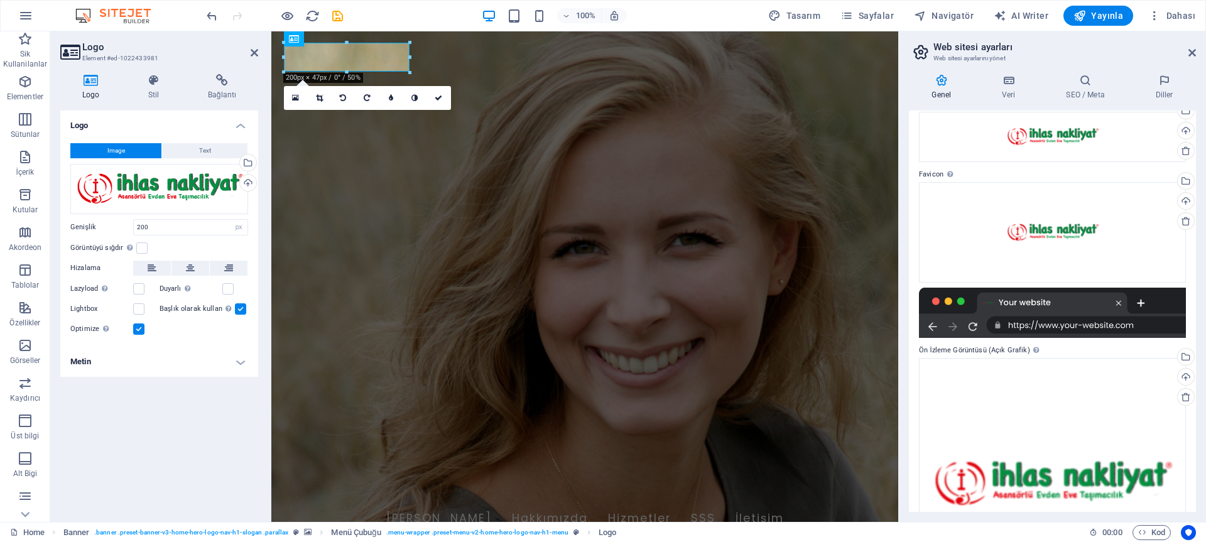
click at [1072, 341] on div "Web Sitesi Adı lisans.fiilajans.com.tr Logo Dosyaları buraya sürükleyin, dosyal…" at bounding box center [1052, 311] width 287 height 401
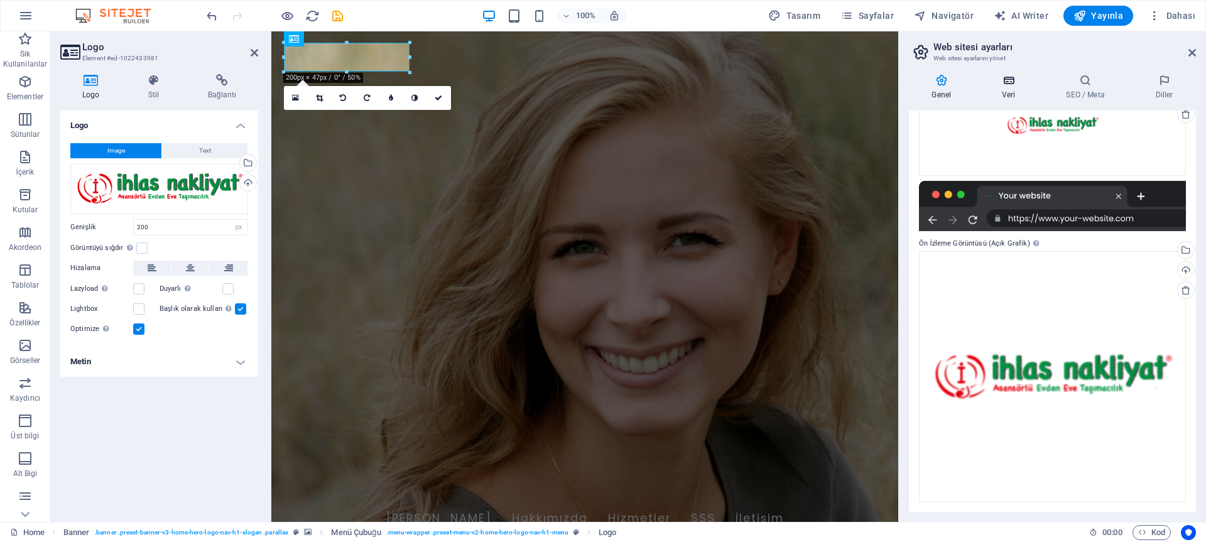
click at [1016, 86] on icon at bounding box center [1008, 80] width 59 height 13
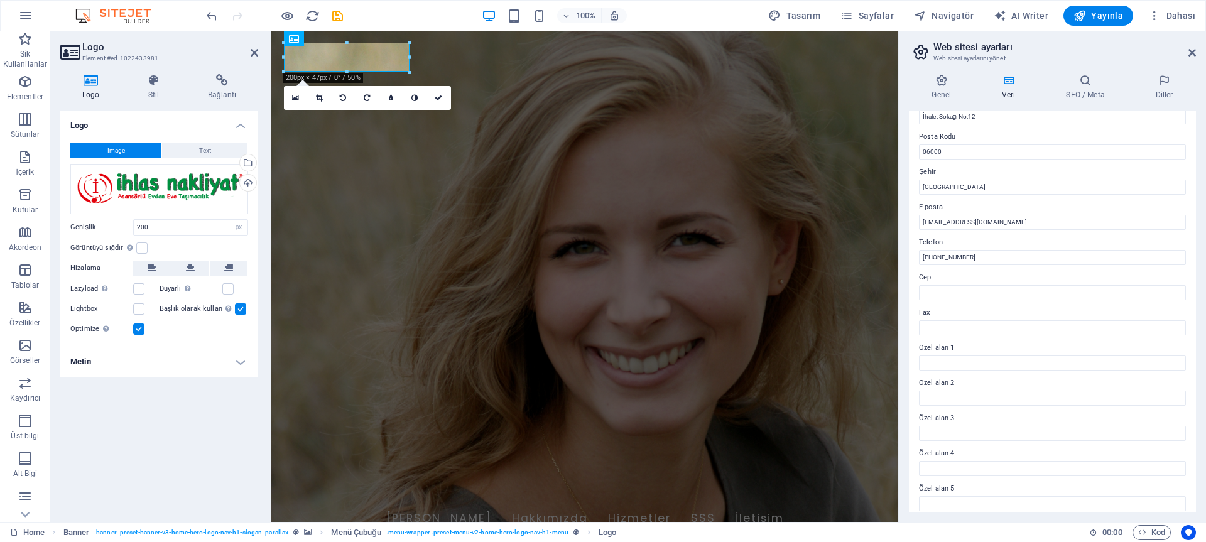
scroll to position [202, 0]
click at [1072, 92] on h4 "SEO / Meta" at bounding box center [1088, 87] width 89 height 26
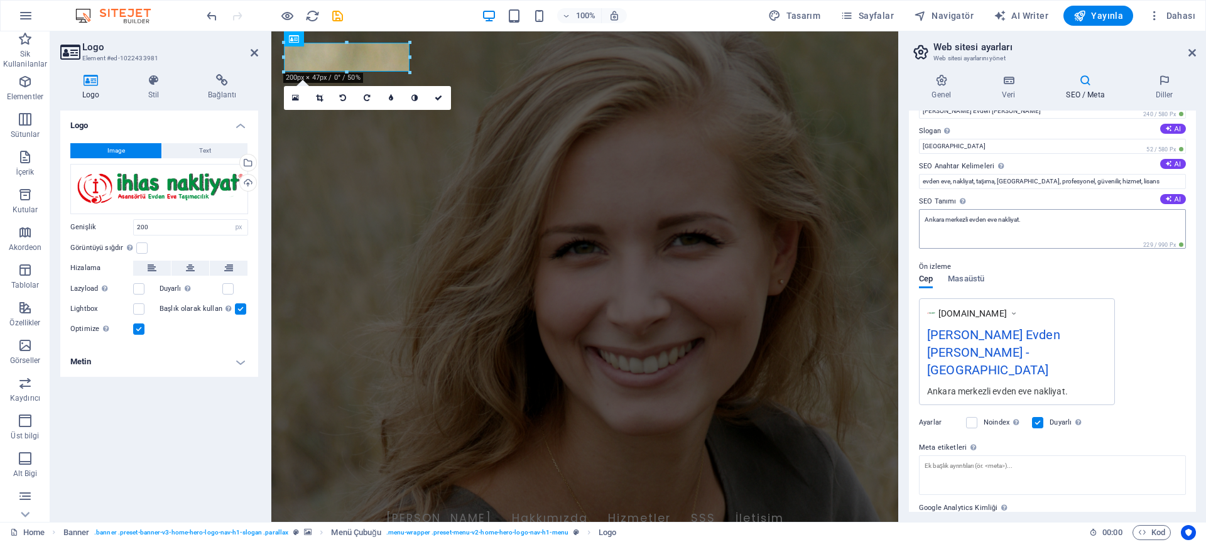
scroll to position [78, 0]
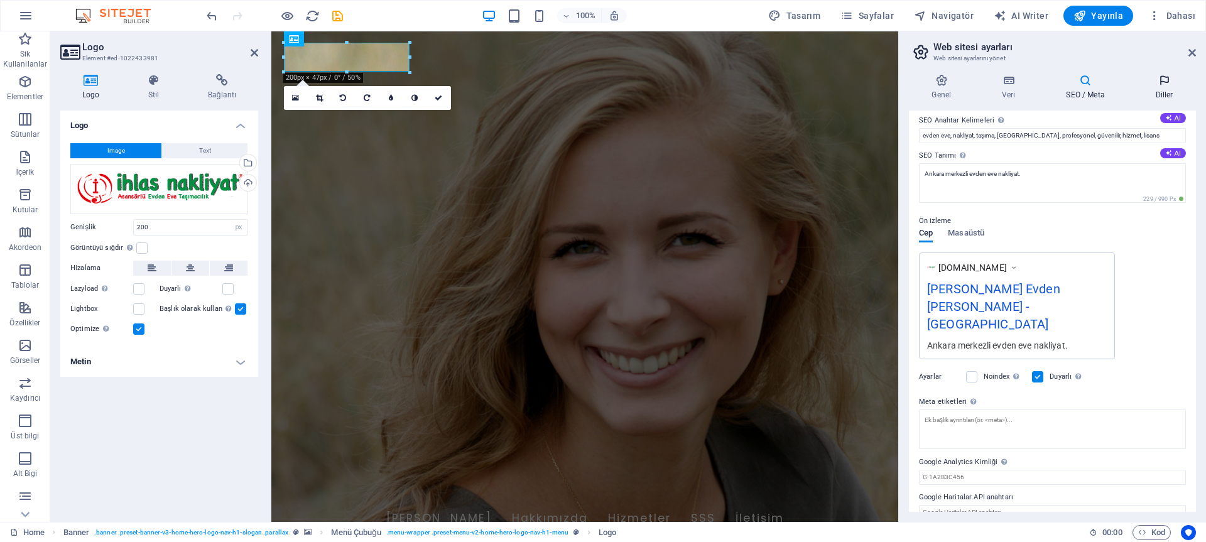
click at [1157, 81] on icon at bounding box center [1164, 80] width 63 height 13
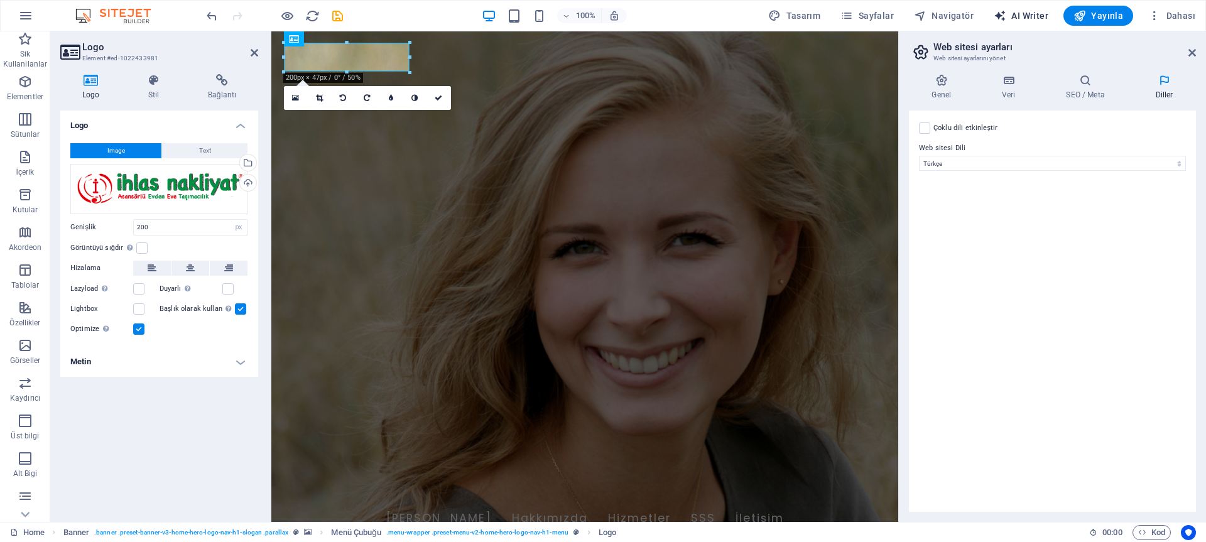
click at [1027, 13] on span "AI Writer" at bounding box center [1021, 15] width 55 height 13
select select "English"
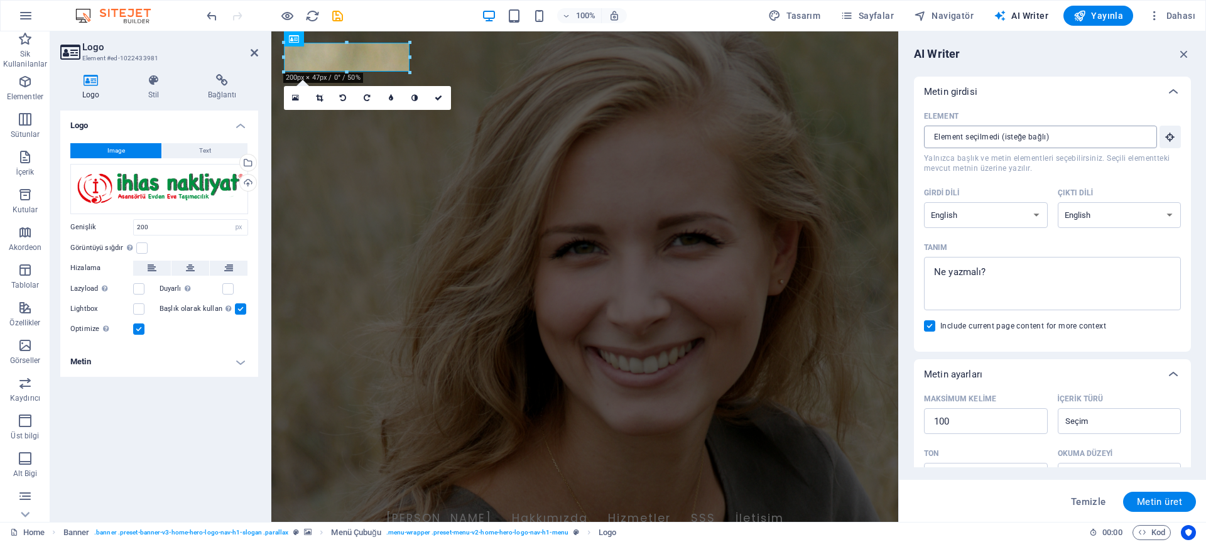
click at [1091, 134] on input "Element ​ Yalnızca başlık ve metin elementleri seçebilirsiniz. Seçili elementte…" at bounding box center [1036, 137] width 224 height 23
click at [1012, 220] on select "Albanian Arabic Armenian Awadhi Azerbaijani Bashkir Basque Belarusian Bengali B…" at bounding box center [986, 215] width 124 height 26
click at [1111, 220] on select "Albanian Arabic Armenian Awadhi Azerbaijani Bashkir Basque Belarusian Bengali B…" at bounding box center [1120, 215] width 124 height 26
click at [980, 273] on textarea "Tanım x ​" at bounding box center [1052, 283] width 244 height 41
type textarea "x"
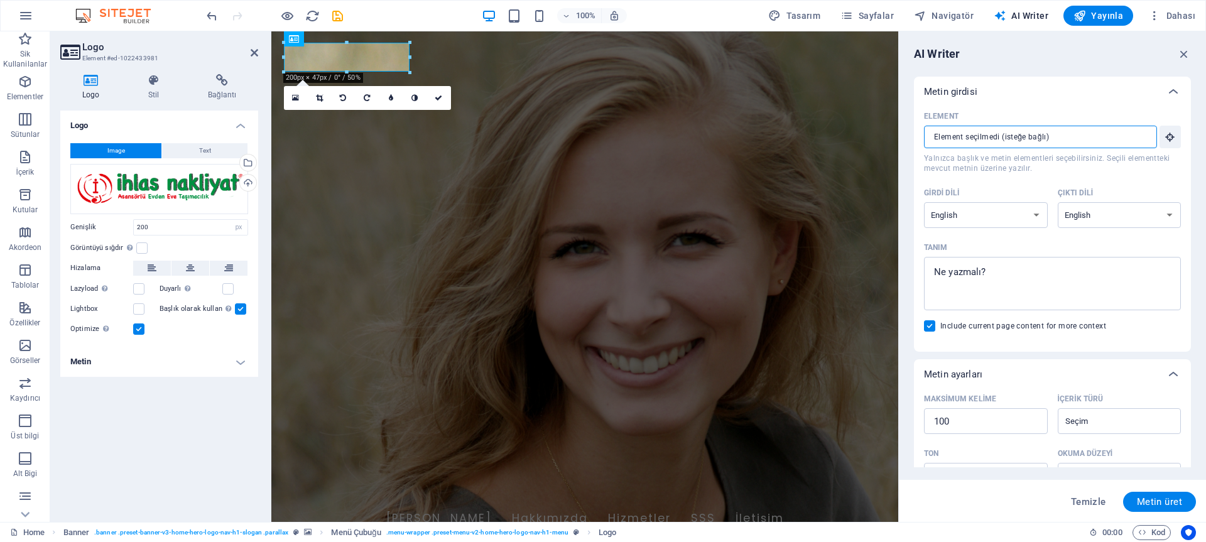
click at [986, 134] on input "Element ​ Yalnızca başlık ve metin elementleri seçebilirsiniz. Seçili elementte…" at bounding box center [1036, 137] width 224 height 23
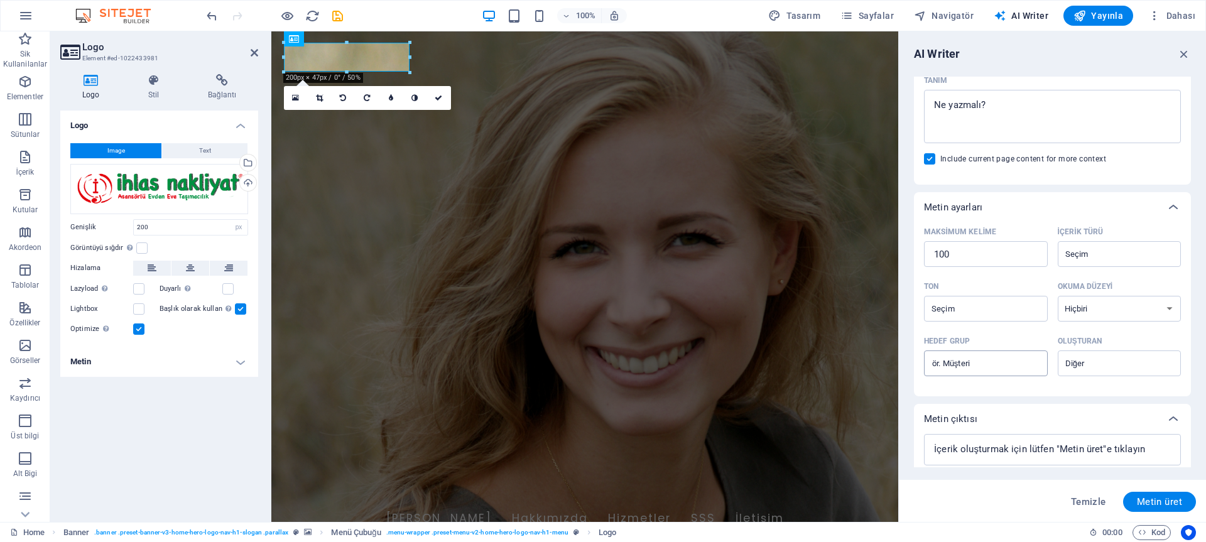
scroll to position [205, 0]
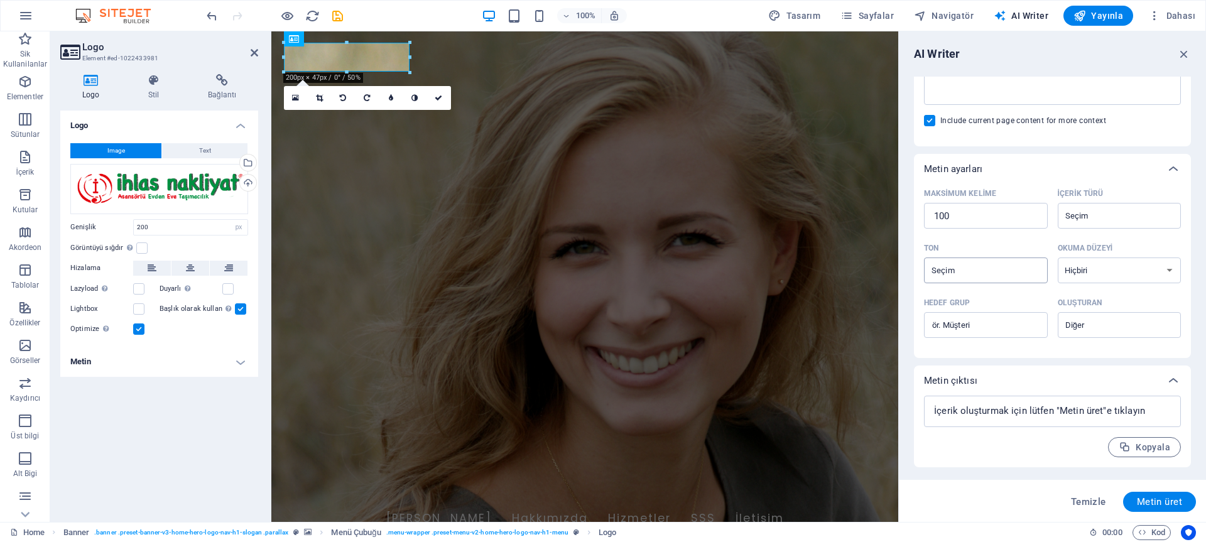
click at [1003, 264] on input "Ton ​" at bounding box center [975, 270] width 95 height 18
click at [1014, 451] on div "Kopyala" at bounding box center [1052, 447] width 257 height 20
click at [996, 413] on textarea at bounding box center [1052, 411] width 244 height 19
type textarea "x"
click at [1120, 272] on select "Hiçbiri Akademik Yetişkin Genç Çocuk" at bounding box center [1120, 271] width 124 height 26
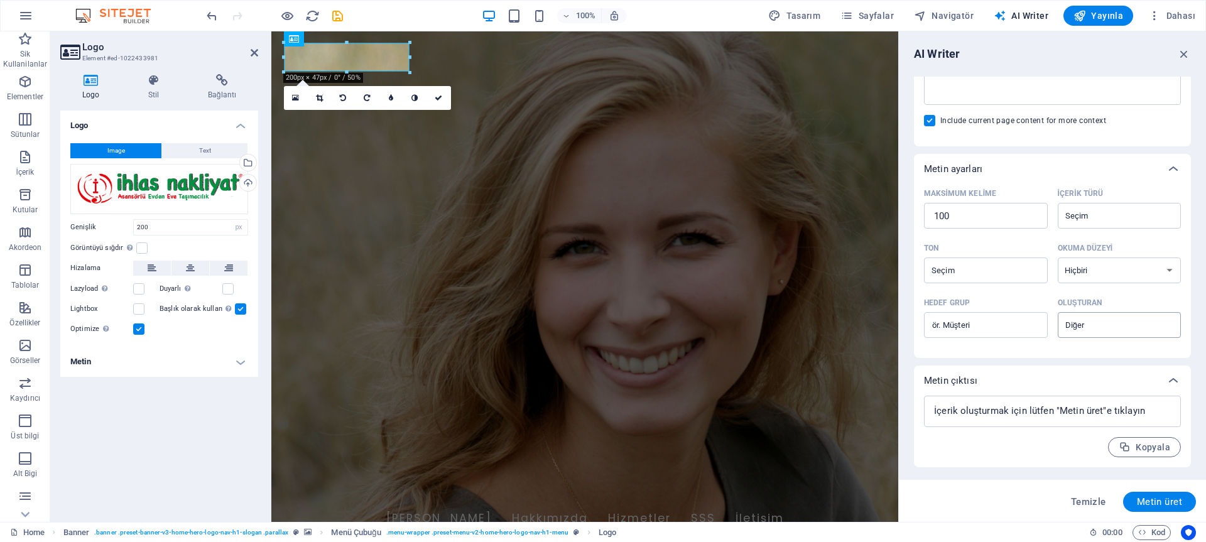
click at [1089, 319] on input "Oluşturan ​" at bounding box center [1109, 325] width 95 height 18
click at [1084, 357] on span "Business" at bounding box center [1085, 356] width 39 height 13
type input "Business"
click at [996, 330] on input "Hedef grup ​" at bounding box center [986, 325] width 124 height 20
click at [1005, 217] on input "100" at bounding box center [986, 216] width 124 height 25
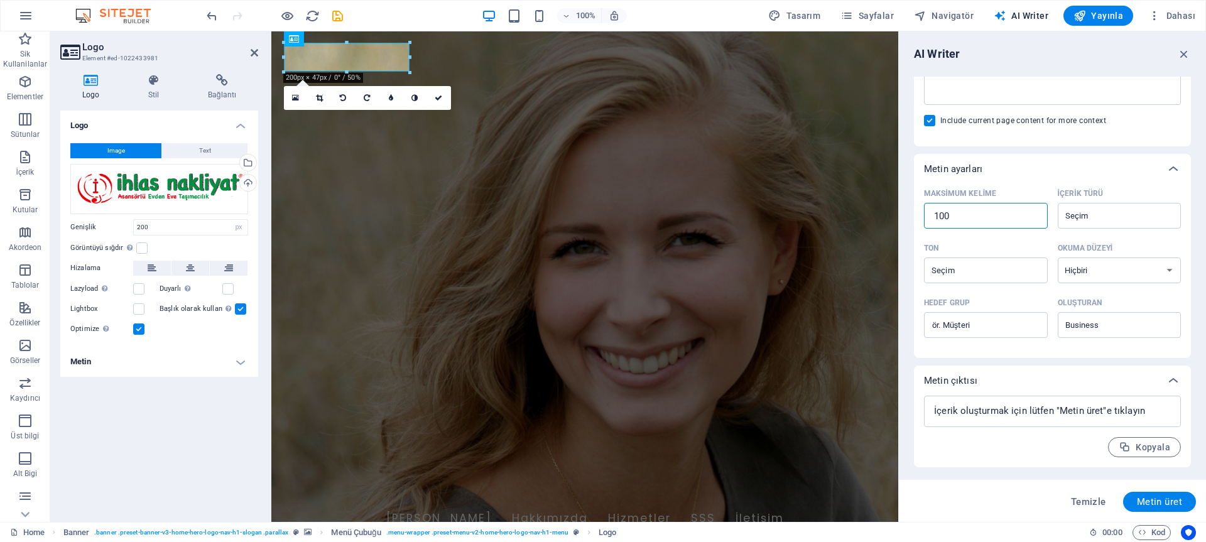
type textarea "x"
type input "1000"
type textarea "x"
type input "1000"
click at [1142, 130] on div "Element ​ Yalnızca başlık ve metin elementleri seçebilirsiniz. Seçili elementte…" at bounding box center [1052, 18] width 257 height 235
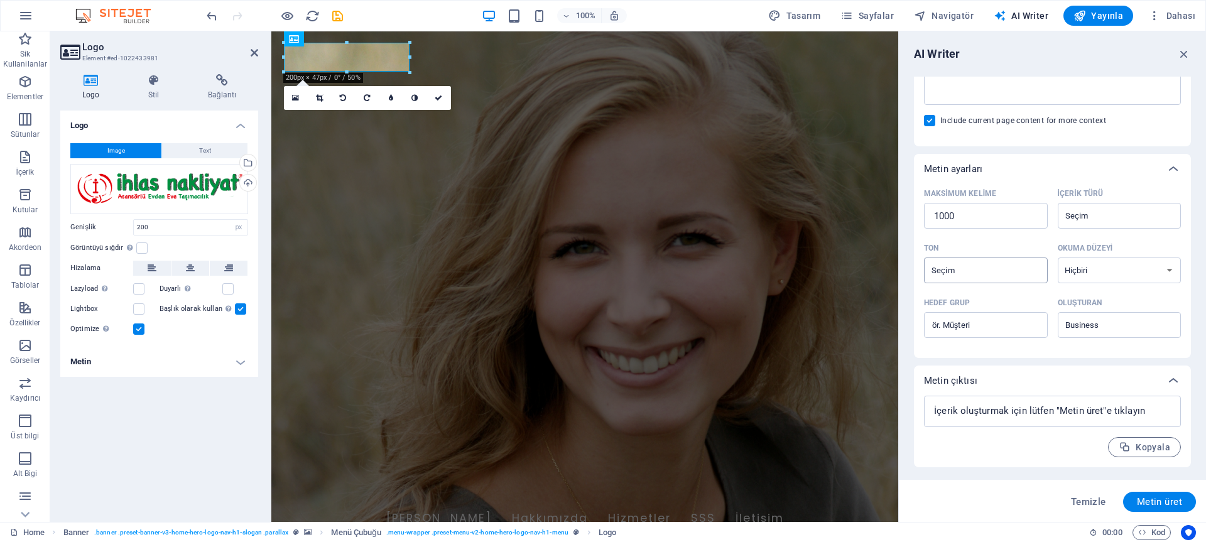
click at [1017, 269] on input "Ton ​" at bounding box center [975, 270] width 95 height 18
click at [990, 324] on li "Samimi" at bounding box center [984, 322] width 121 height 20
type input "Friendly"
click at [1090, 220] on input "İçerik türü ​" at bounding box center [1109, 216] width 95 height 18
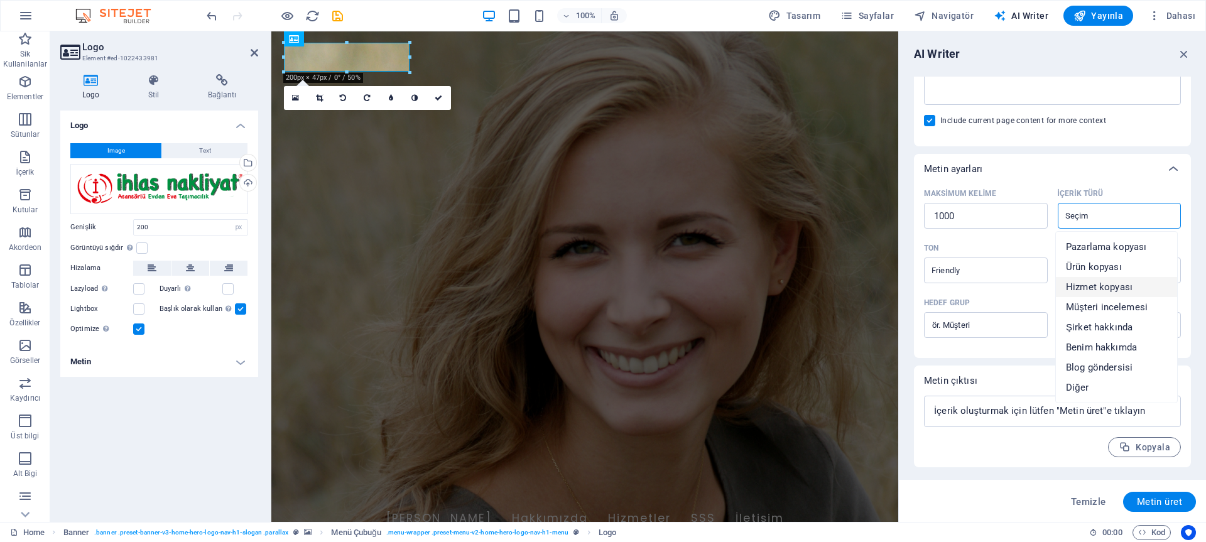
click at [1113, 285] on span "Hizmet kopyası" at bounding box center [1099, 287] width 67 height 13
type input "Service copy"
click at [1116, 268] on select "Hiçbiri Akademik Yetişkin Genç Çocuk" at bounding box center [1120, 271] width 124 height 26
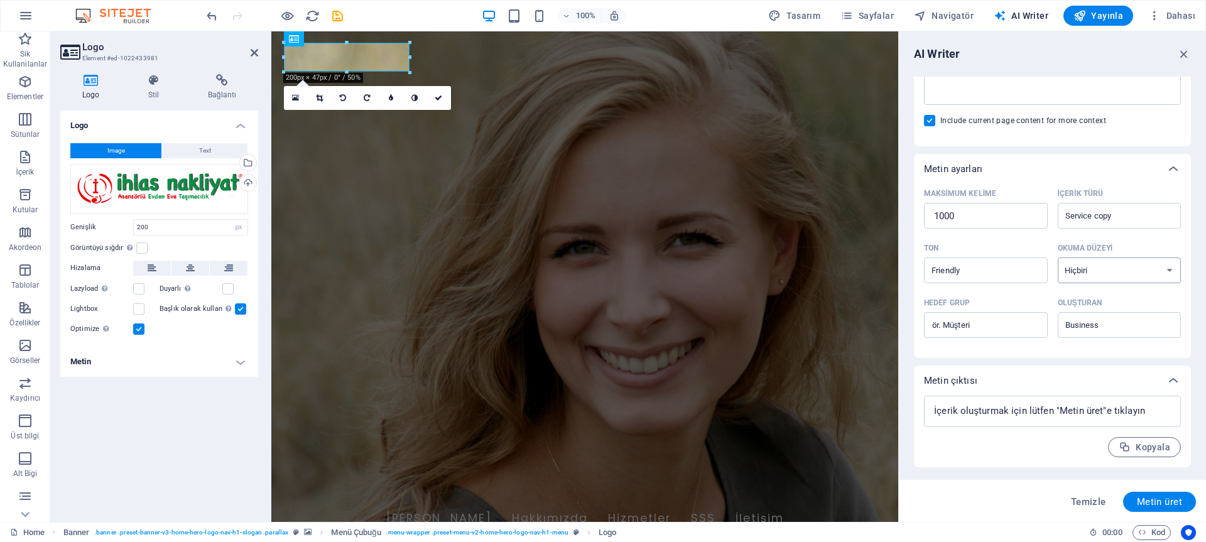
select select "Adult"
click at [1058, 258] on select "Hiçbiri Akademik Yetişkin Genç Çocuk" at bounding box center [1120, 271] width 124 height 26
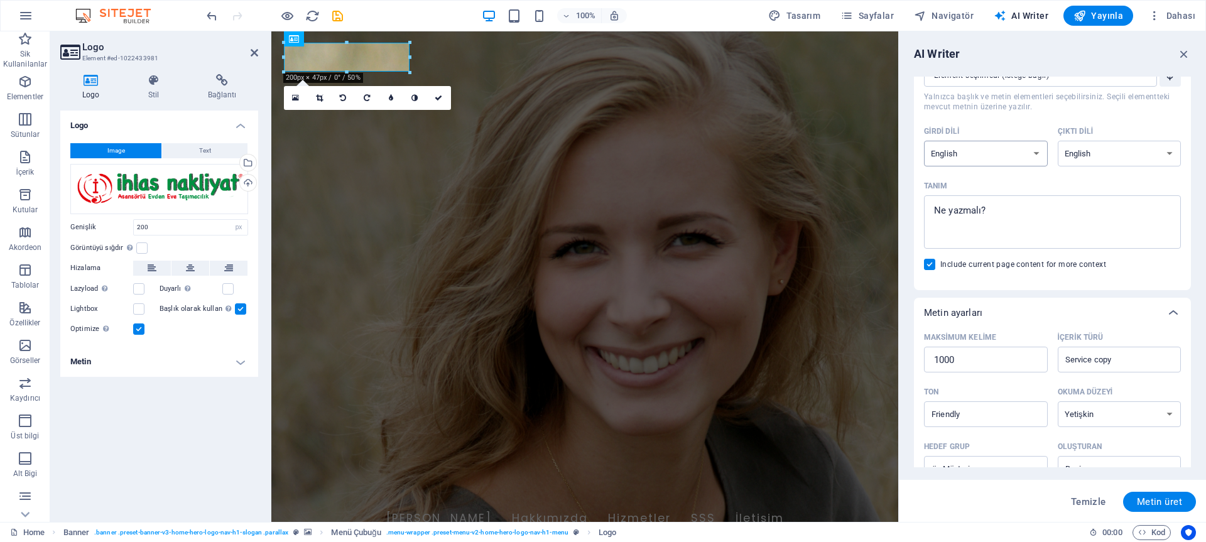
scroll to position [61, 0]
click at [983, 158] on select "Albanian Arabic Armenian Awadhi Azerbaijani Bashkir Basque Belarusian Bengali B…" at bounding box center [986, 154] width 124 height 26
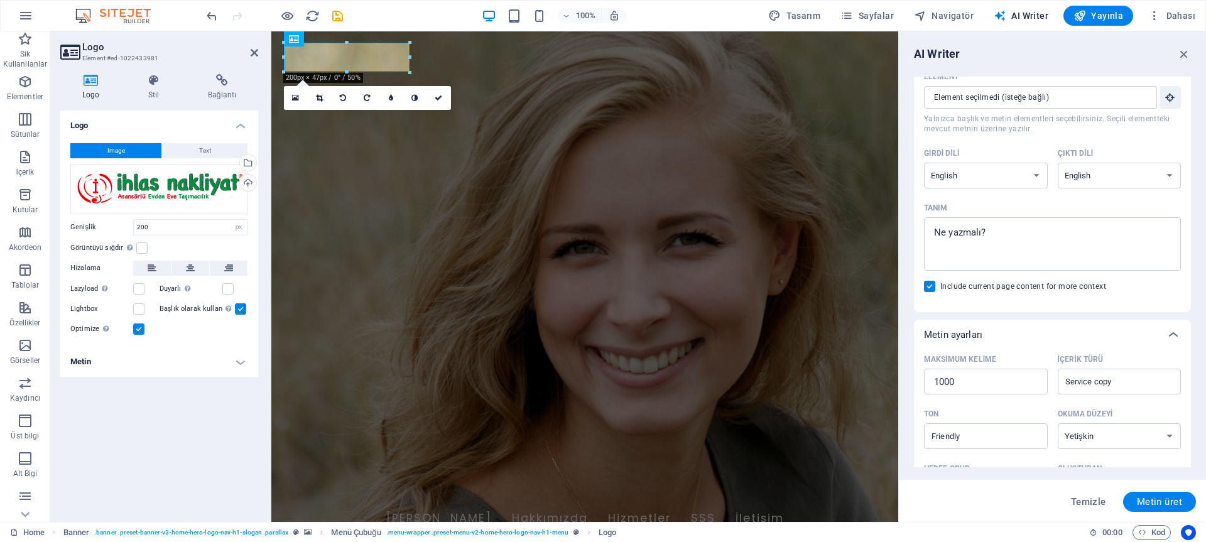
scroll to position [0, 0]
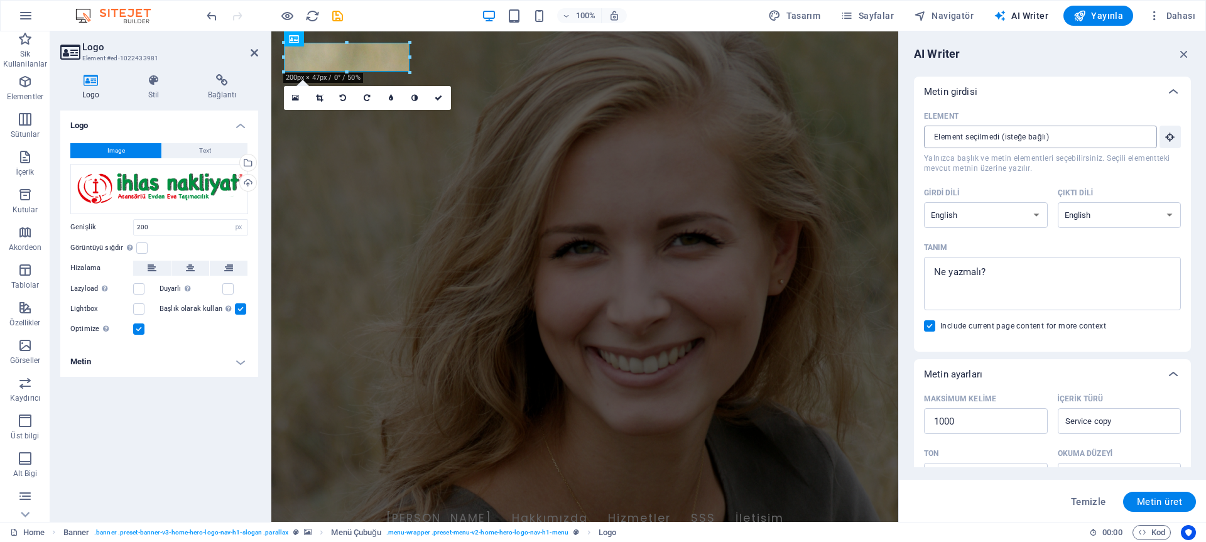
click at [993, 140] on input "Element ​ Yalnızca başlık ve metin elementleri seçebilirsiniz. Seçili elementte…" at bounding box center [1036, 137] width 224 height 23
click at [1060, 133] on input "Element ​ Yalnızca başlık ve metin elementleri seçebilirsiniz. Seçili elementte…" at bounding box center [1036, 137] width 224 height 23
type textarea "x"
click at [999, 266] on textarea "Tanım x ​" at bounding box center [1052, 283] width 244 height 41
type textarea "e"
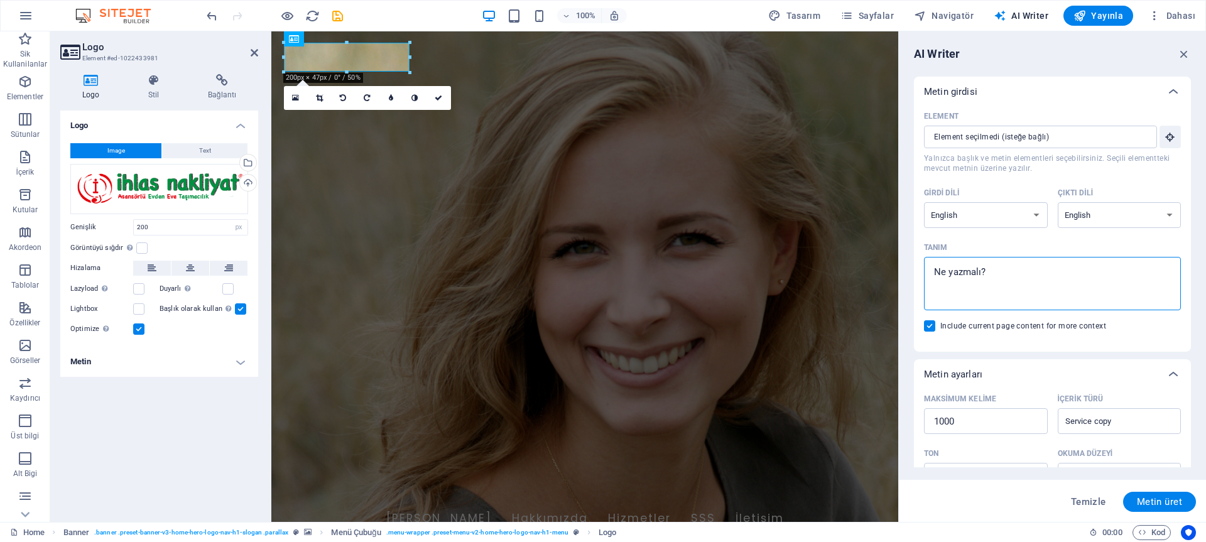
type textarea "x"
type textarea "ev"
type textarea "x"
type textarea "evd"
type textarea "x"
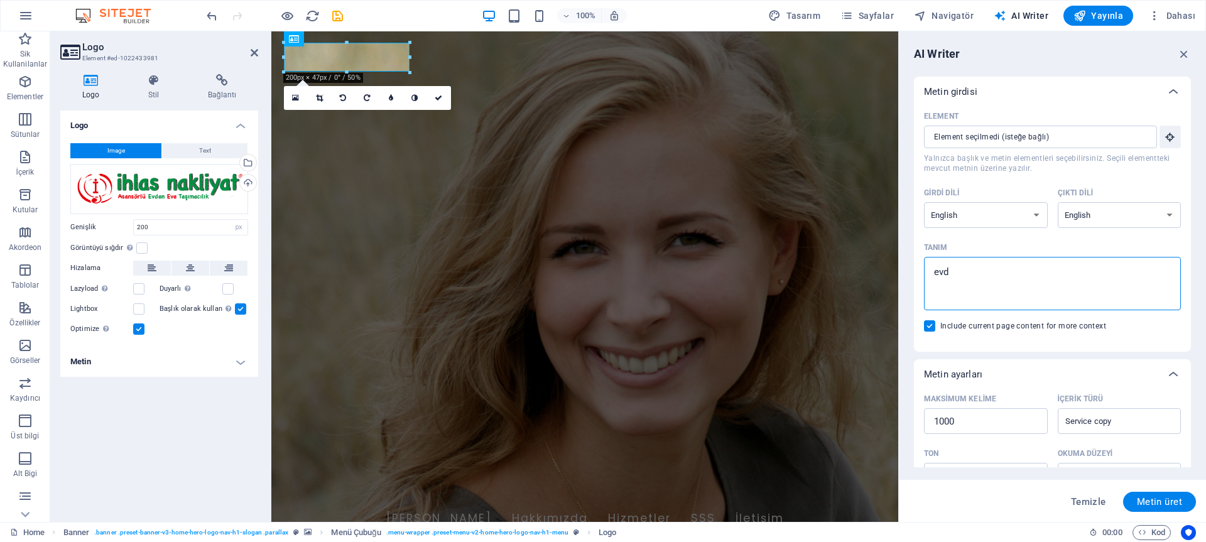
type textarea "evde"
type textarea "x"
type textarea "evden"
type textarea "x"
type textarea "evden"
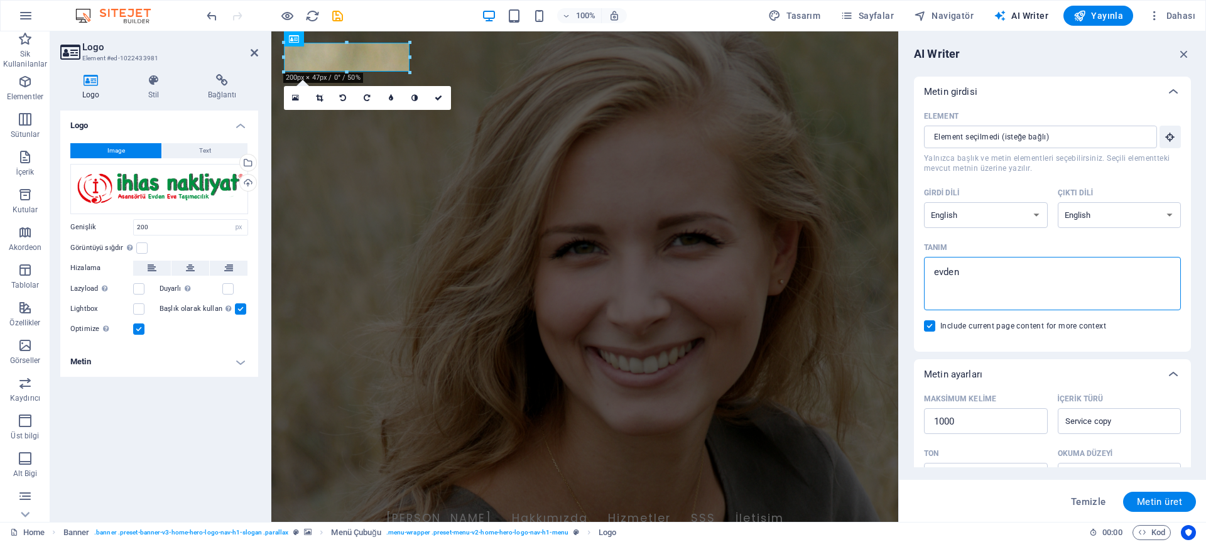
type textarea "x"
type textarea "evden e"
type textarea "x"
type textarea "evden ev"
type textarea "x"
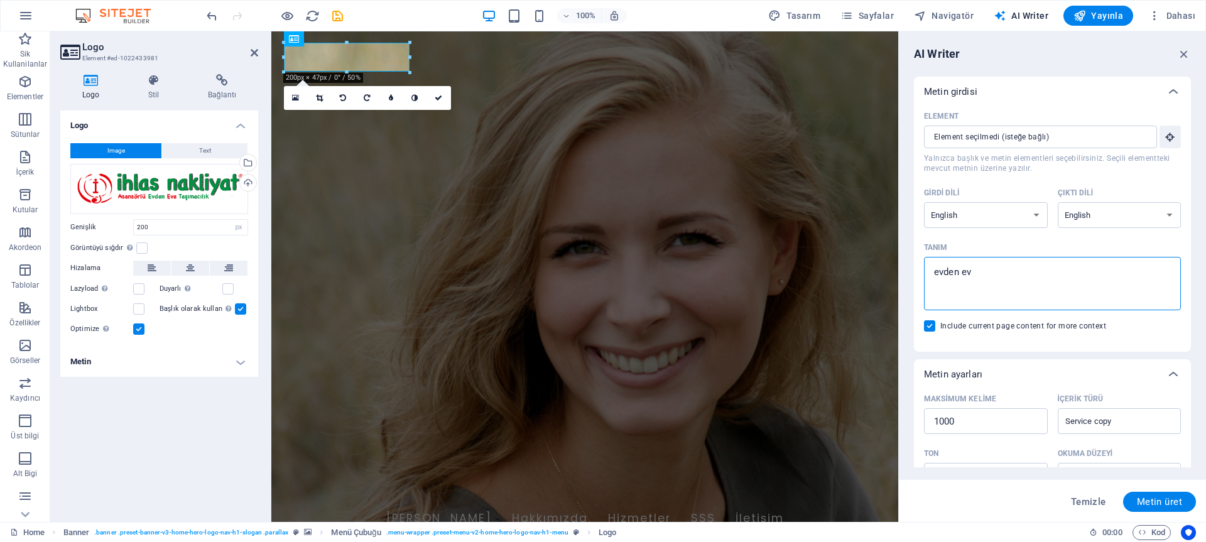
type textarea "evden eve"
type textarea "x"
type textarea "evden eve"
type textarea "x"
type textarea "evden eve n"
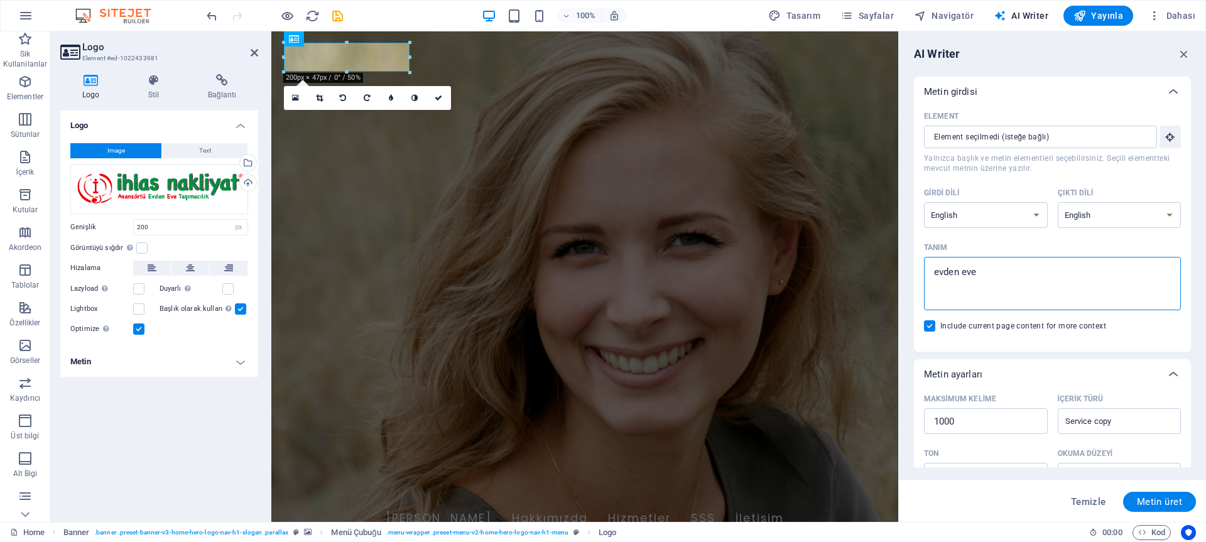
type textarea "x"
type textarea "evden eve na"
type textarea "x"
type textarea "evden eve nak"
type textarea "x"
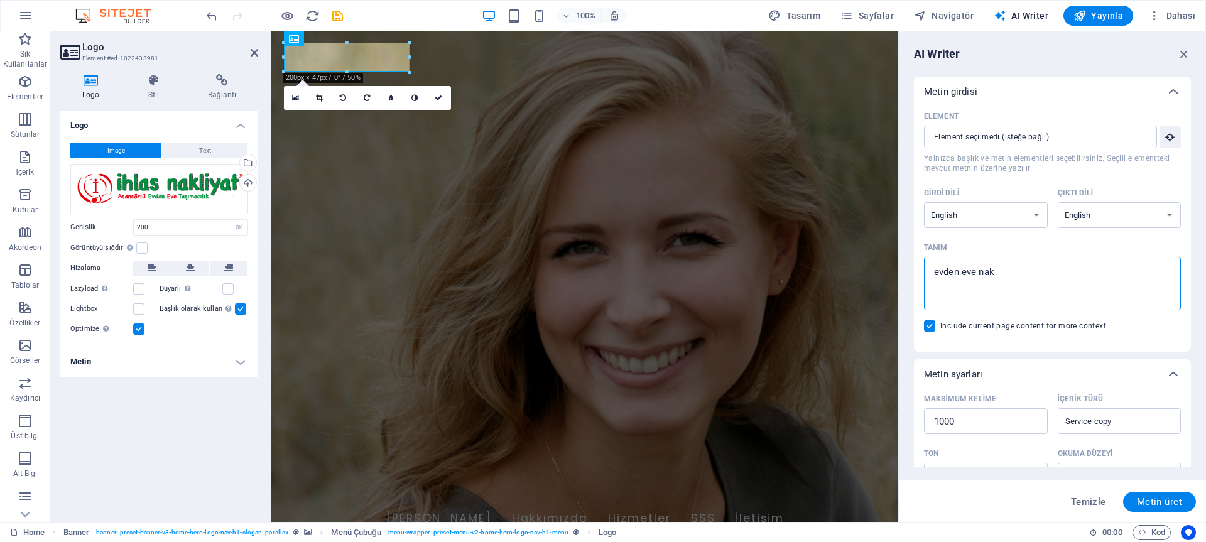
type textarea "evden eve nakl"
type textarea "x"
type textarea "evden eve nakli"
type textarea "x"
type textarea "evden eve nakliy"
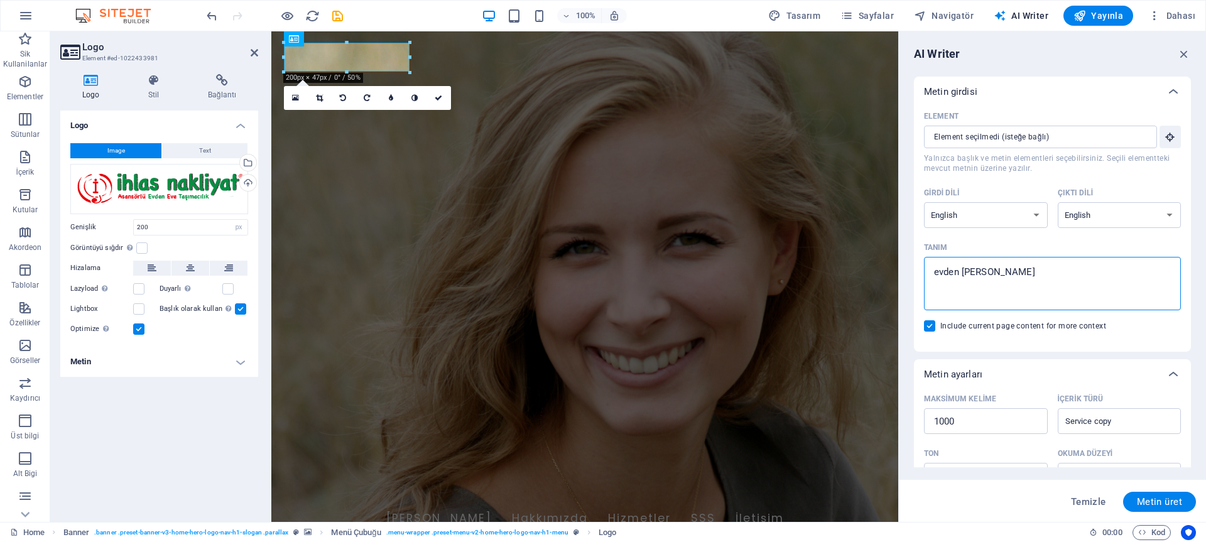
type textarea "x"
type textarea "evden eve nakliya"
type textarea "x"
type textarea "evden eve nakliyat"
type textarea "x"
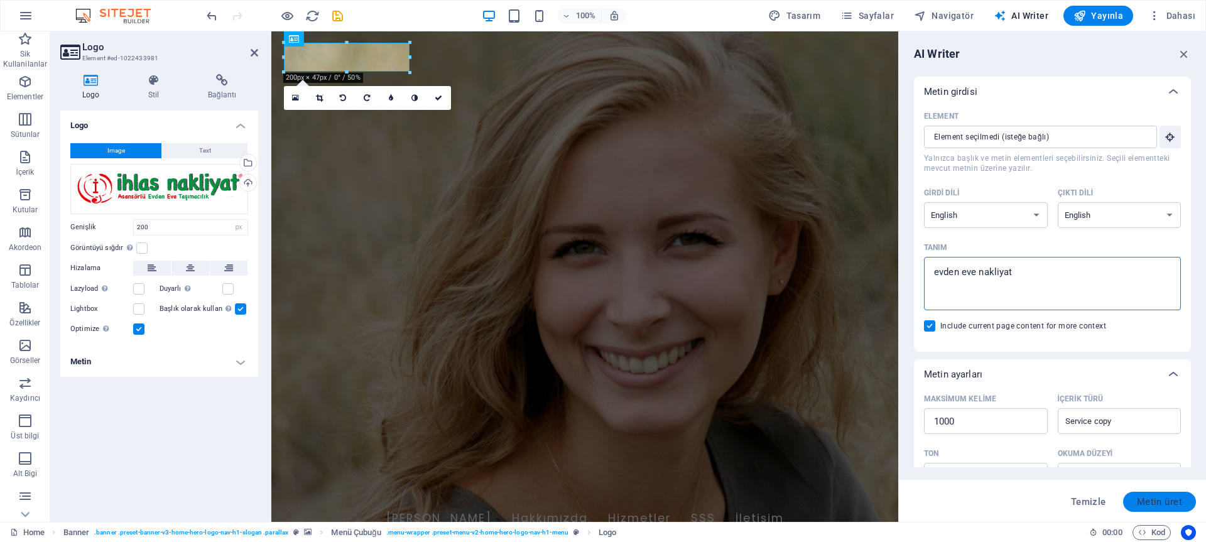
type textarea "evden eve nakliyat"
click at [1172, 510] on button "Metin üret" at bounding box center [1159, 502] width 73 height 20
type textarea "x"
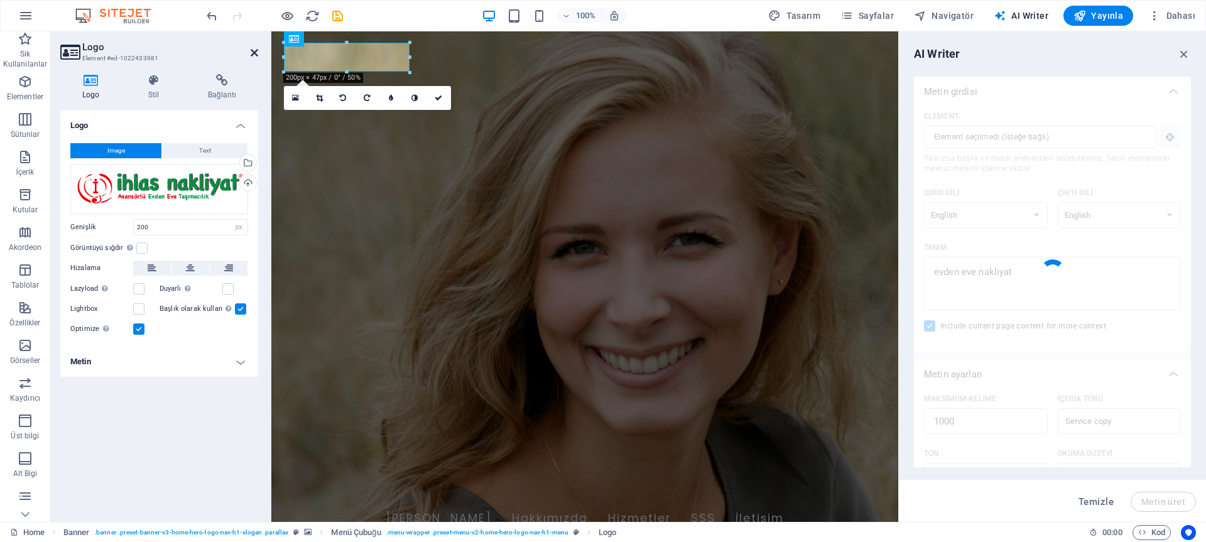
click at [253, 55] on icon at bounding box center [255, 53] width 8 height 10
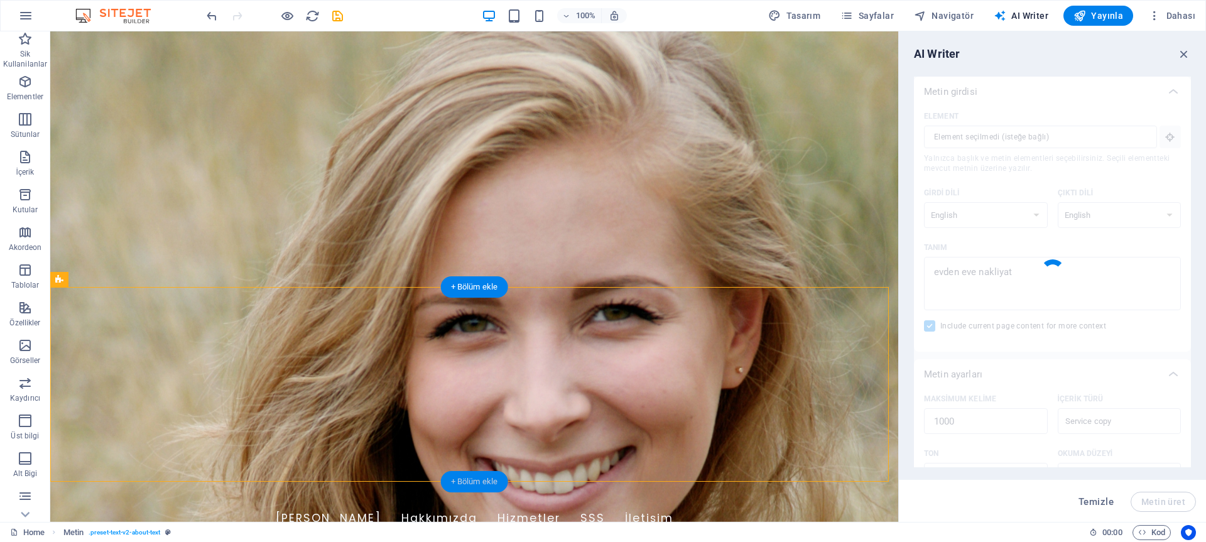
click at [472, 482] on div "+ Bölüm ekle" at bounding box center [474, 481] width 67 height 21
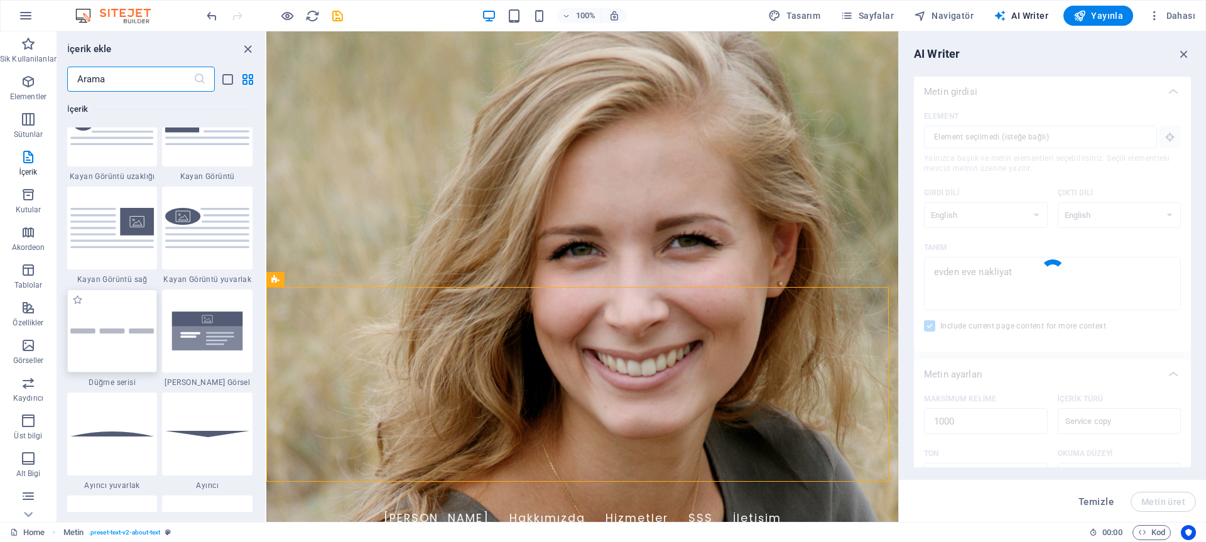
scroll to position [3108, 0]
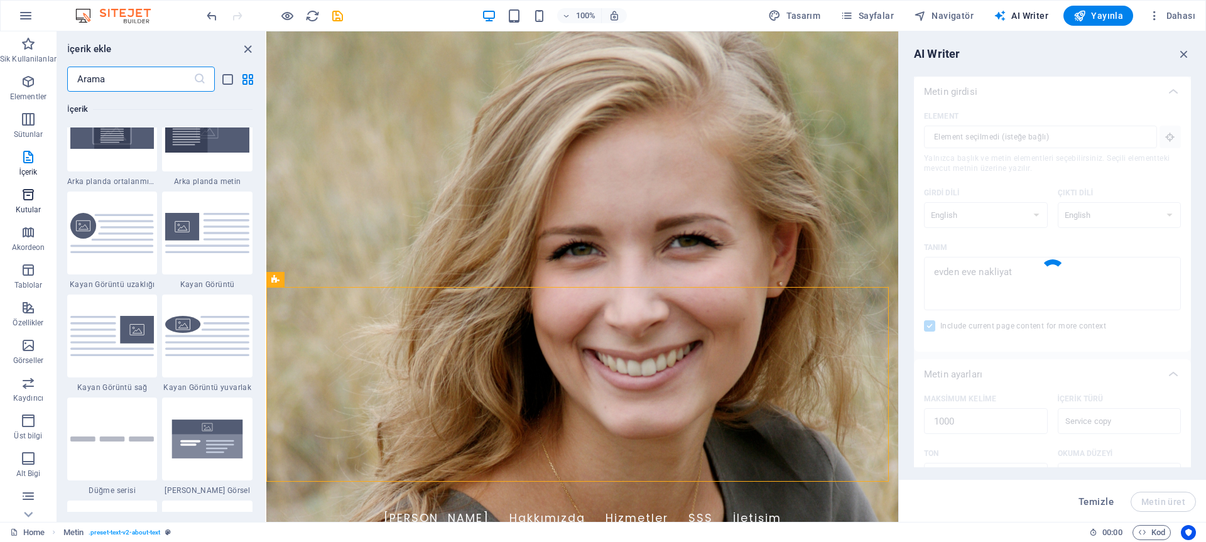
click at [30, 199] on icon "button" at bounding box center [28, 194] width 15 height 15
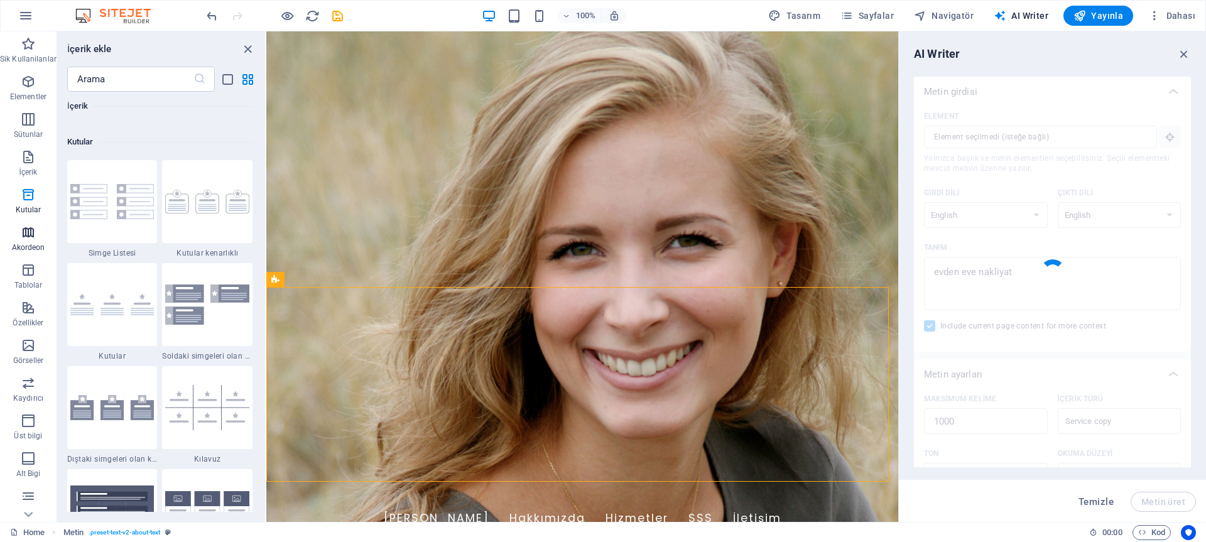
scroll to position [3465, 0]
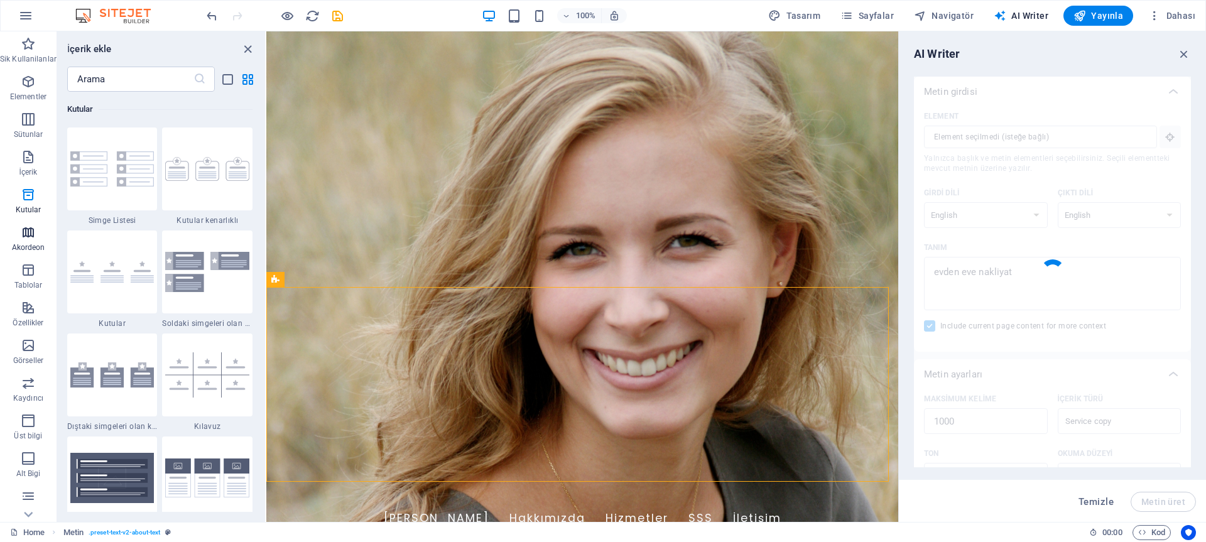
click at [33, 224] on button "Akordeon" at bounding box center [28, 239] width 57 height 38
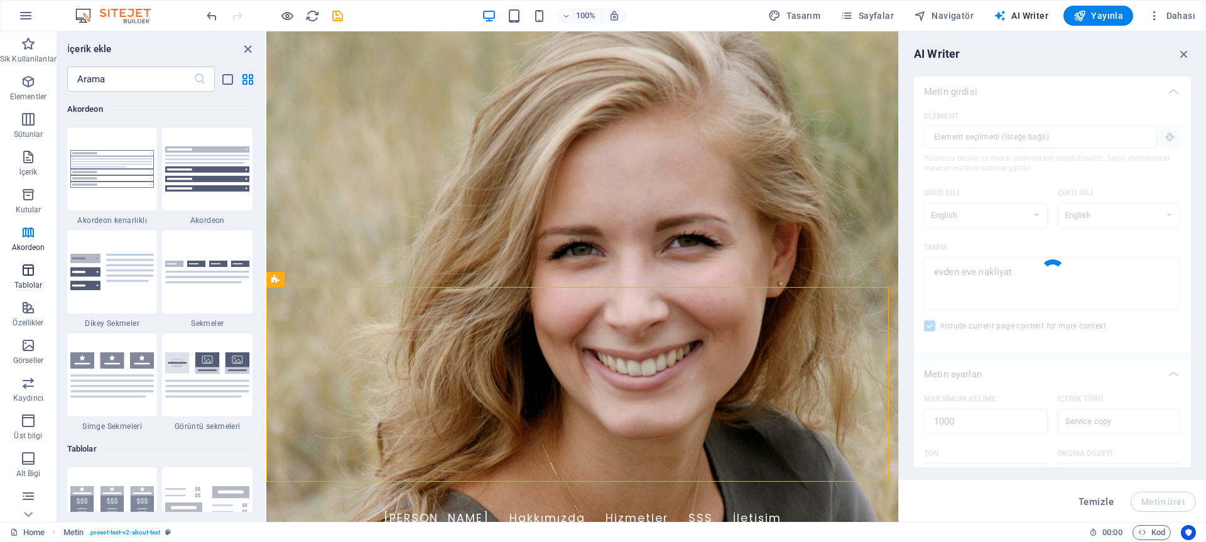
click at [36, 271] on span "Tablolar" at bounding box center [28, 278] width 57 height 30
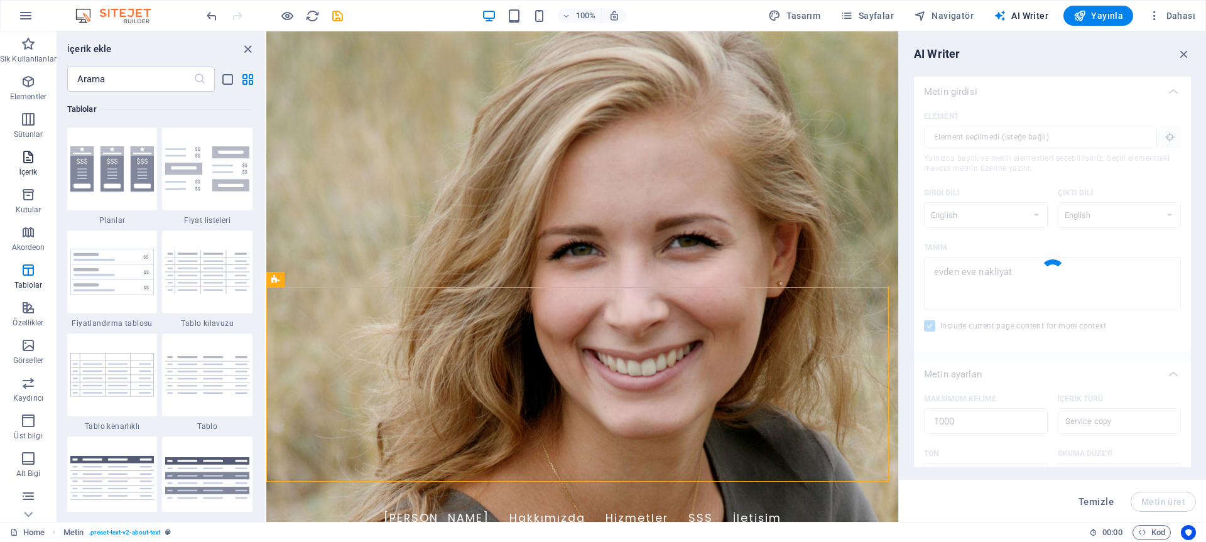
click at [32, 164] on icon "button" at bounding box center [28, 157] width 15 height 15
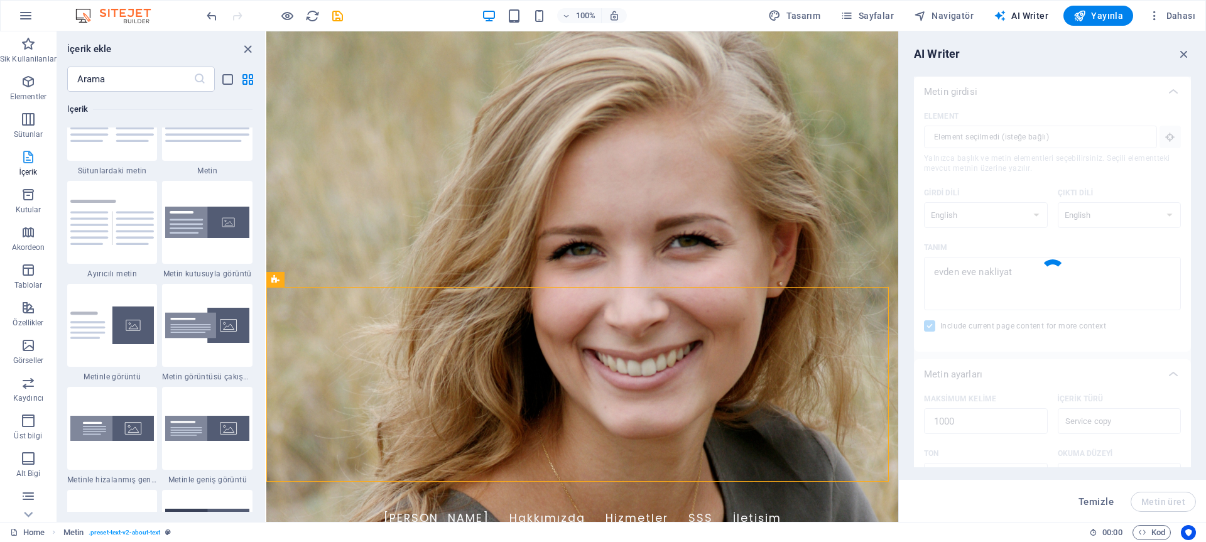
type textarea "x"
type textarea "When the moment arrives to transition to a new home, the excitement can be imme…"
type textarea "x"
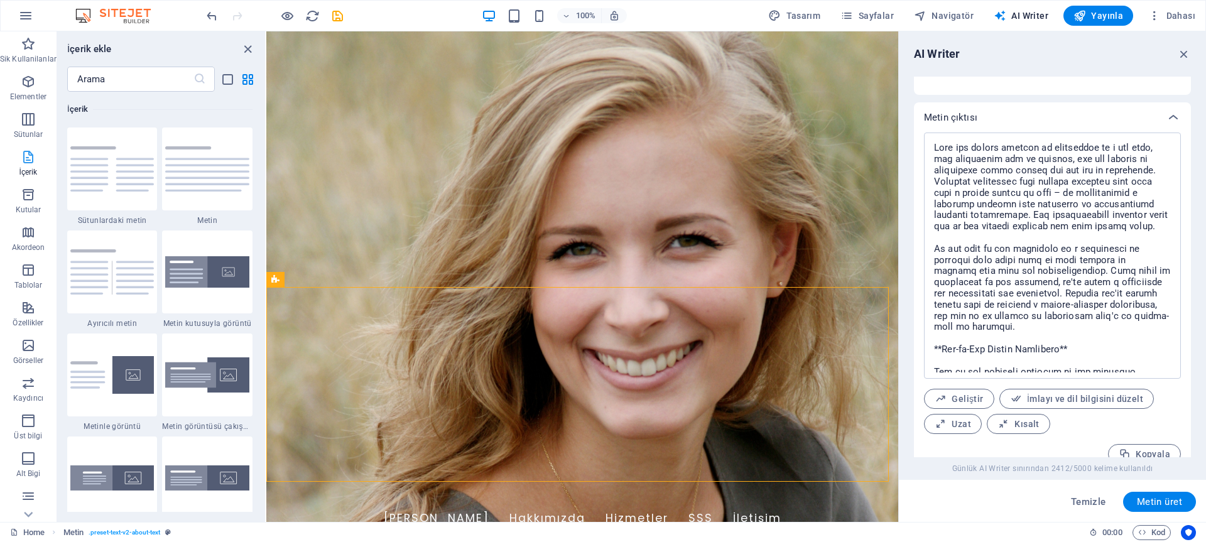
scroll to position [486, 0]
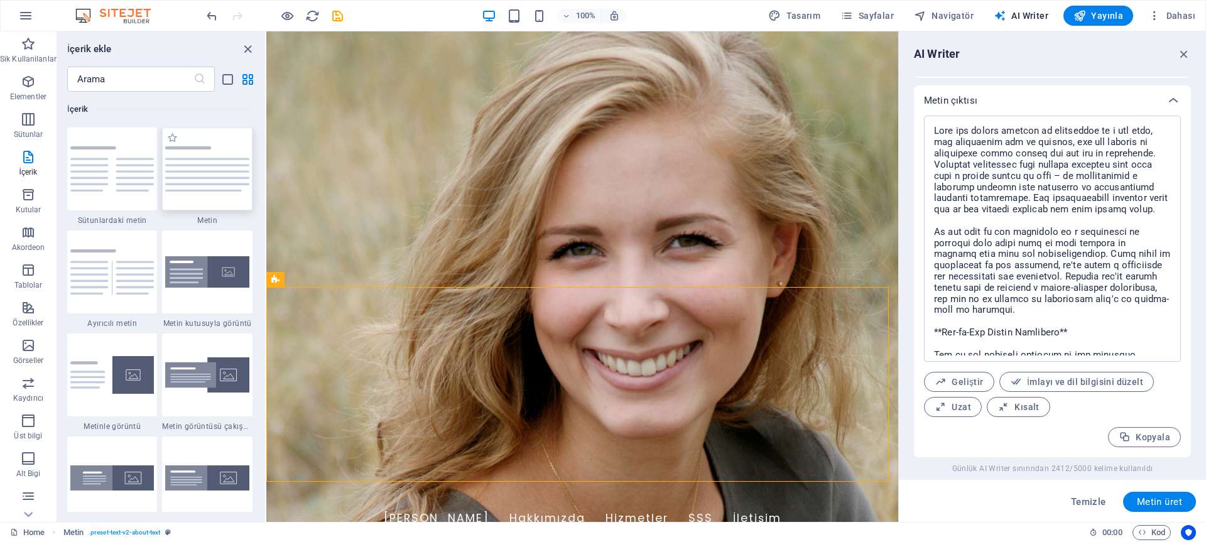
drag, startPoint x: 232, startPoint y: 182, endPoint x: 115, endPoint y: 383, distance: 232.8
click at [232, 182] on img at bounding box center [207, 168] width 84 height 45
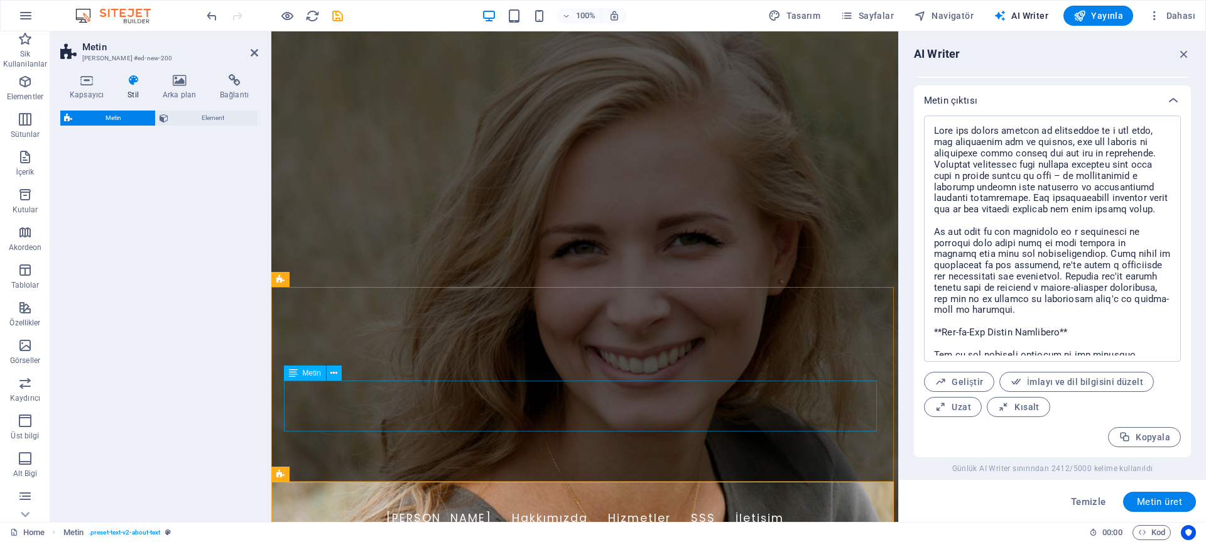
select select "preset-text-v2-default"
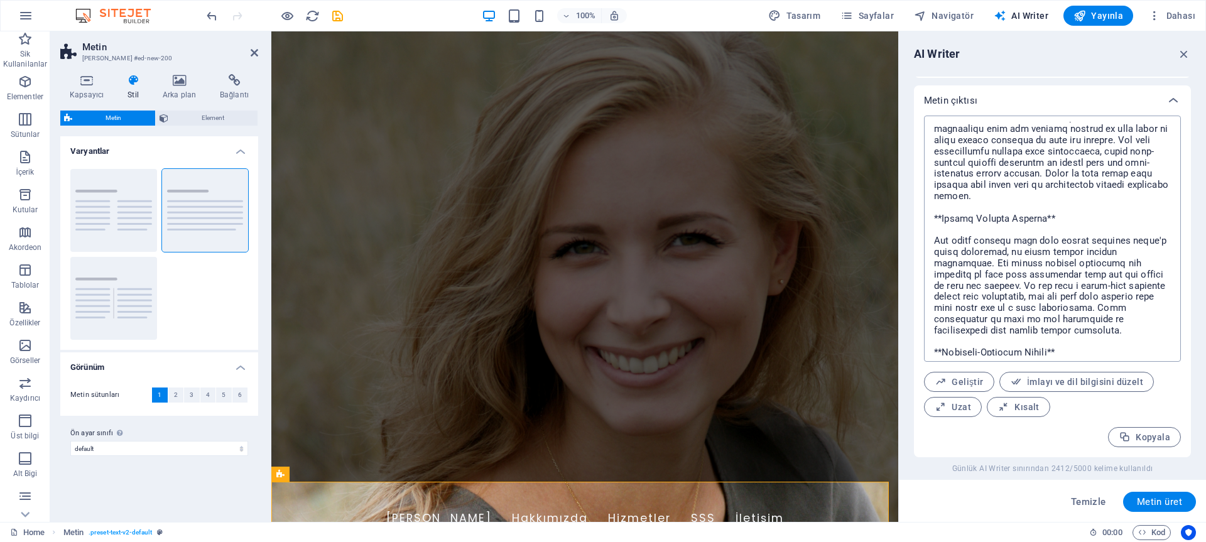
scroll to position [0, 0]
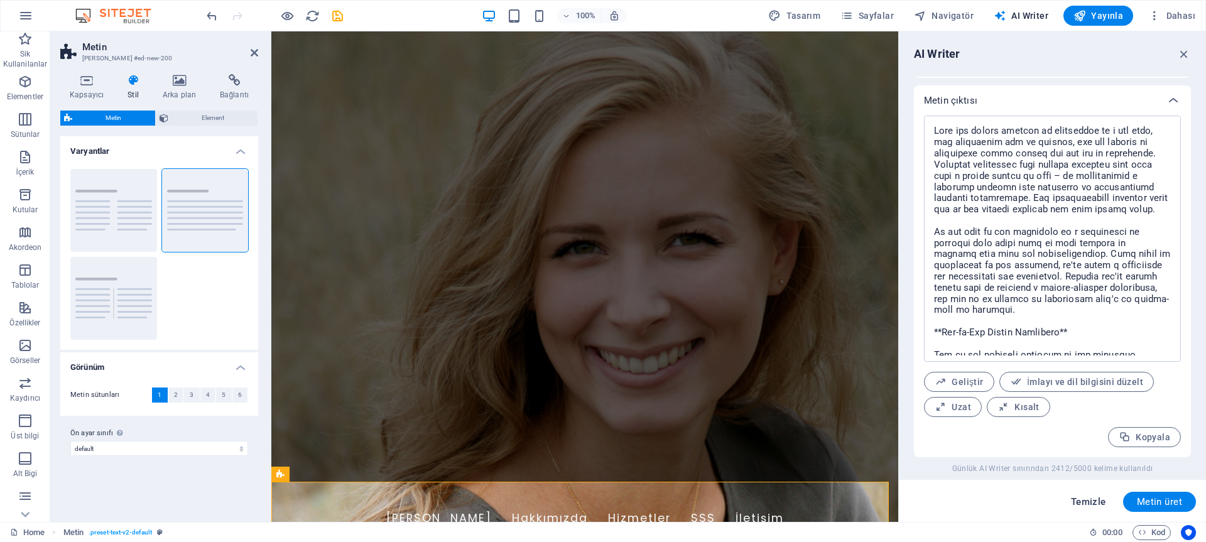
click at [1092, 503] on span "Temizle" at bounding box center [1088, 502] width 35 height 10
type textarea "x"
type input "100"
select select
type textarea "x"
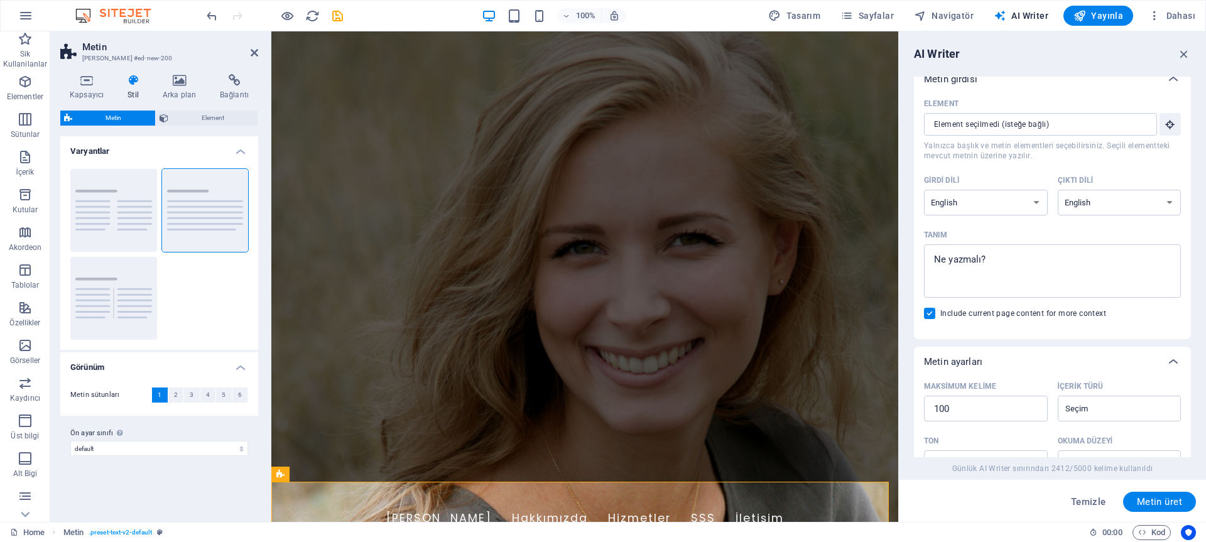
scroll to position [12, 0]
click at [981, 205] on select "Albanian Arabic Armenian Awadhi Azerbaijani Bashkir Basque Belarusian Bengali B…" at bounding box center [986, 203] width 124 height 26
click at [1157, 16] on icon "button" at bounding box center [1154, 15] width 13 height 13
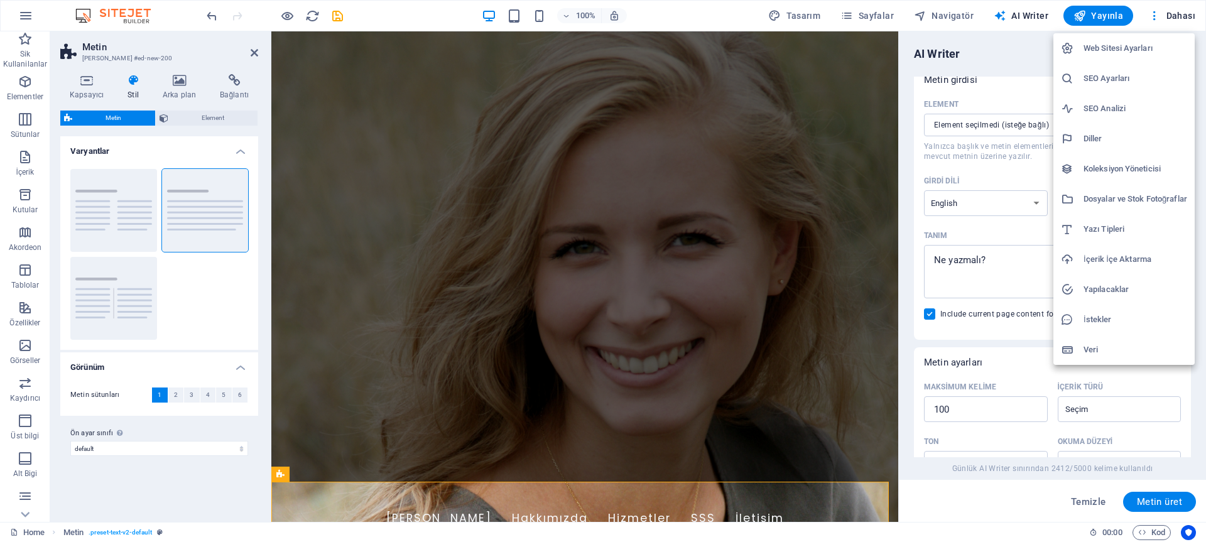
click at [1108, 111] on h6 "SEO Analizi" at bounding box center [1136, 108] width 104 height 15
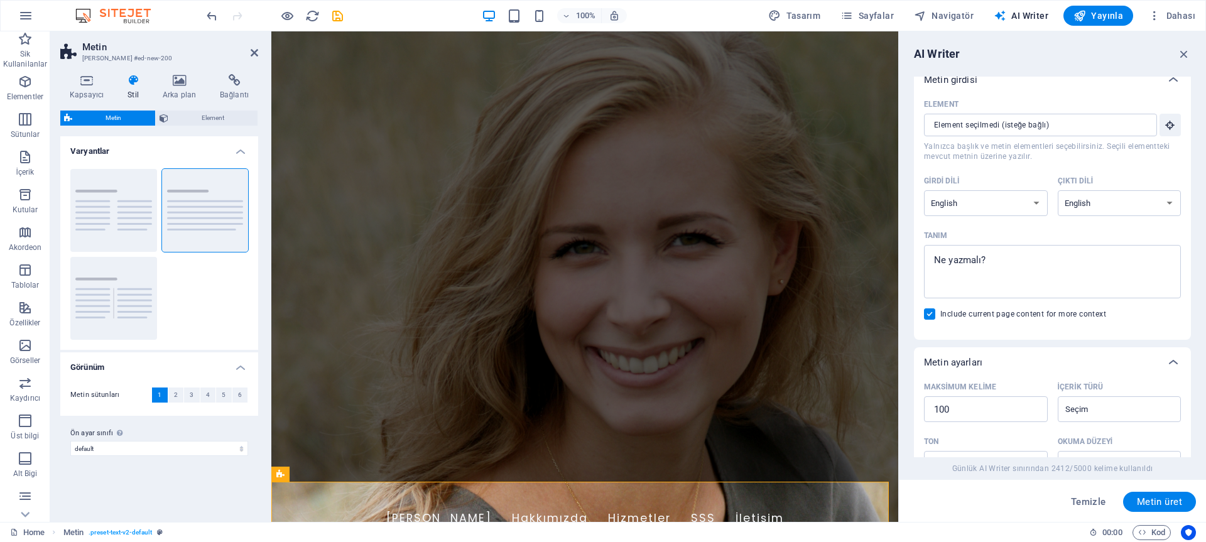
select select "google.com"
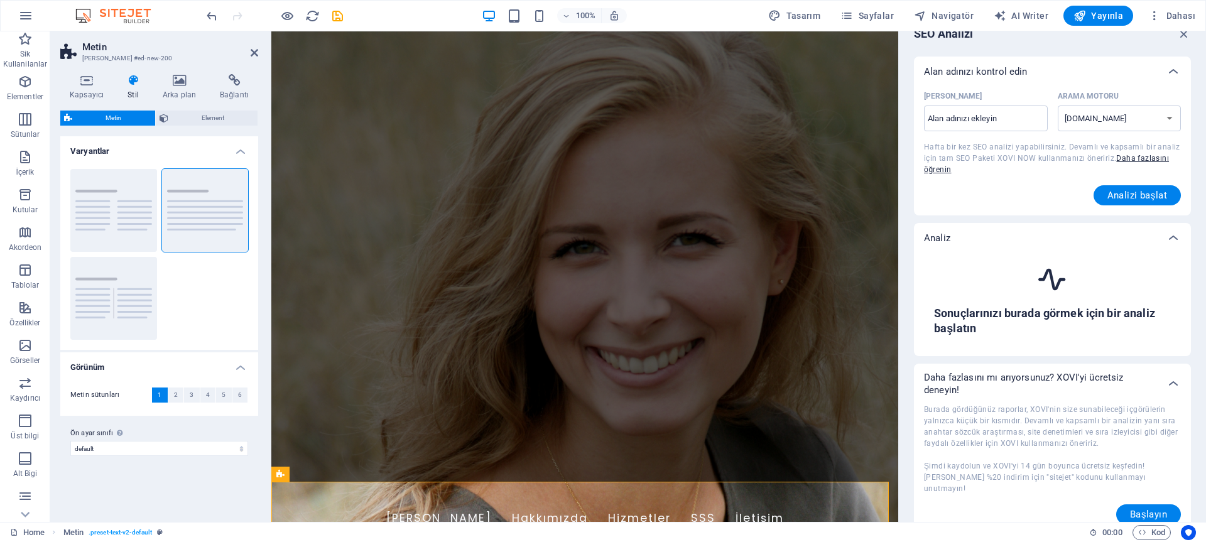
scroll to position [21, 0]
click at [1162, 19] on span "Dahası" at bounding box center [1171, 15] width 47 height 13
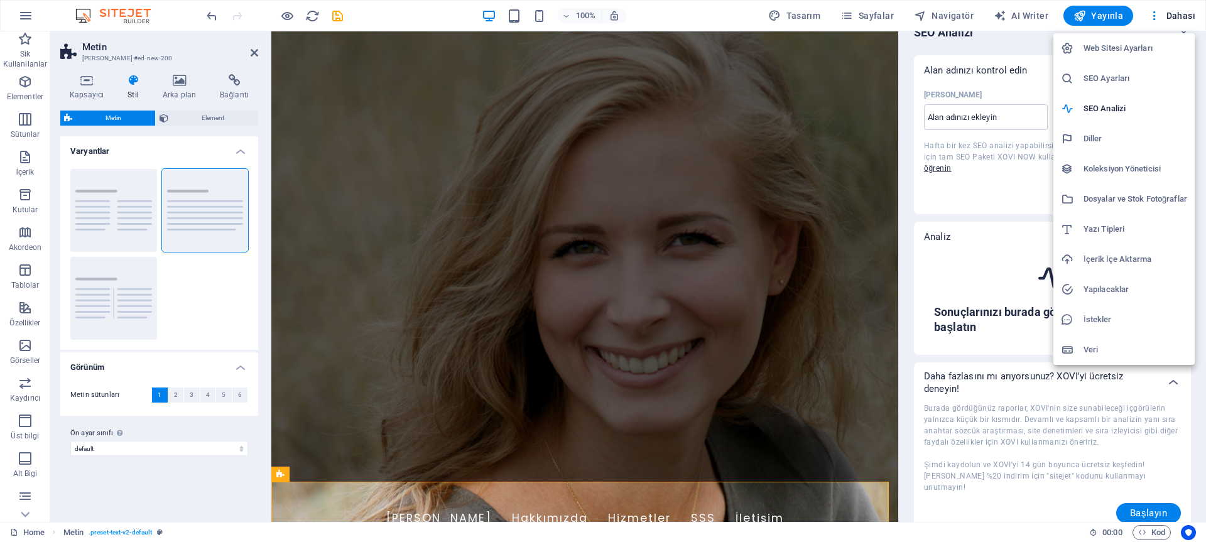
click at [986, 117] on div at bounding box center [603, 271] width 1206 height 542
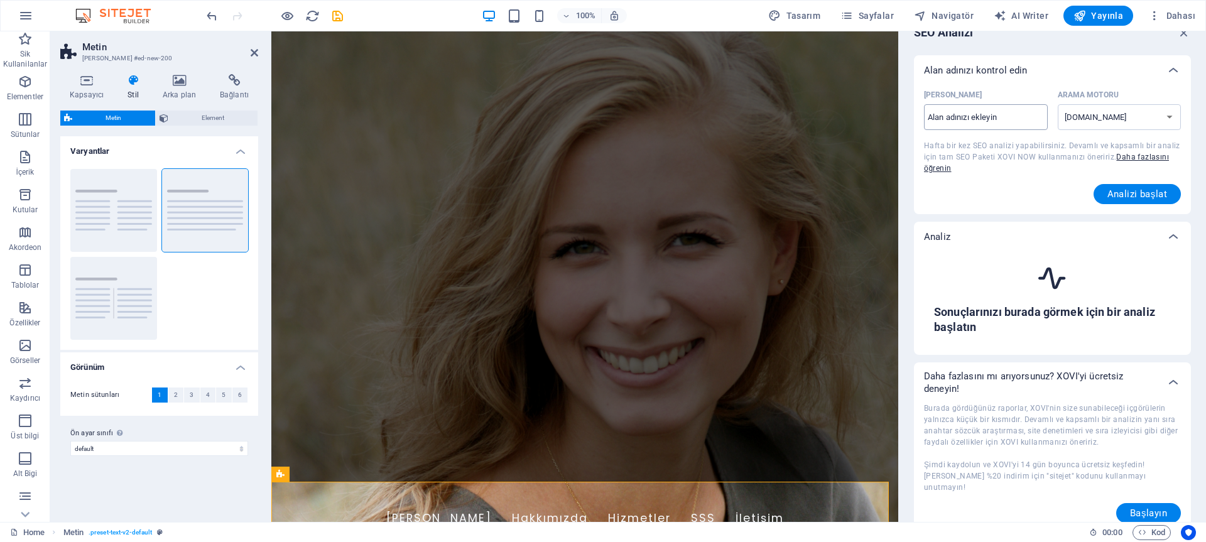
click at [996, 116] on input "Alan Adı ​" at bounding box center [986, 117] width 124 height 20
click at [1137, 197] on span "Analizi başlat" at bounding box center [1138, 194] width 60 height 10
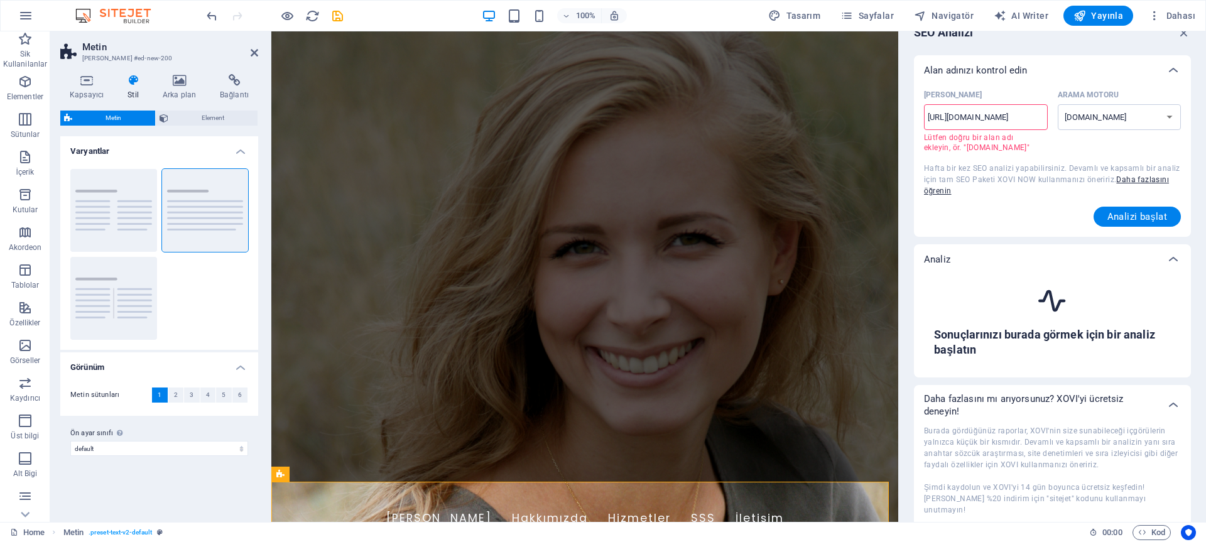
scroll to position [0, 0]
drag, startPoint x: 939, startPoint y: 117, endPoint x: 899, endPoint y: 117, distance: 40.2
click at [899, 117] on aside "SEO Analizi Alan adınızı kontrol edin Alan Adı https://www.anadolunakliyat.com.…" at bounding box center [1052, 276] width 308 height 491
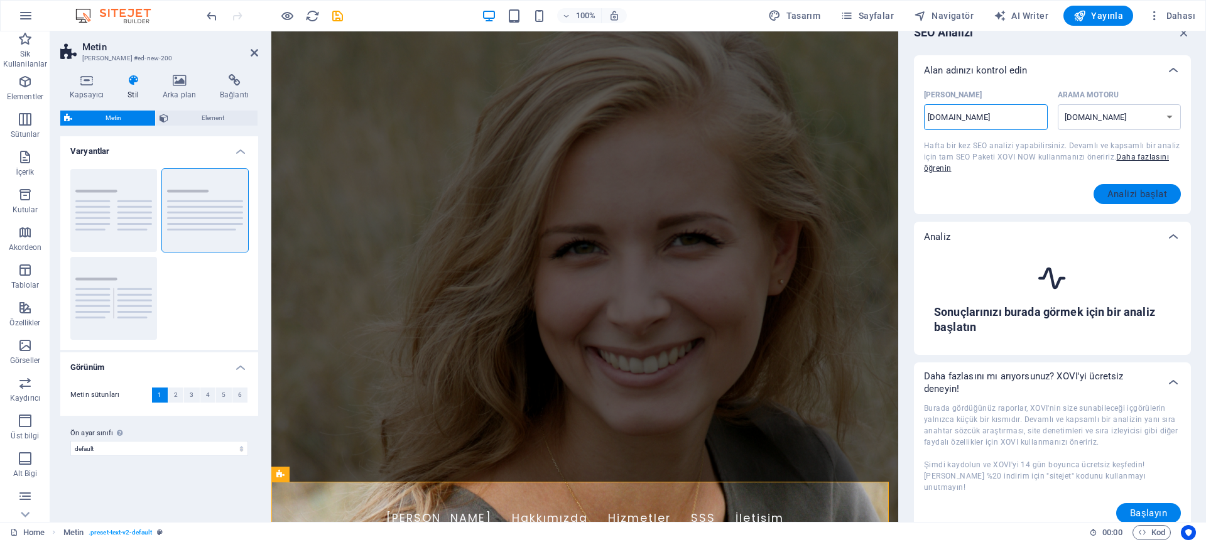
type input "www.anadolunakliyat.com.tr"
click at [1111, 193] on span "Analizi başlat" at bounding box center [1138, 194] width 60 height 10
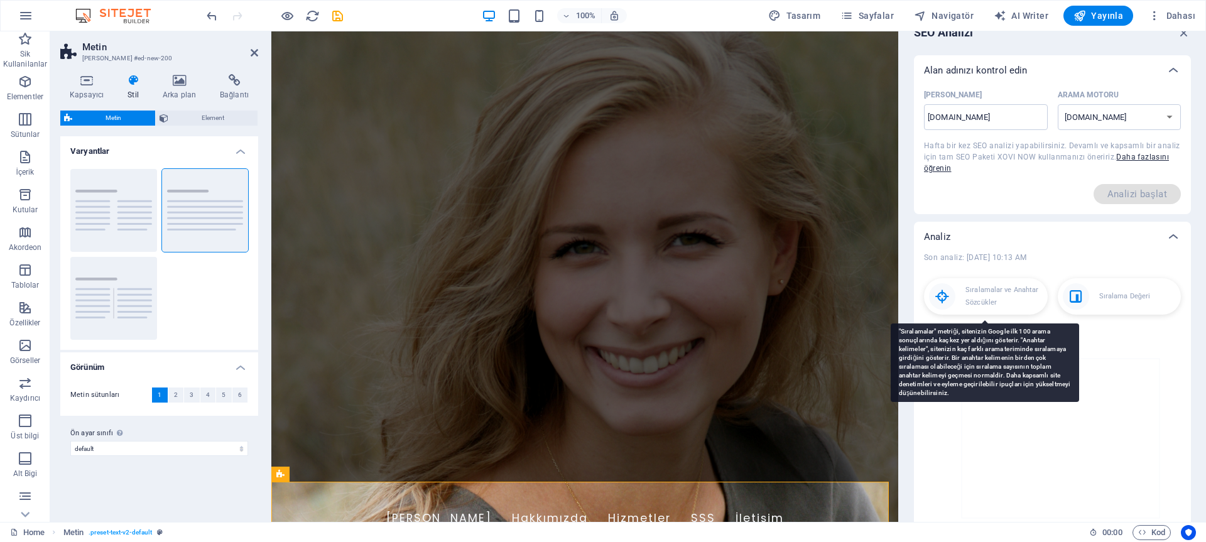
click at [995, 303] on p "Sıralamalar ve Anahtar Sözcükler" at bounding box center [1004, 296] width 77 height 25
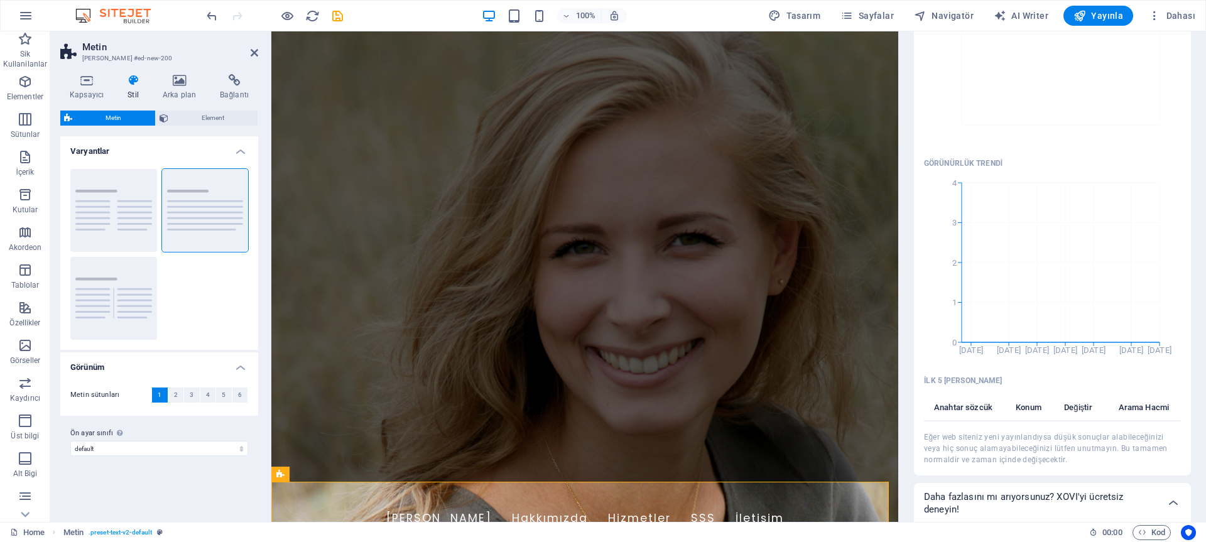
scroll to position [535, 0]
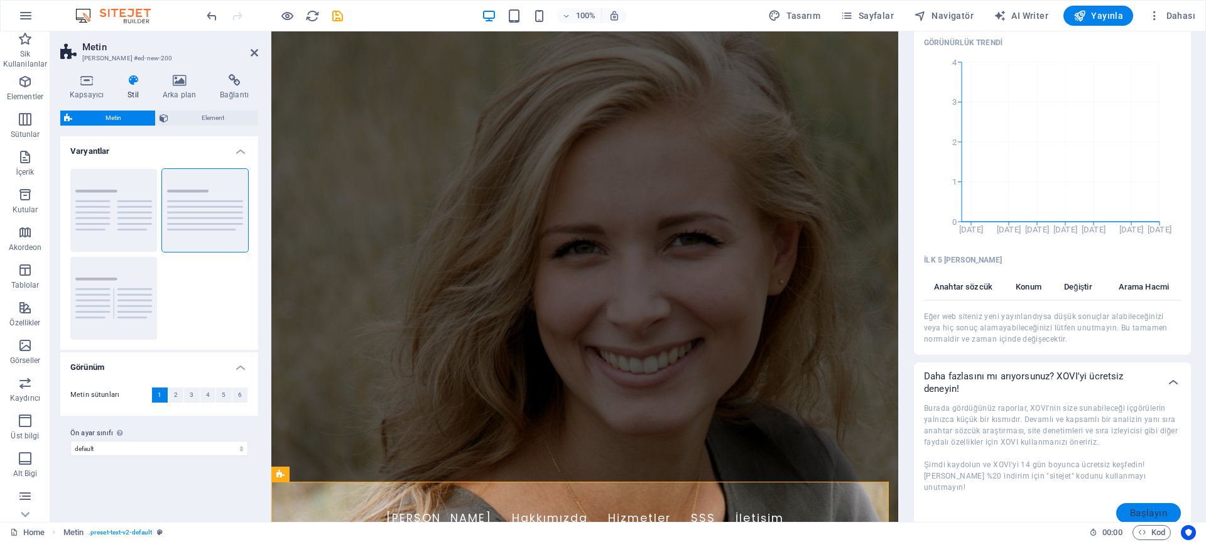
click at [1156, 508] on span "Başlayın" at bounding box center [1148, 513] width 37 height 10
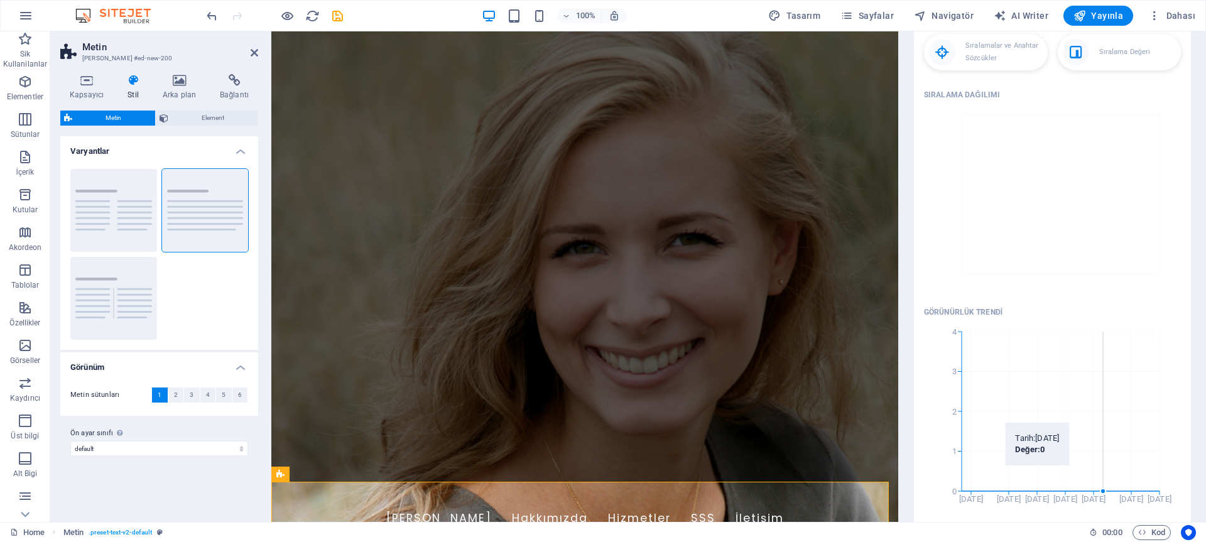
scroll to position [0, 0]
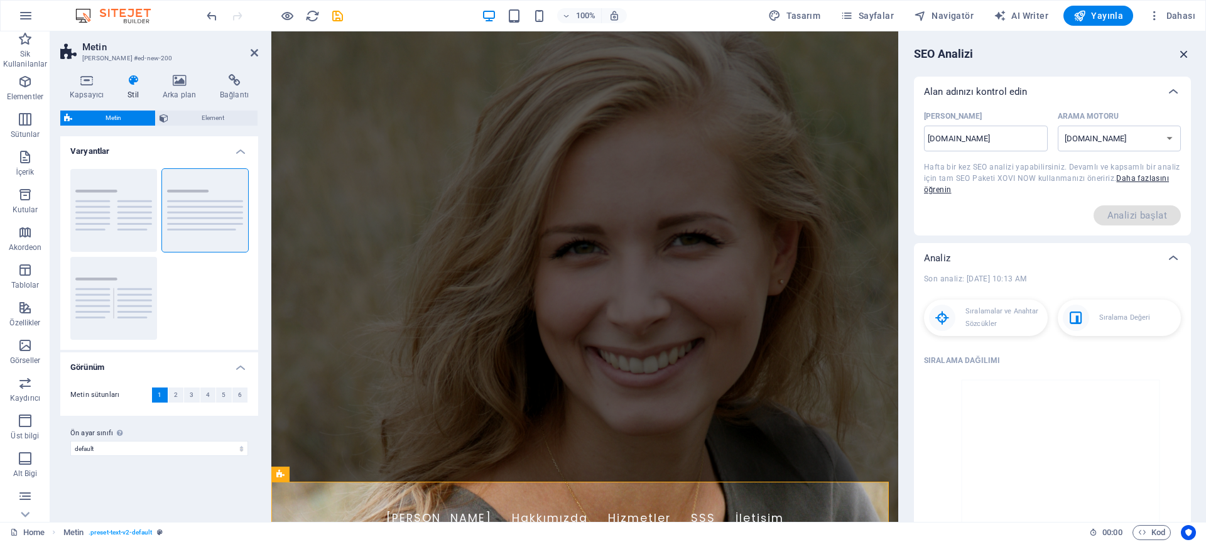
click at [1180, 57] on icon "button" at bounding box center [1184, 54] width 14 height 14
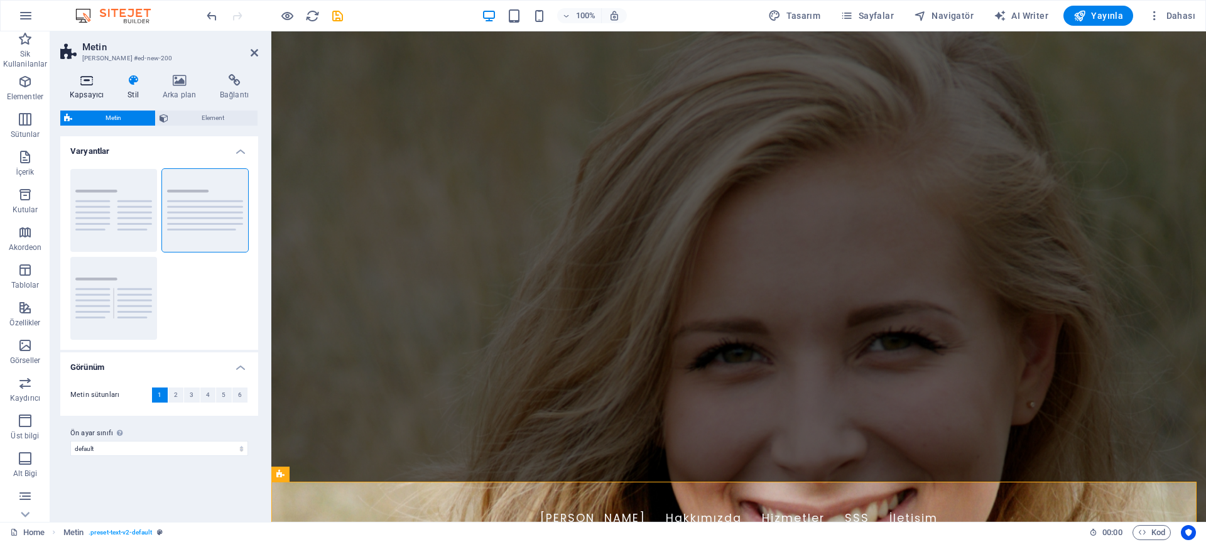
click at [94, 92] on h4 "Kapsayıcı" at bounding box center [89, 87] width 58 height 26
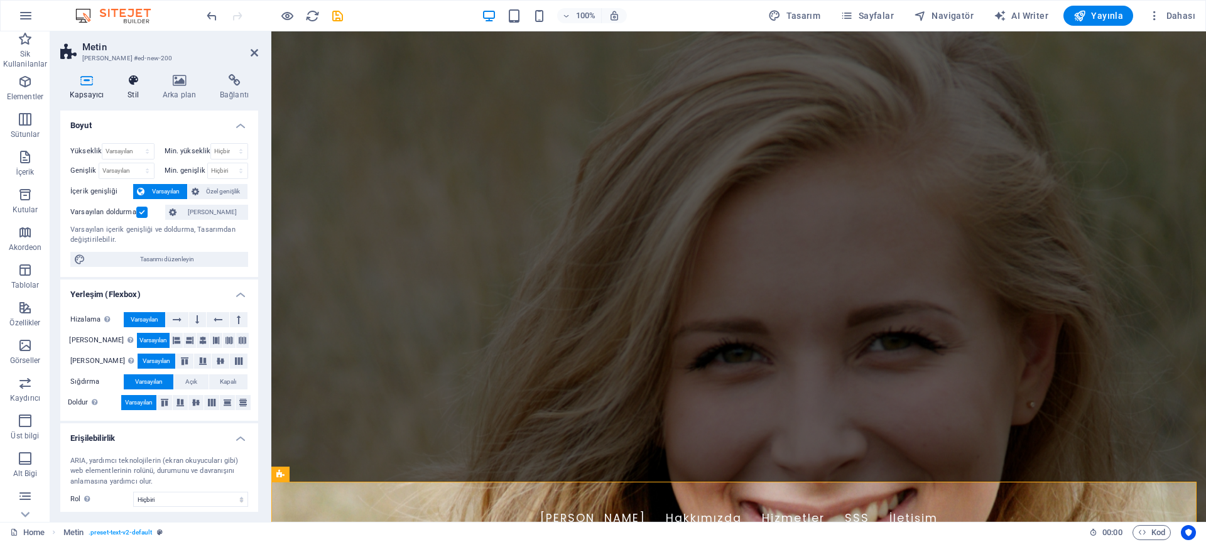
click at [131, 92] on h4 "Stil" at bounding box center [135, 87] width 35 height 26
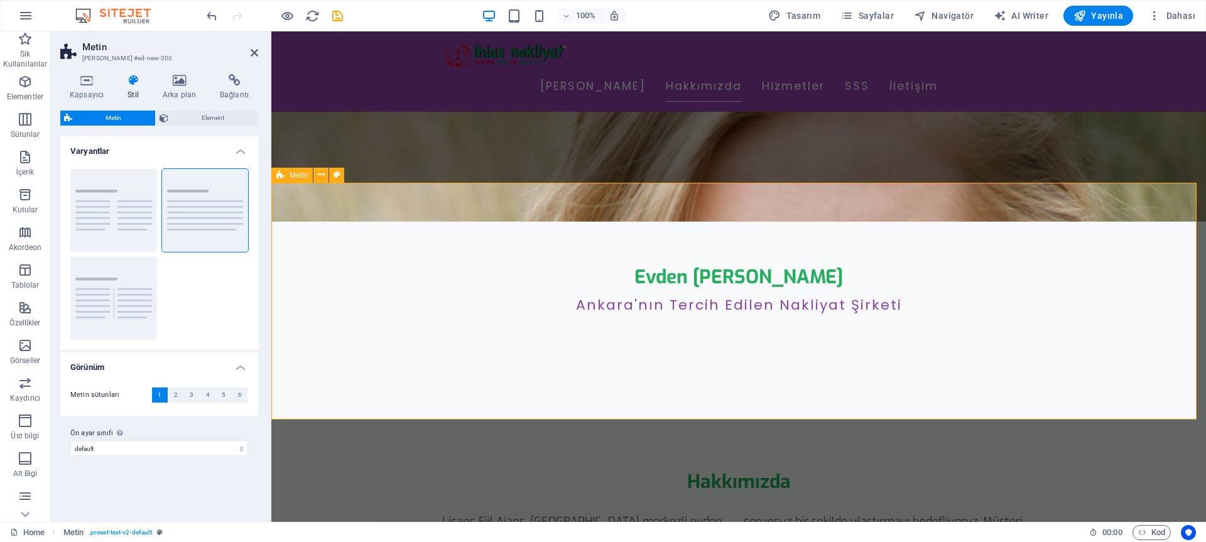
scroll to position [300, 0]
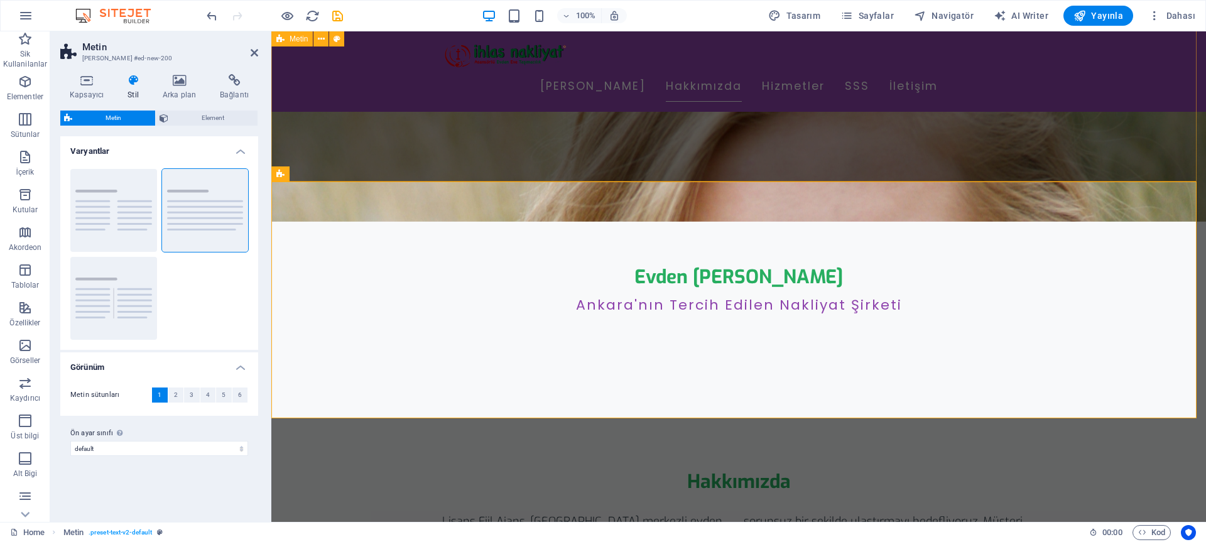
click at [384, 420] on div "Hakkımızda Lisans Fiil Ajans, Ankara merkezli evden eve nakliyat hizmeti sunmak…" at bounding box center [738, 517] width 935 height 195
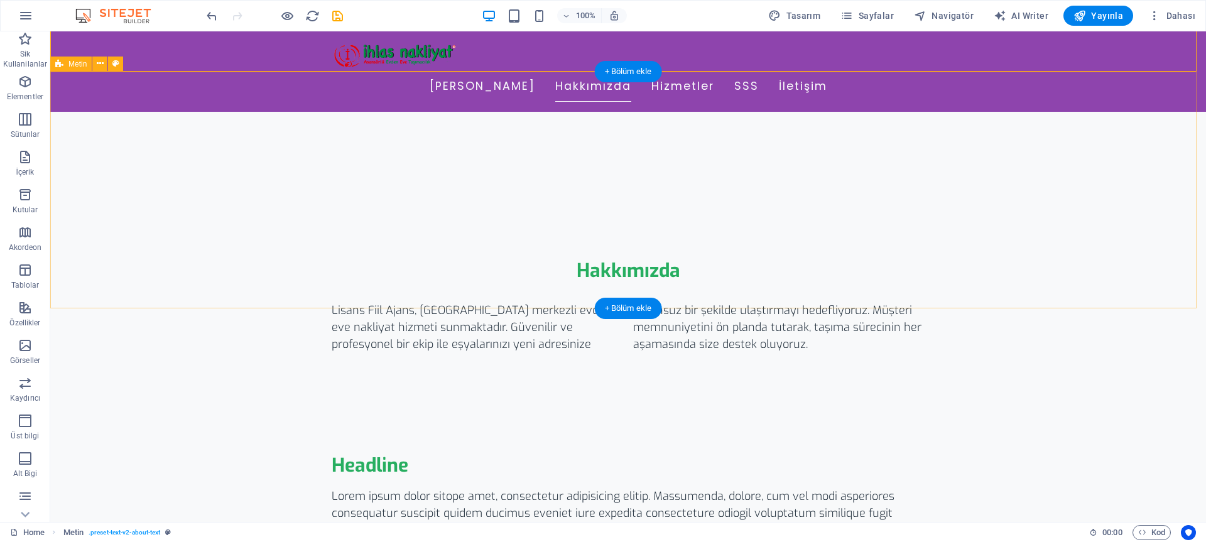
scroll to position [562, 0]
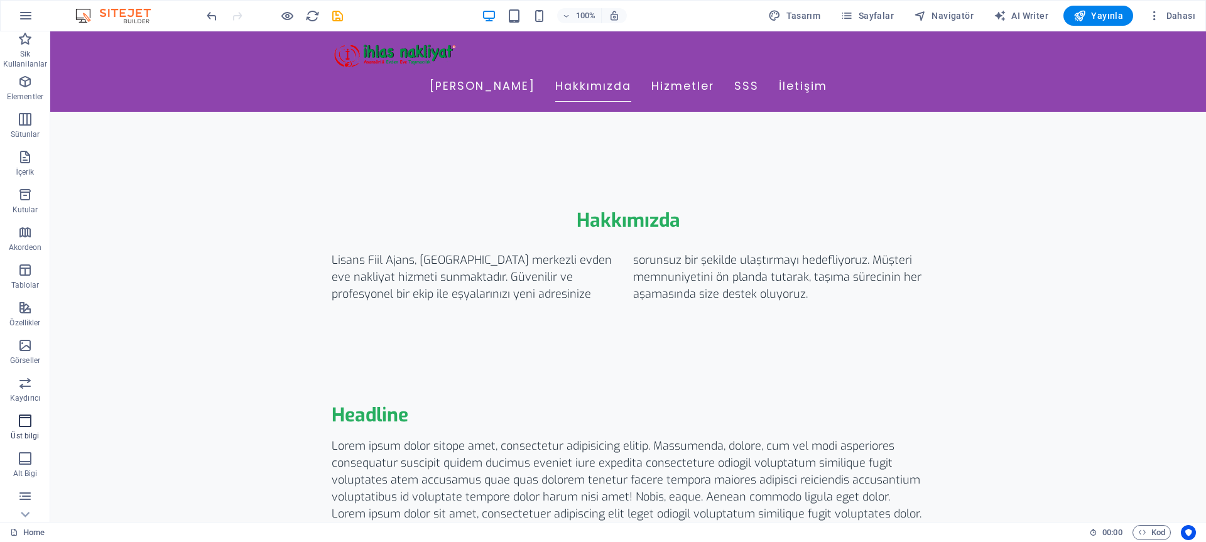
click at [31, 433] on p "Üst bilgi" at bounding box center [25, 436] width 28 height 10
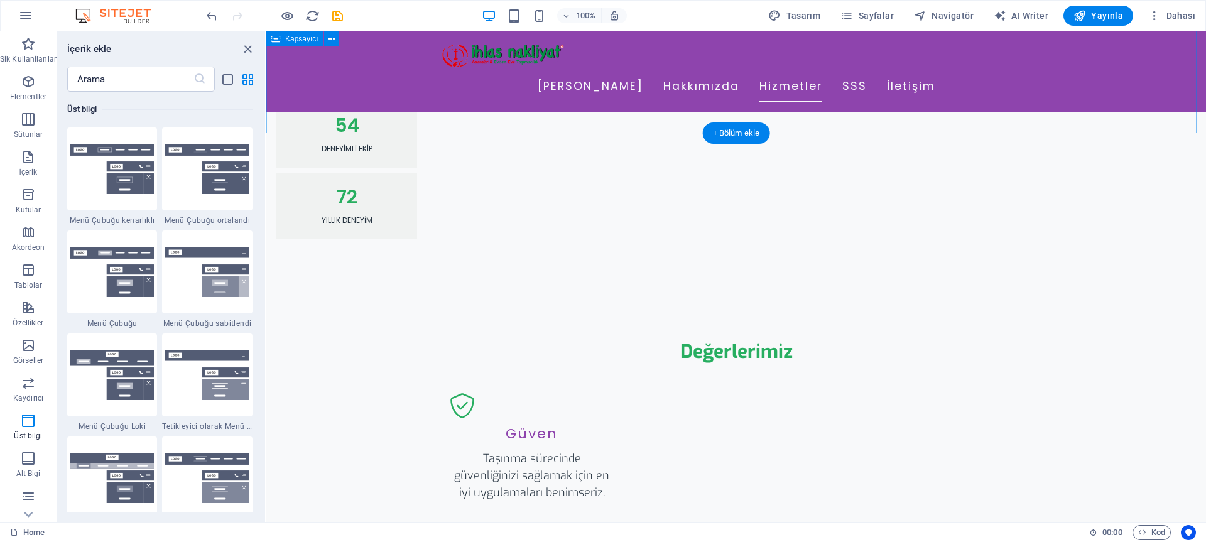
scroll to position [1292, 0]
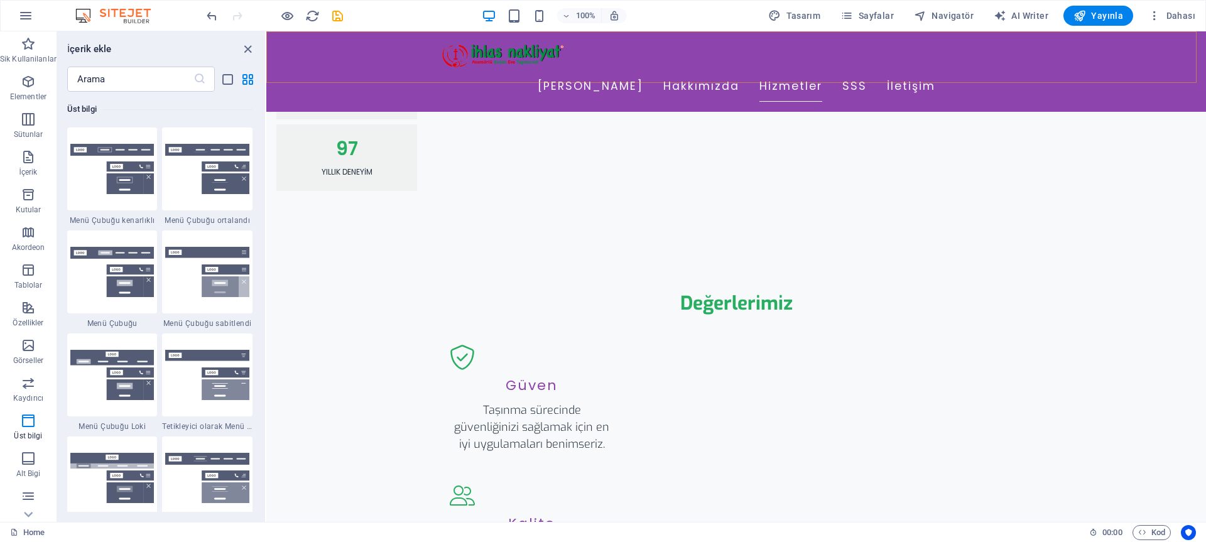
click at [413, 58] on div "Ana Sayfa Hakkımızda Hizmetler SSS İletişim" at bounding box center [736, 71] width 940 height 80
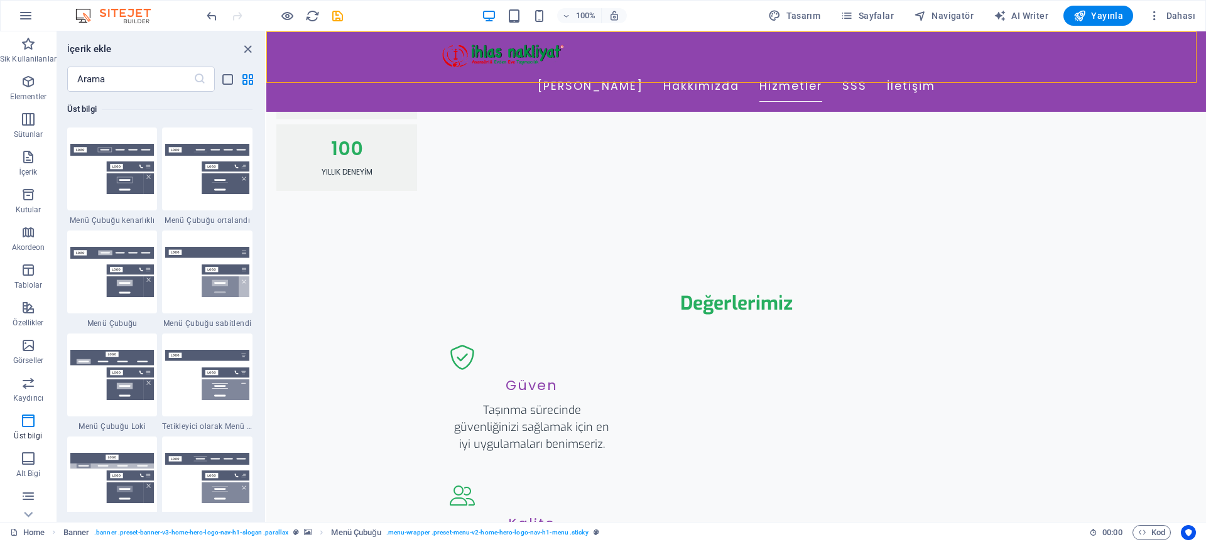
click at [371, 51] on div "Ana Sayfa Hakkımızda Hizmetler SSS İletişim" at bounding box center [736, 71] width 940 height 80
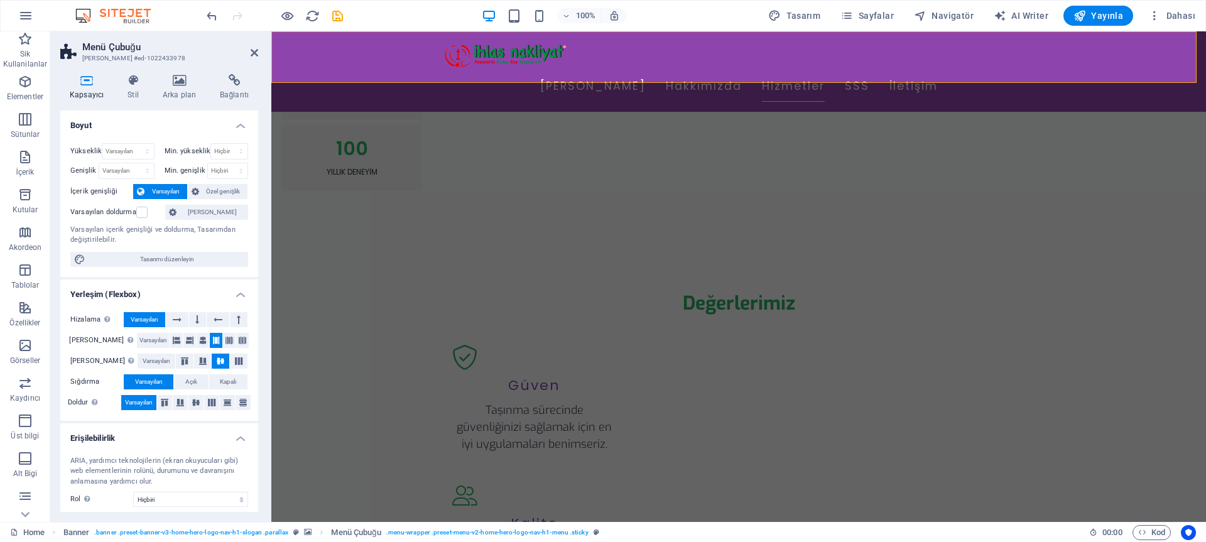
click at [1072, 74] on div "Ana Sayfa Hakkımızda Hizmetler SSS İletişim" at bounding box center [738, 71] width 935 height 80
click at [136, 101] on div "Kapsayıcı Stil Arka plan Bağlantı Boyut Yükseklik Varsayılan px rem % vh vw Min…" at bounding box center [159, 293] width 198 height 438
click at [126, 94] on h4 "Stil" at bounding box center [135, 87] width 35 height 26
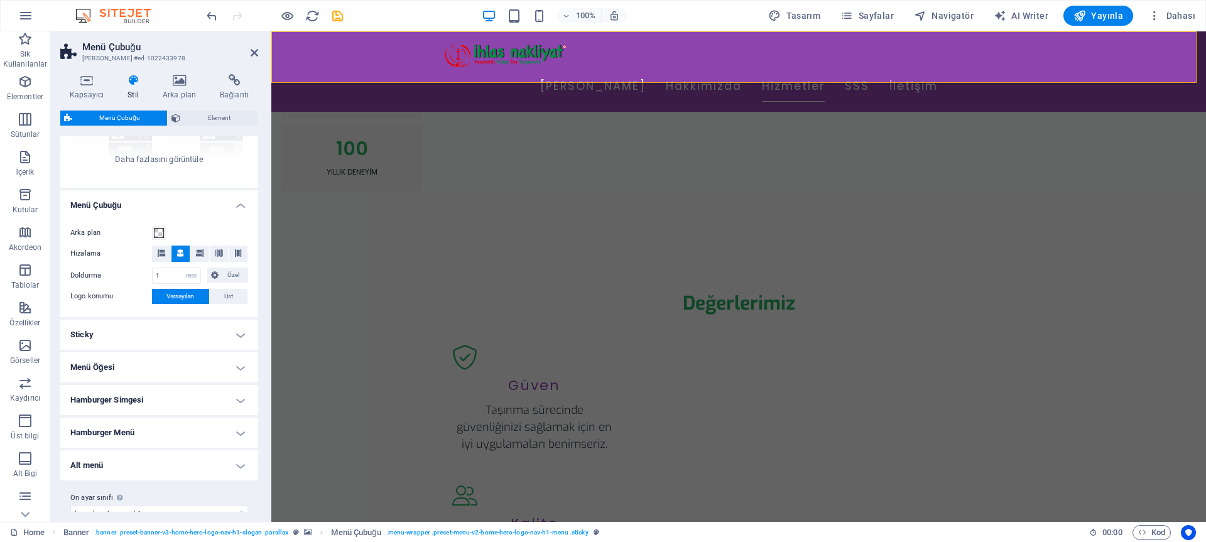
scroll to position [160, 0]
click at [179, 88] on h4 "Arka plan" at bounding box center [181, 87] width 57 height 26
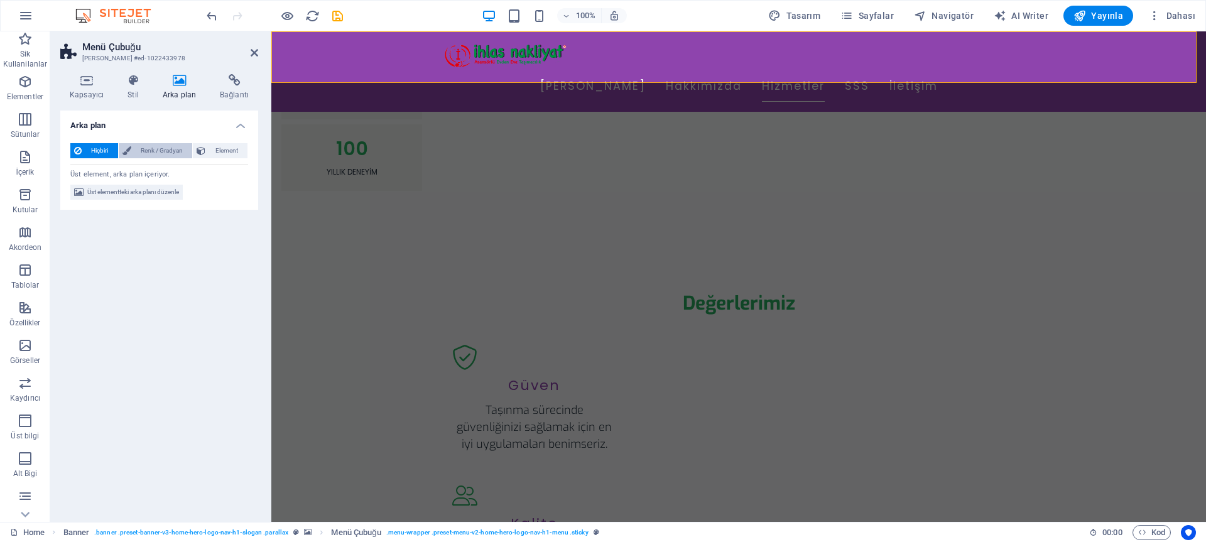
click at [171, 149] on span "Renk / Gradyan" at bounding box center [162, 150] width 54 height 15
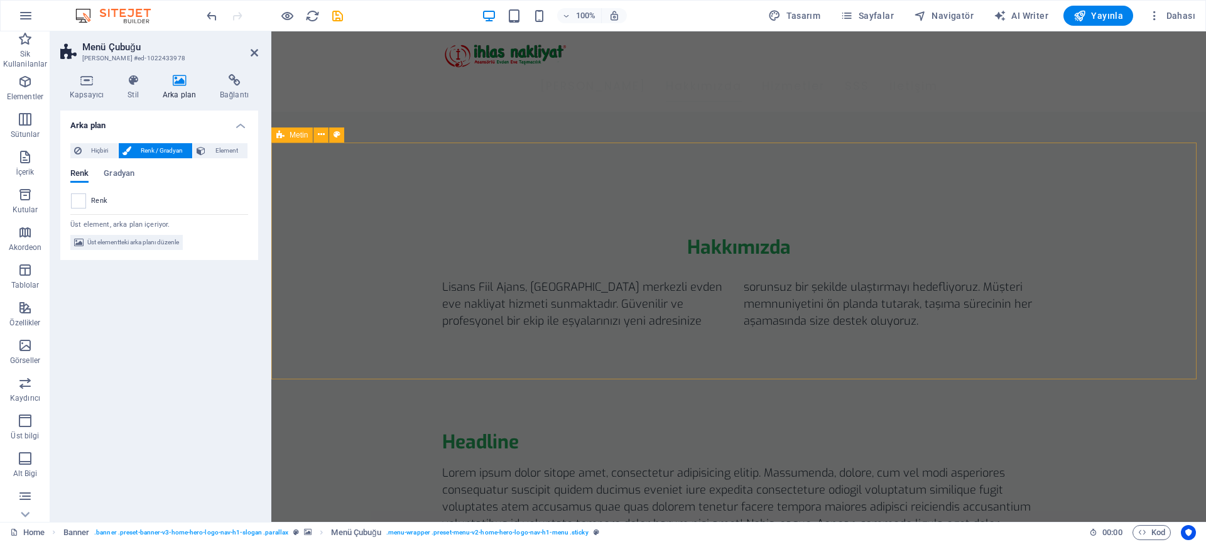
scroll to position [569, 0]
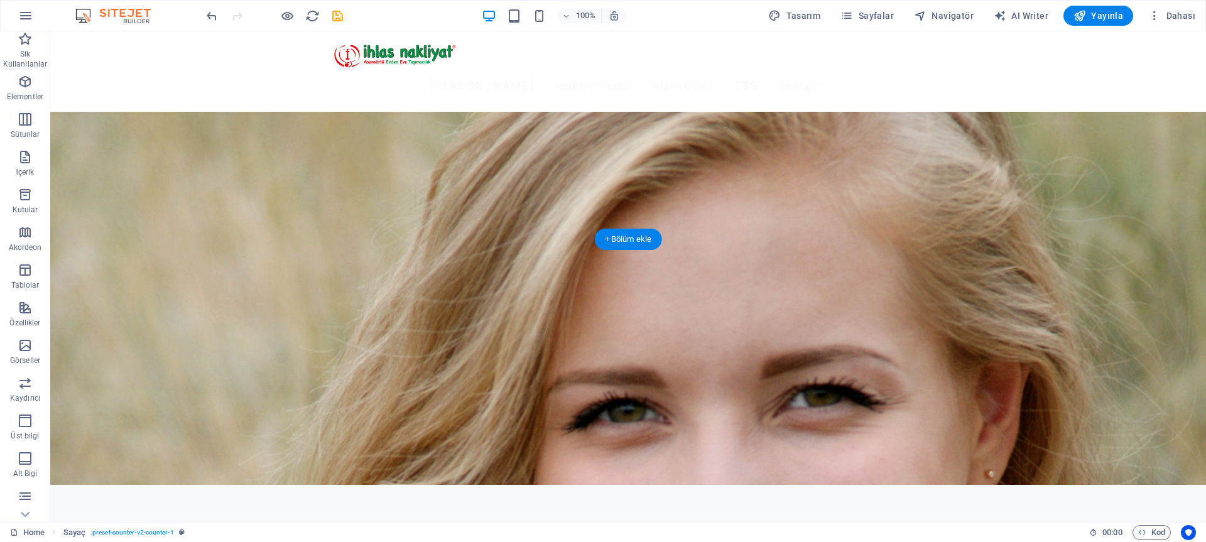
scroll to position [0, 0]
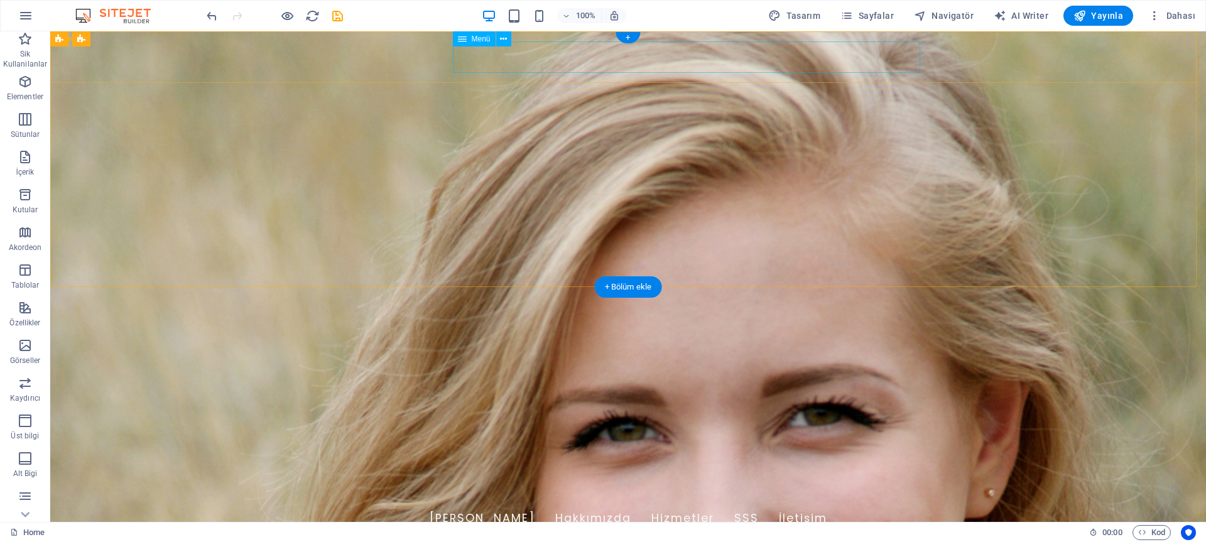
click at [822, 503] on nav "Ana Sayfa Hakkımızda Hizmetler SSS İletişim" at bounding box center [628, 518] width 593 height 31
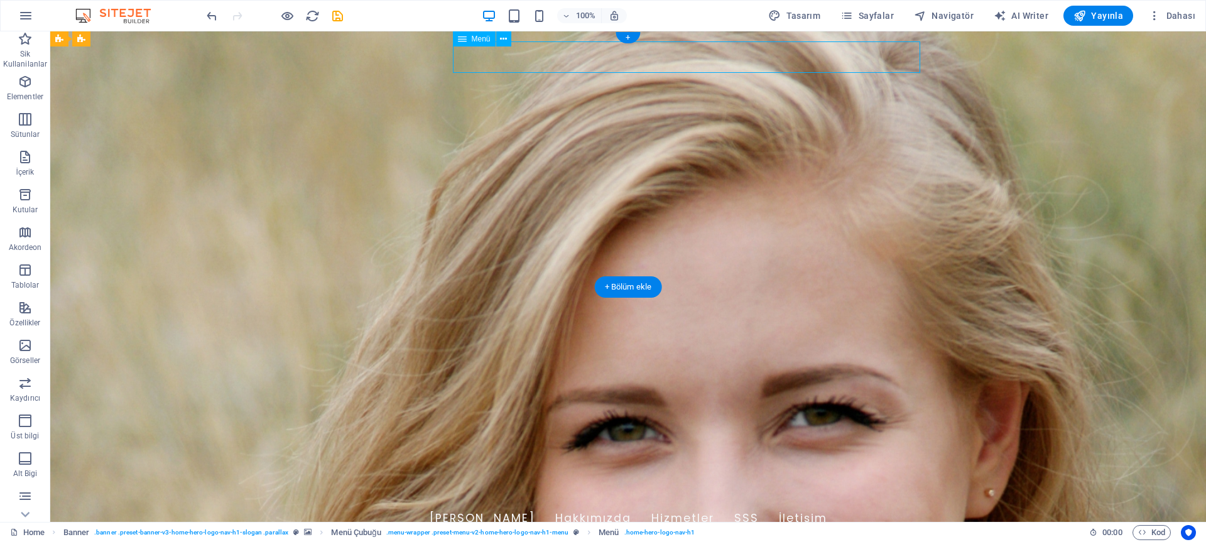
click at [813, 503] on nav "Ana Sayfa Hakkımızda Hizmetler SSS İletişim" at bounding box center [628, 518] width 593 height 31
select select
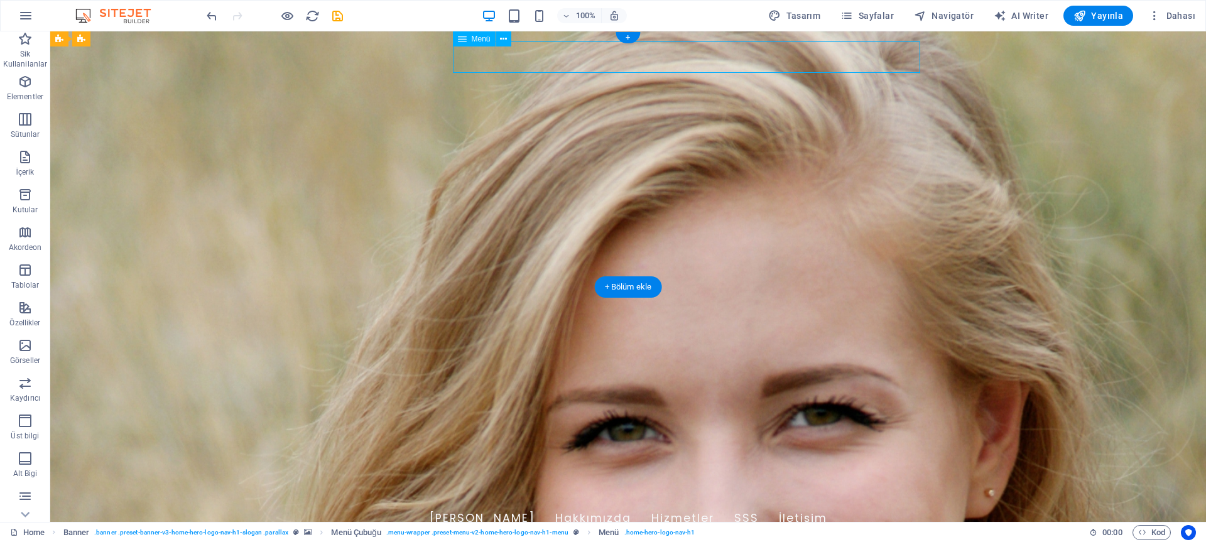
select select
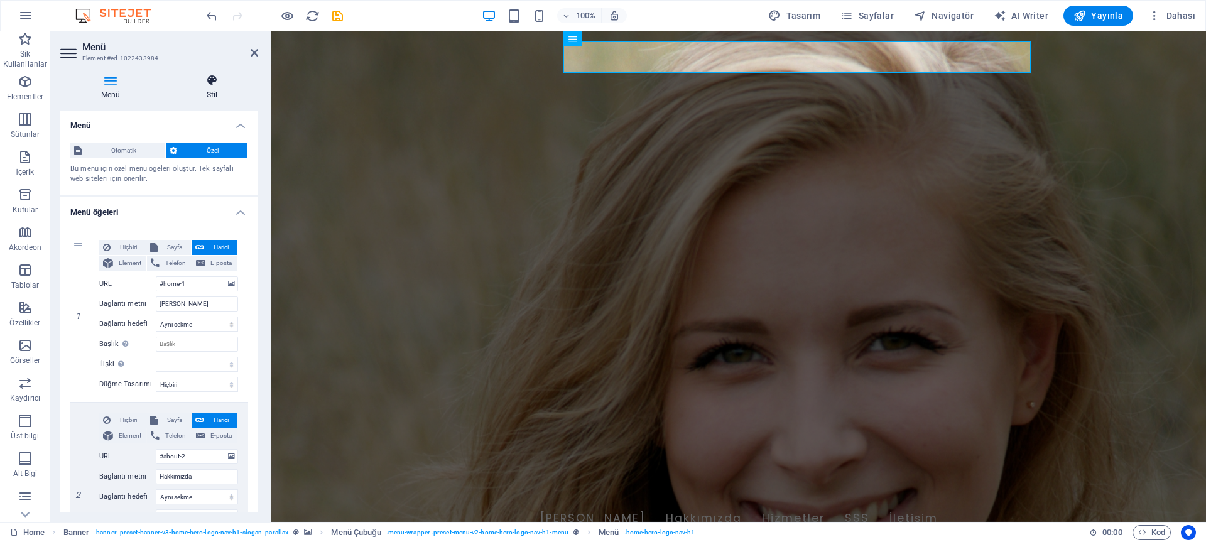
click at [209, 90] on h4 "Stil" at bounding box center [212, 87] width 92 height 26
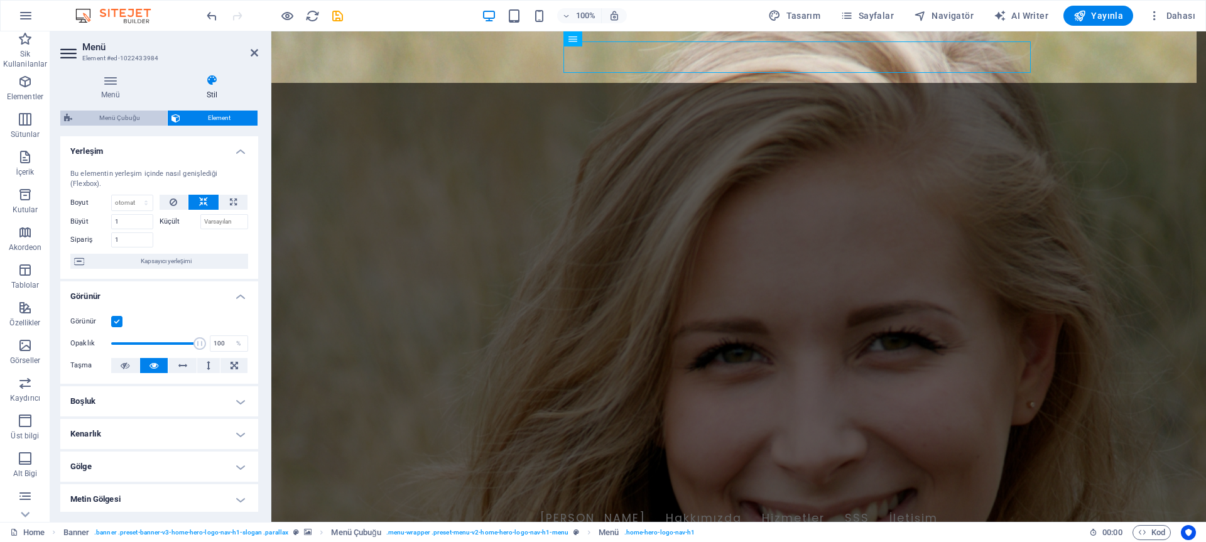
click at [139, 116] on span "Menü Çubuğu" at bounding box center [119, 118] width 87 height 15
select select "rem"
select select "preset-menu-v2-home-hero-logo-nav-h1-menu"
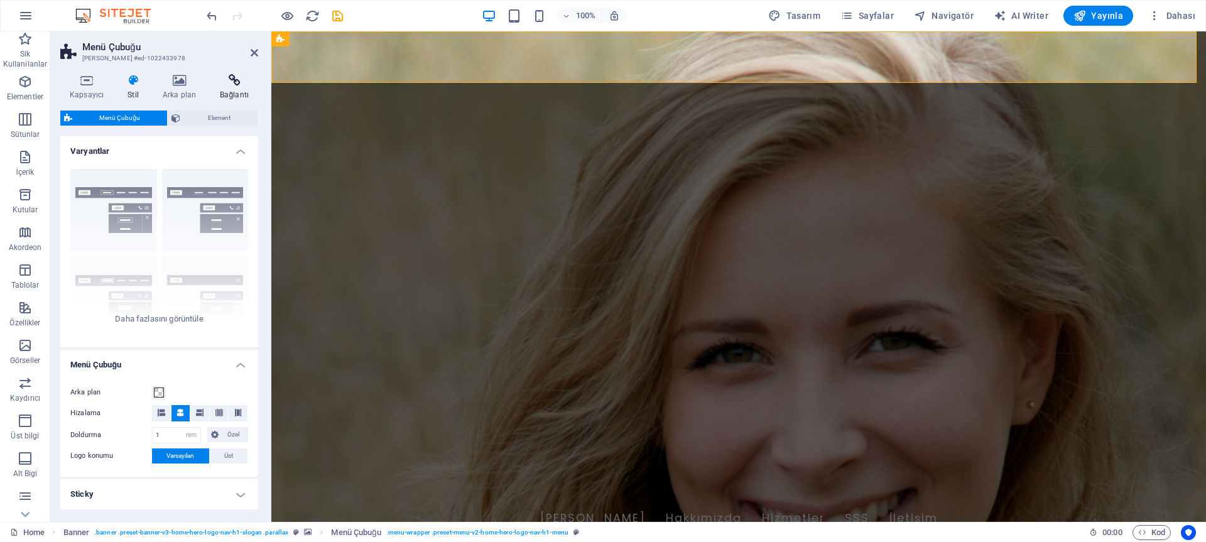
click at [238, 87] on h4 "Bağlantı" at bounding box center [234, 87] width 48 height 26
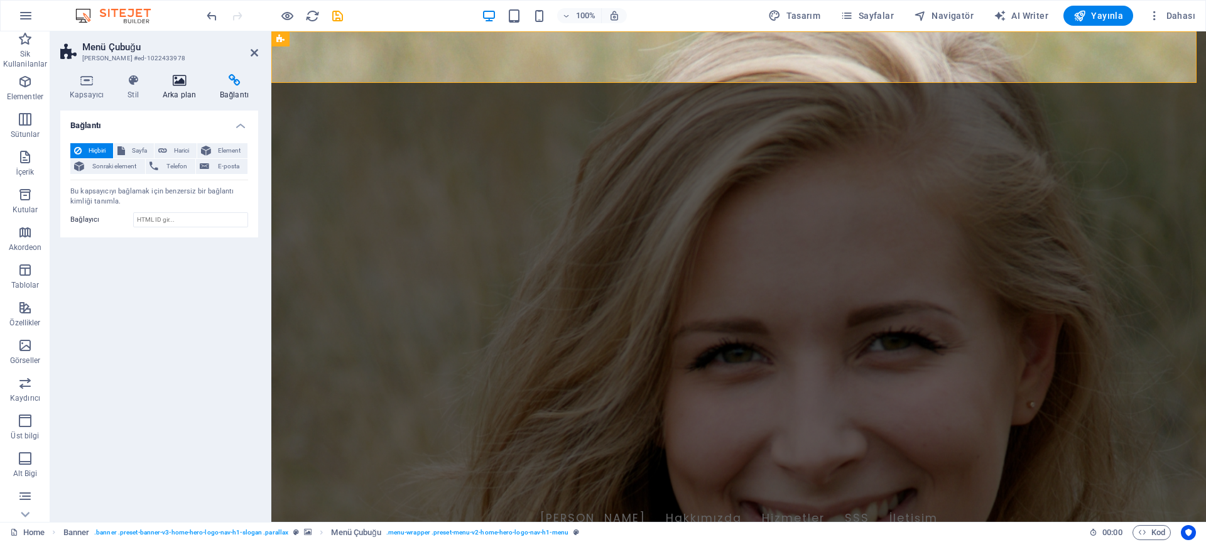
click at [177, 89] on h4 "Arka plan" at bounding box center [181, 87] width 57 height 26
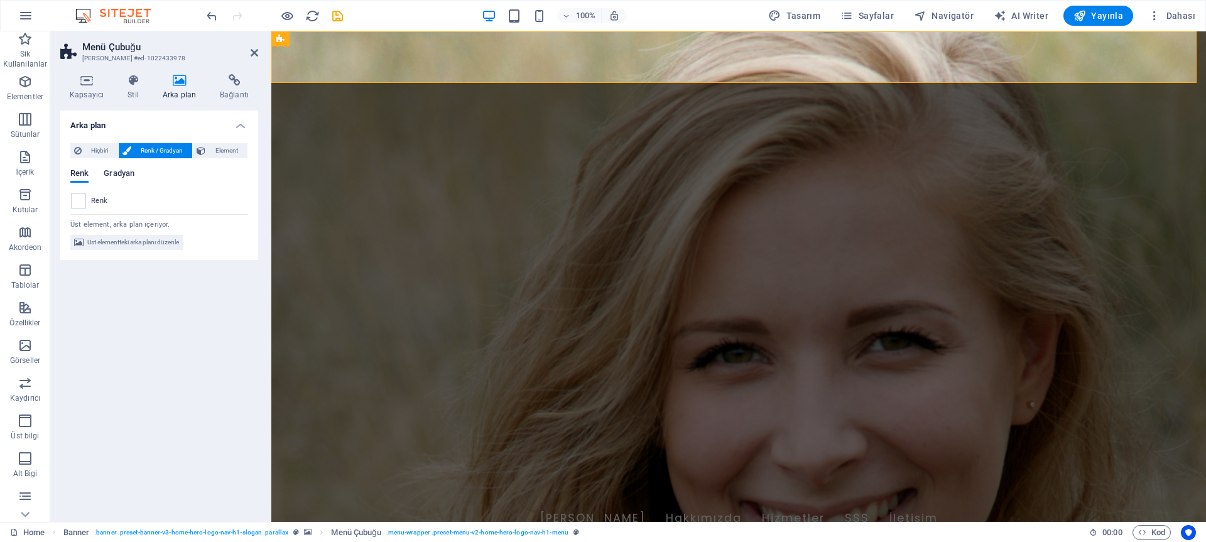
click at [116, 169] on span "Gradyan" at bounding box center [119, 175] width 31 height 18
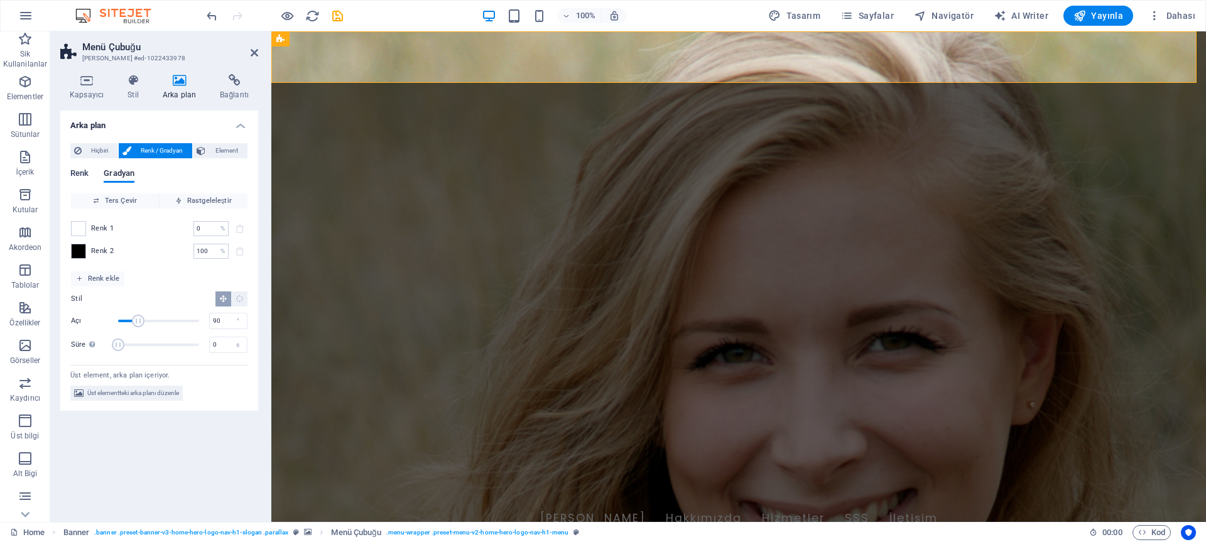
click at [77, 173] on span "Renk" at bounding box center [79, 175] width 18 height 18
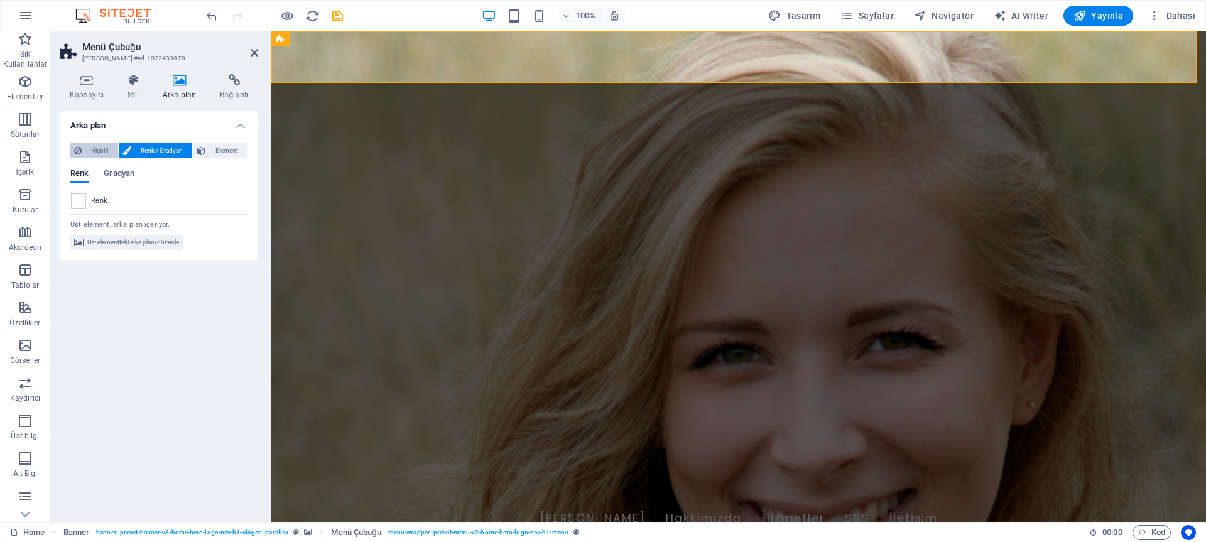
click at [97, 154] on span "Hiçbiri" at bounding box center [99, 150] width 29 height 15
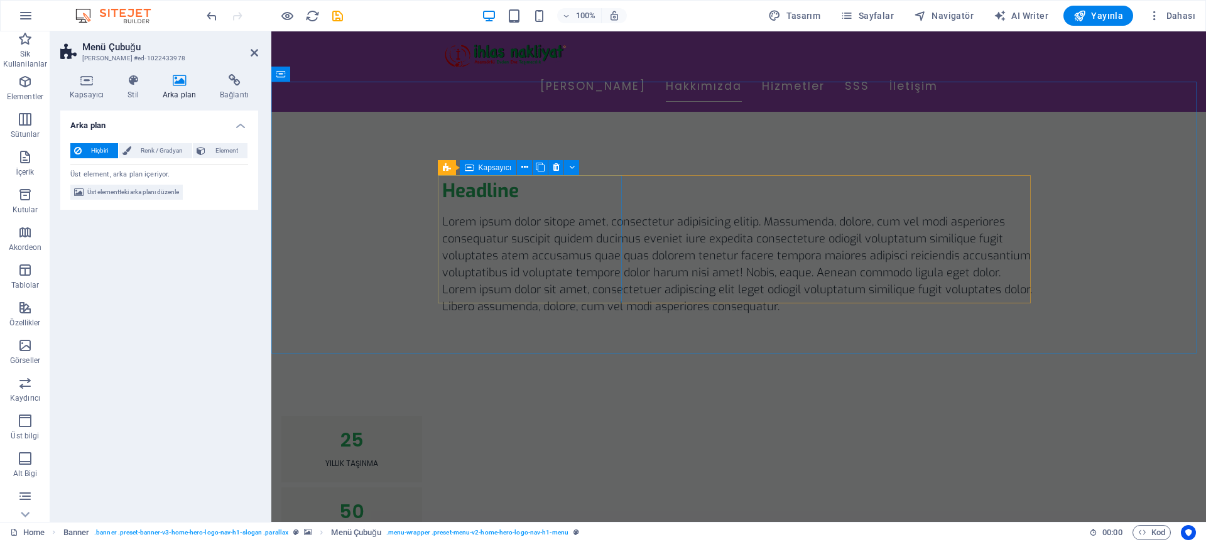
scroll to position [809, 0]
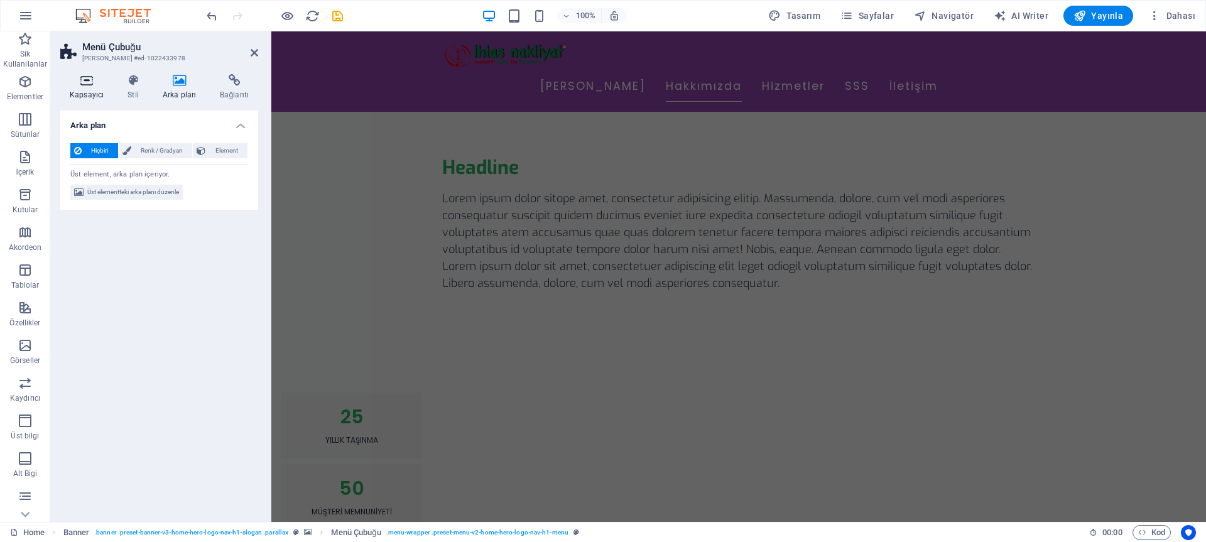
click at [94, 87] on h4 "Kapsayıcı" at bounding box center [89, 87] width 58 height 26
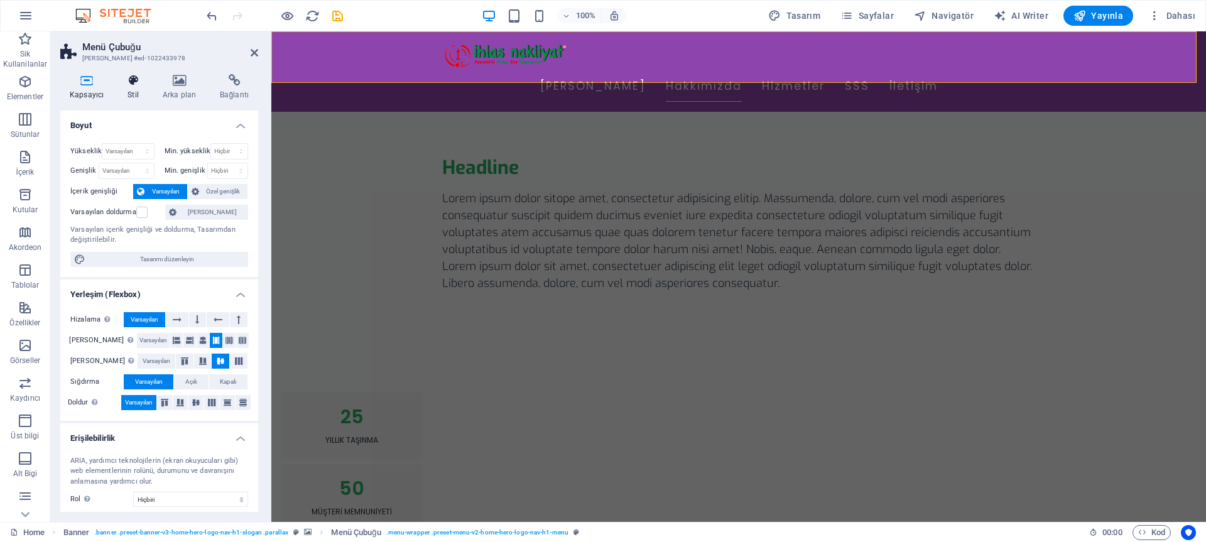
click at [136, 82] on icon at bounding box center [133, 80] width 30 height 13
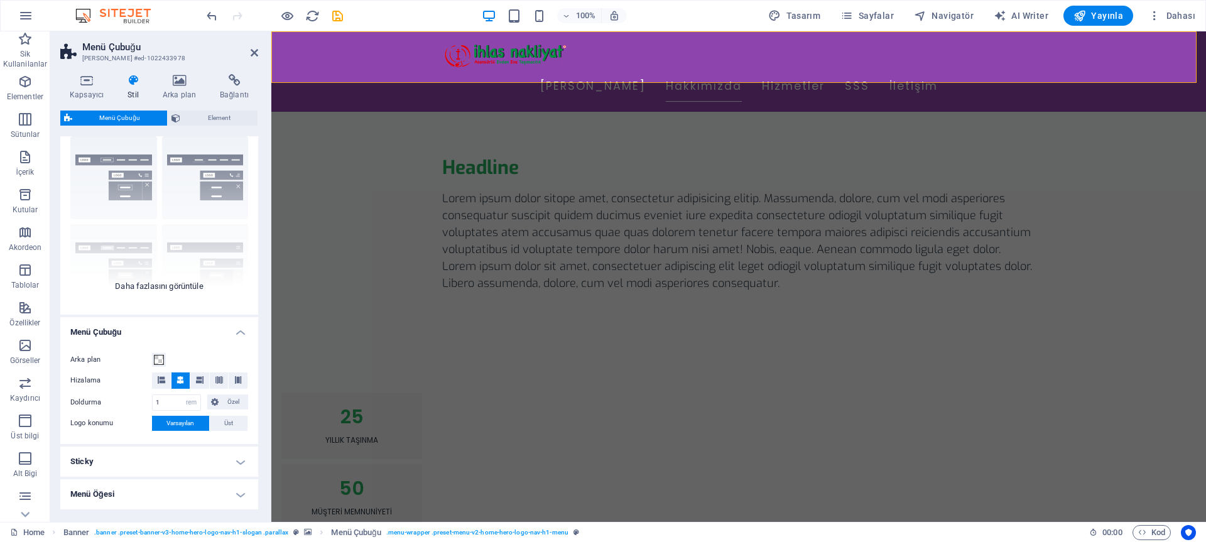
scroll to position [38, 0]
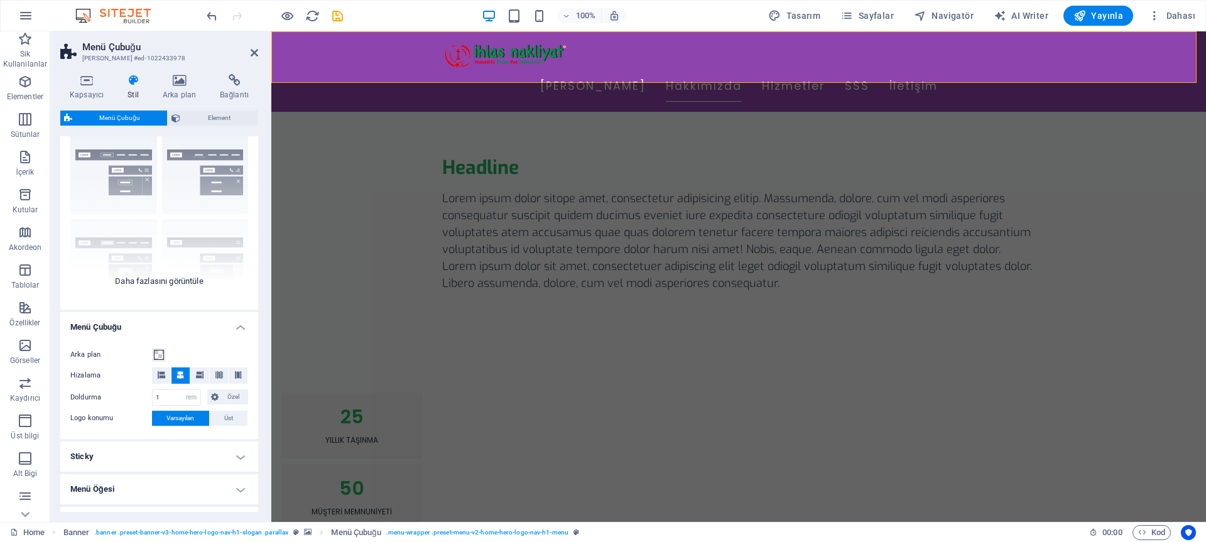
click at [173, 283] on div "Kenarlık Ortalandı Varsayılan Sabit Loki Tetikleyici Geniş XXL" at bounding box center [159, 215] width 198 height 188
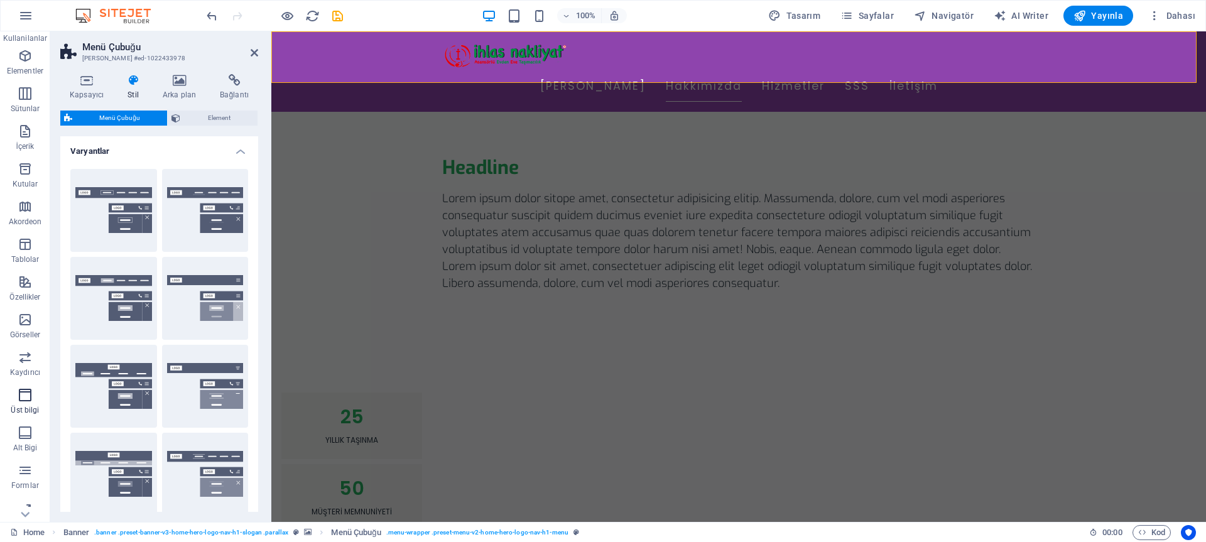
scroll to position [75, 0]
click at [23, 310] on icon "button" at bounding box center [25, 308] width 15 height 15
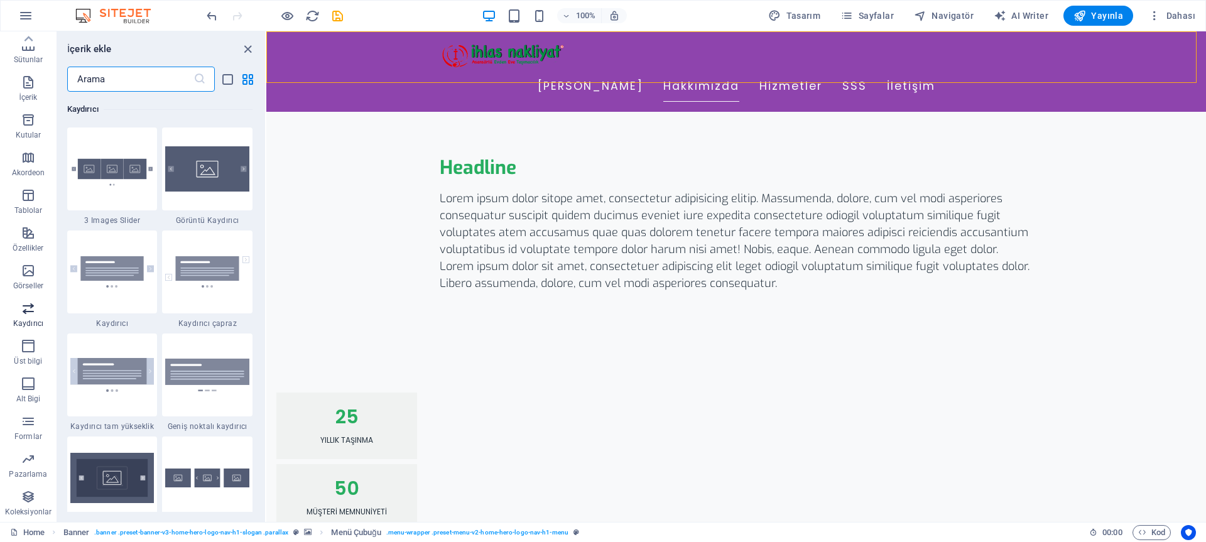
scroll to position [7122, 0]
click at [23, 472] on p "Pazarlama" at bounding box center [28, 474] width 38 height 10
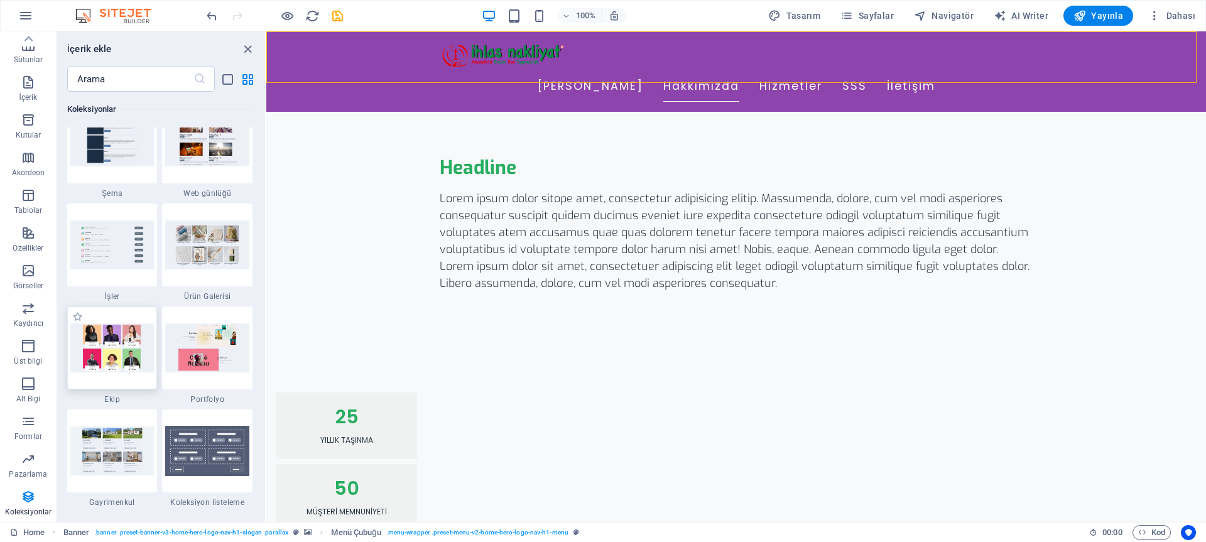
scroll to position [11627, 0]
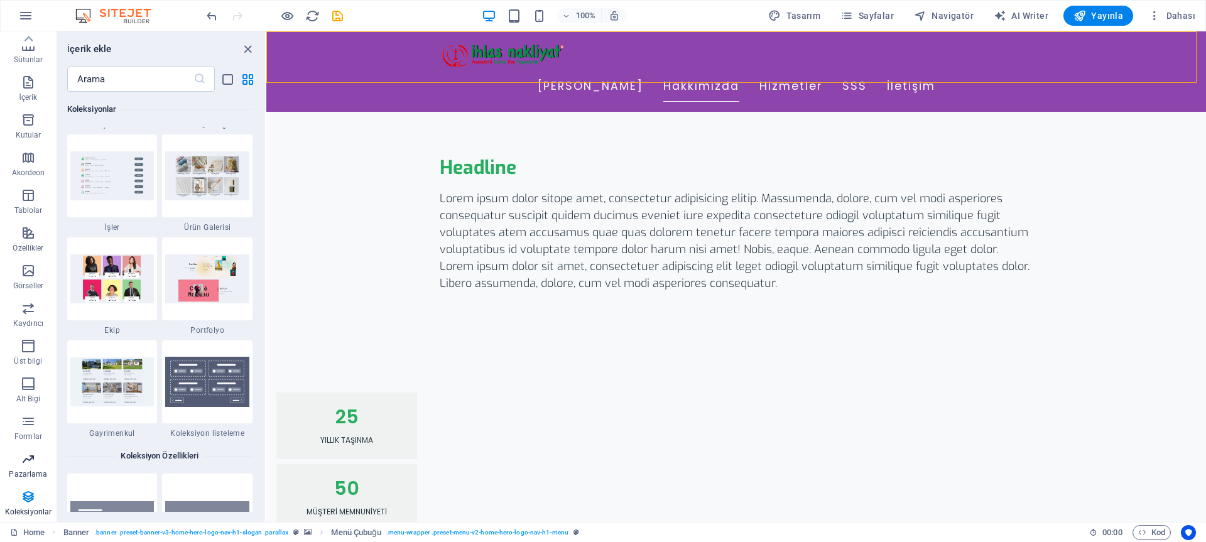
click at [28, 471] on p "Pazarlama" at bounding box center [28, 474] width 38 height 10
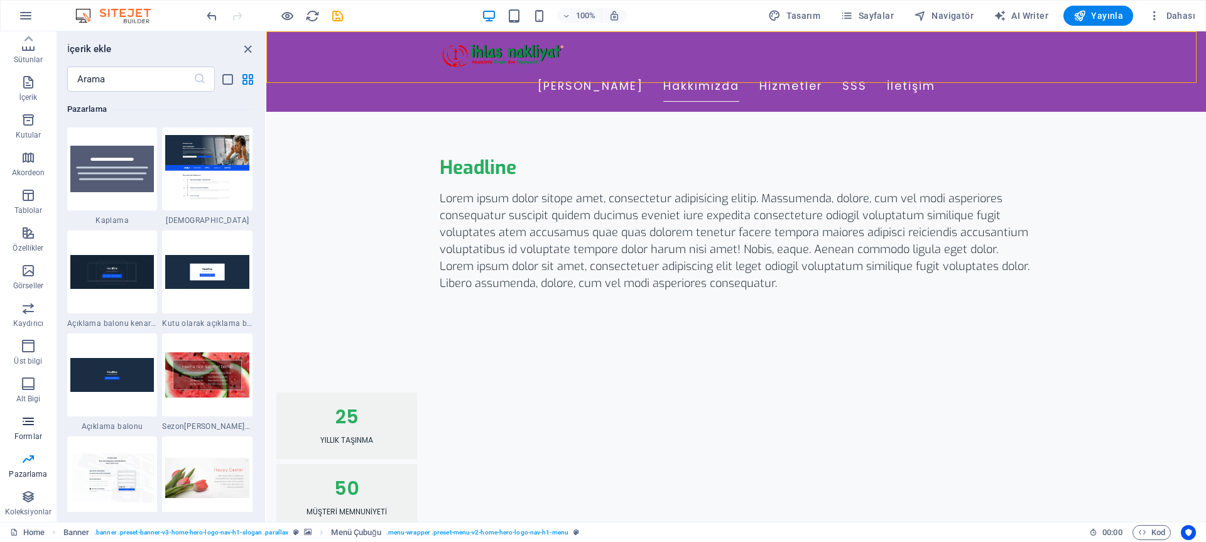
click at [29, 434] on p "Formlar" at bounding box center [28, 437] width 28 height 10
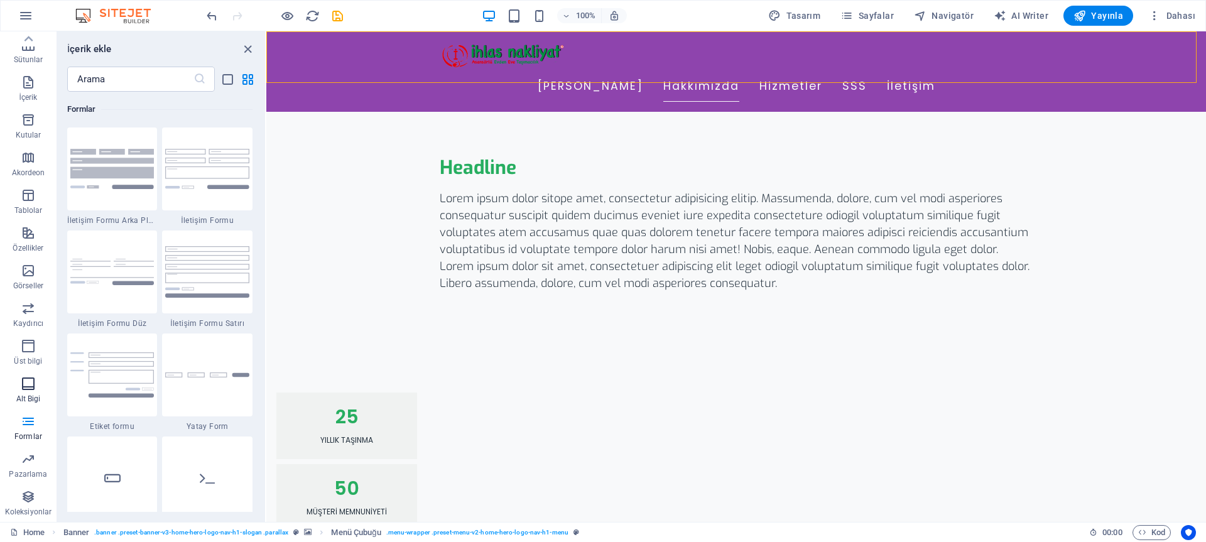
click at [31, 394] on p "Alt Bigi" at bounding box center [28, 399] width 25 height 10
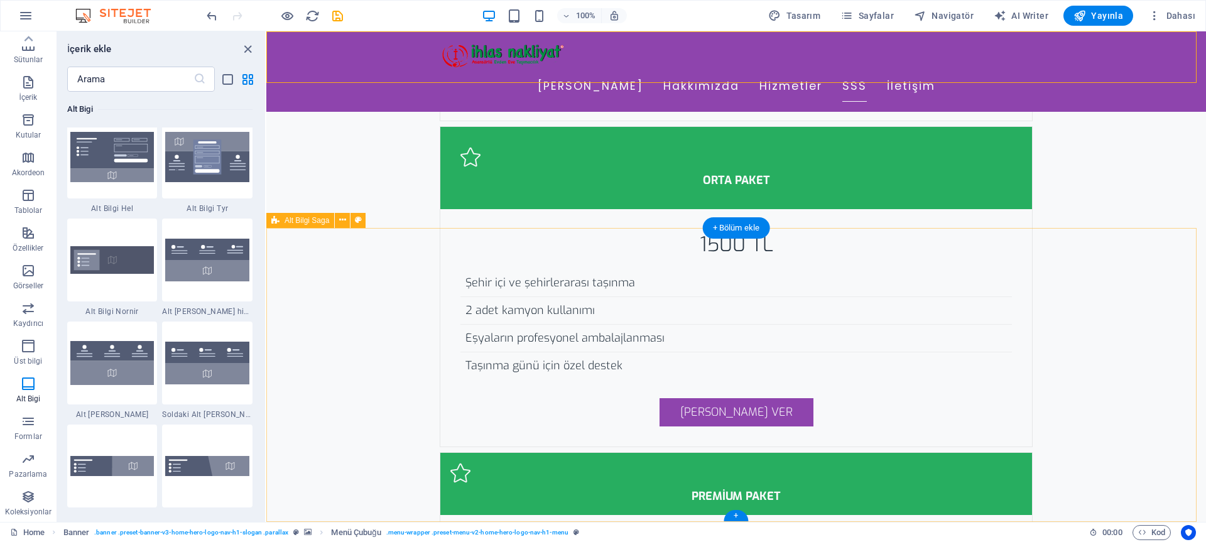
scroll to position [3987, 0]
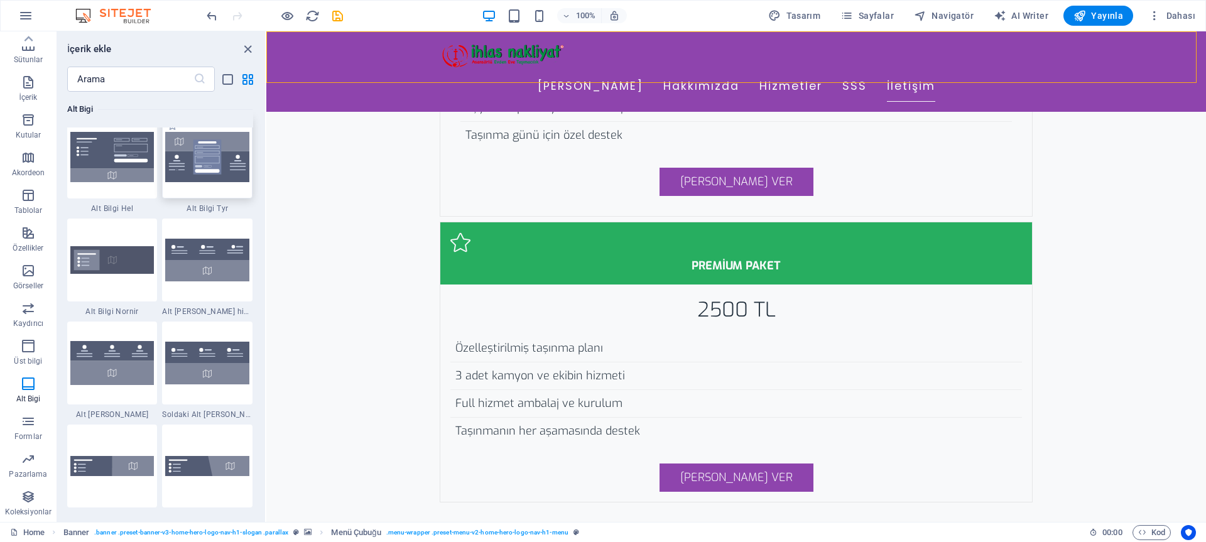
click at [218, 173] on img at bounding box center [207, 157] width 84 height 51
click at [266, 173] on div "H2 Banner Kapsayıcı Metin Aralık H3 Aralık Menü Çubuğu Banner Logo Menü H2 Aral…" at bounding box center [736, 276] width 940 height 491
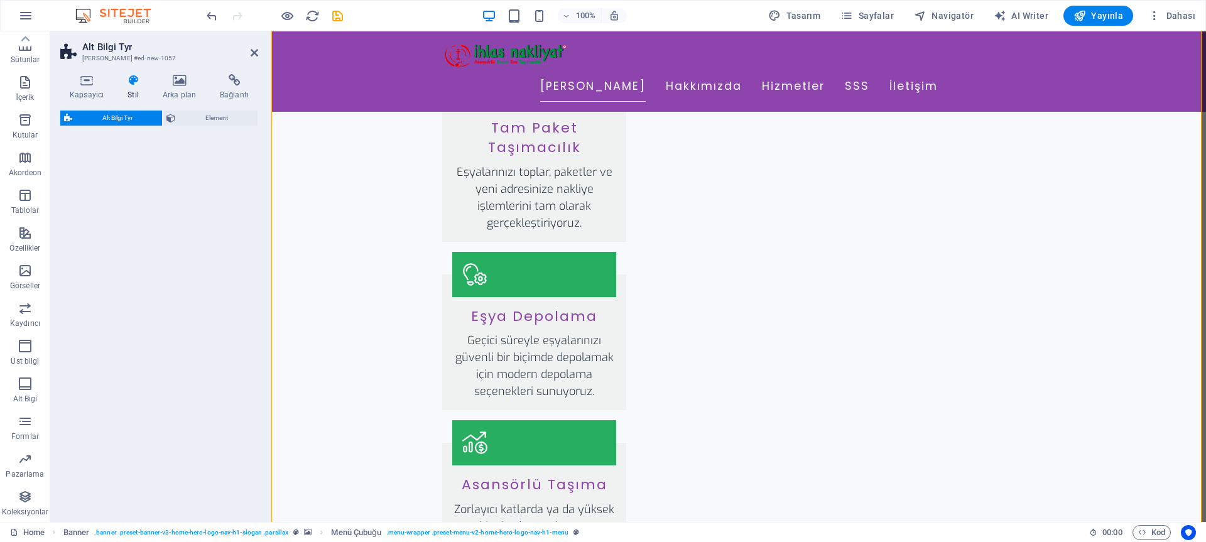
scroll to position [412, 0]
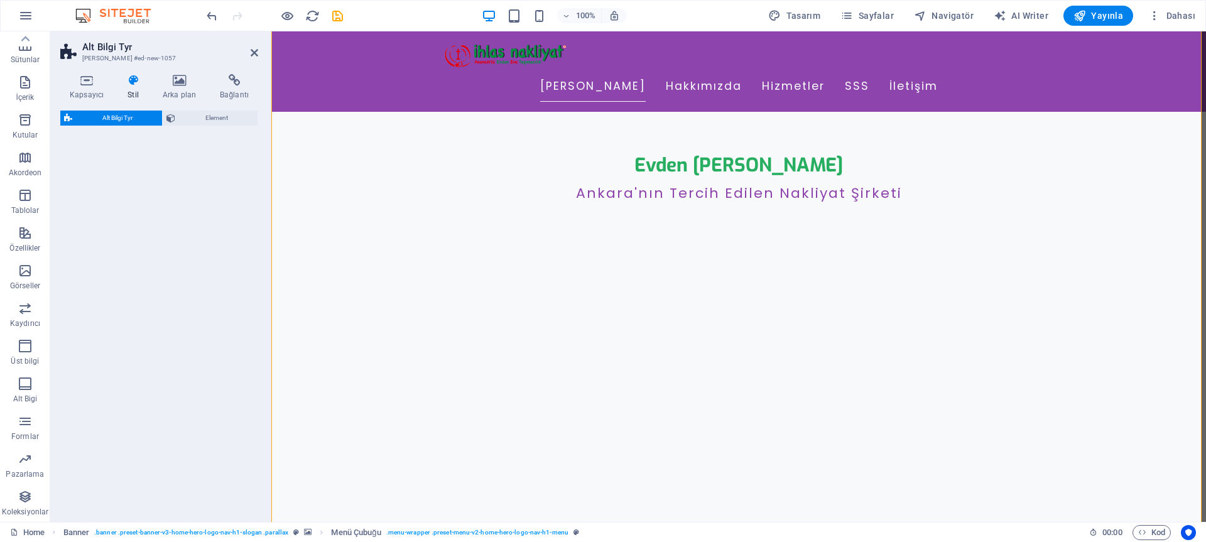
select select "rem"
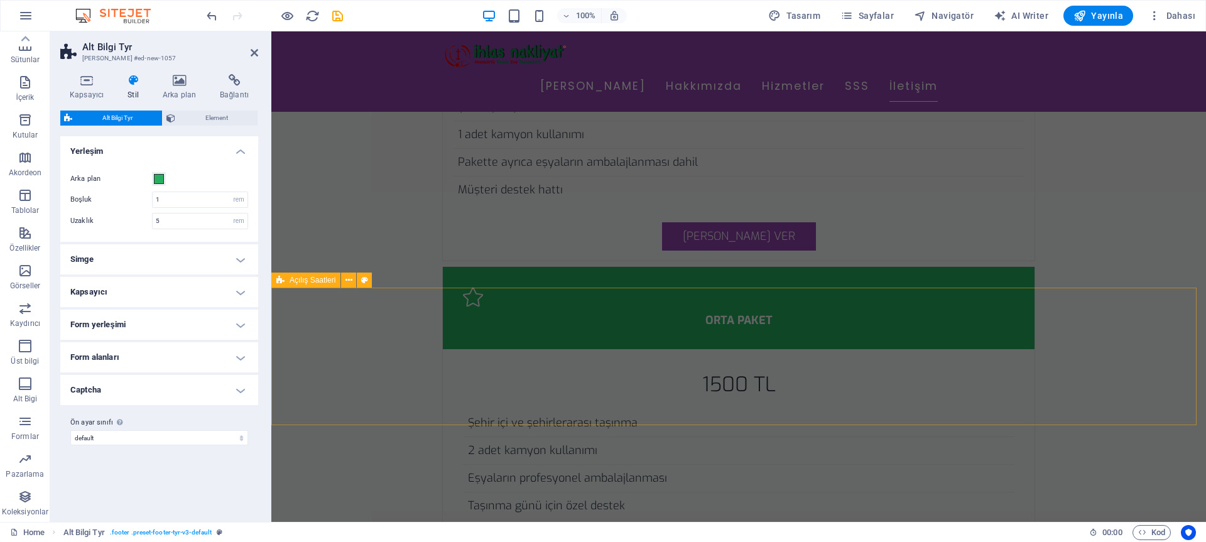
scroll to position [4604, 0]
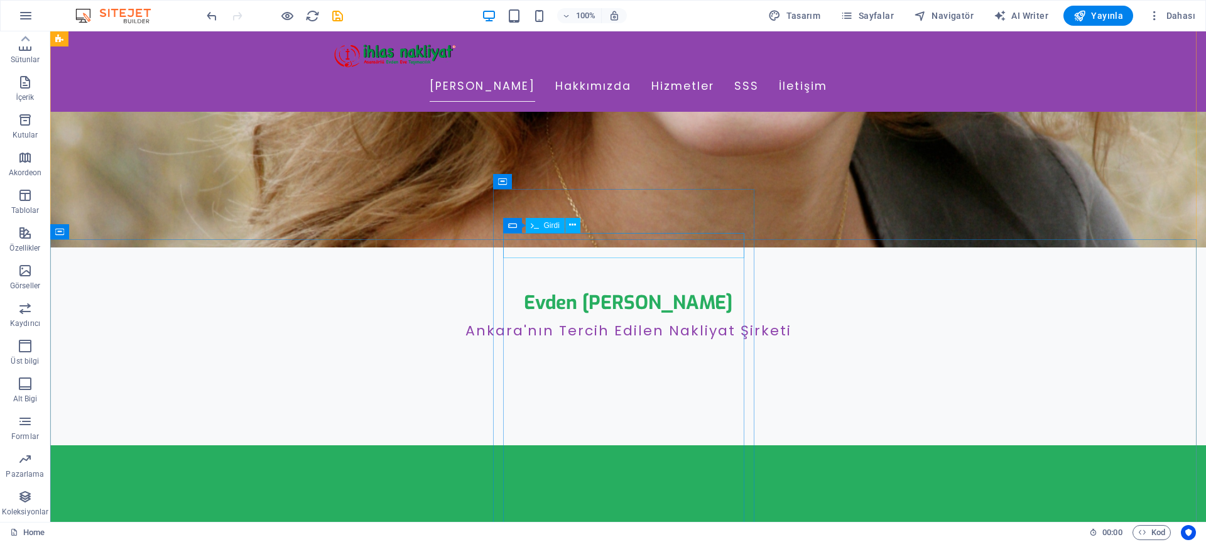
scroll to position [238, 0]
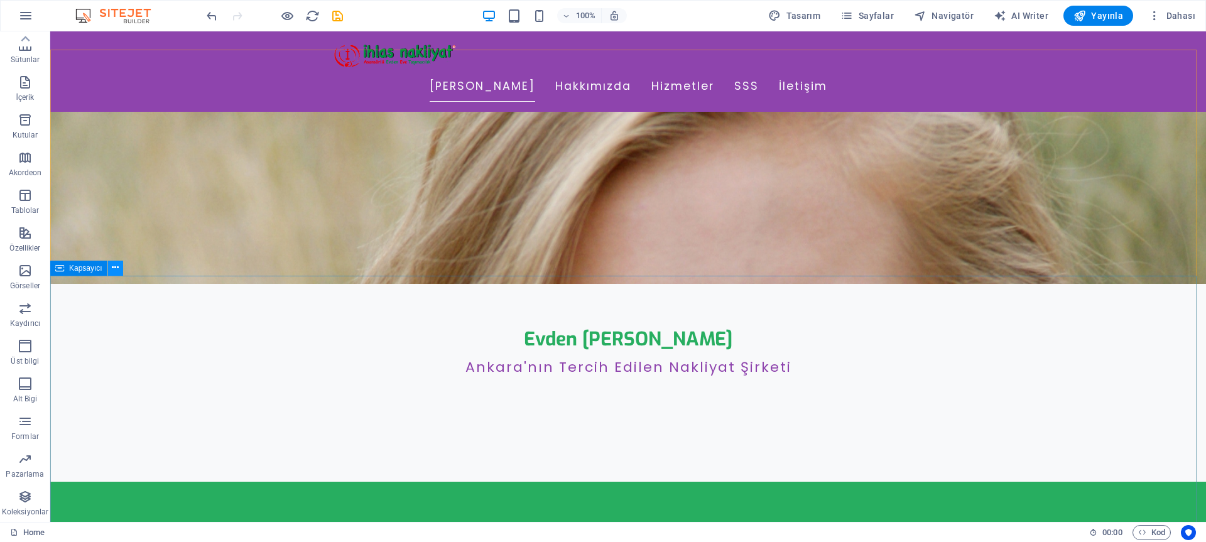
click at [112, 271] on icon at bounding box center [115, 267] width 7 height 13
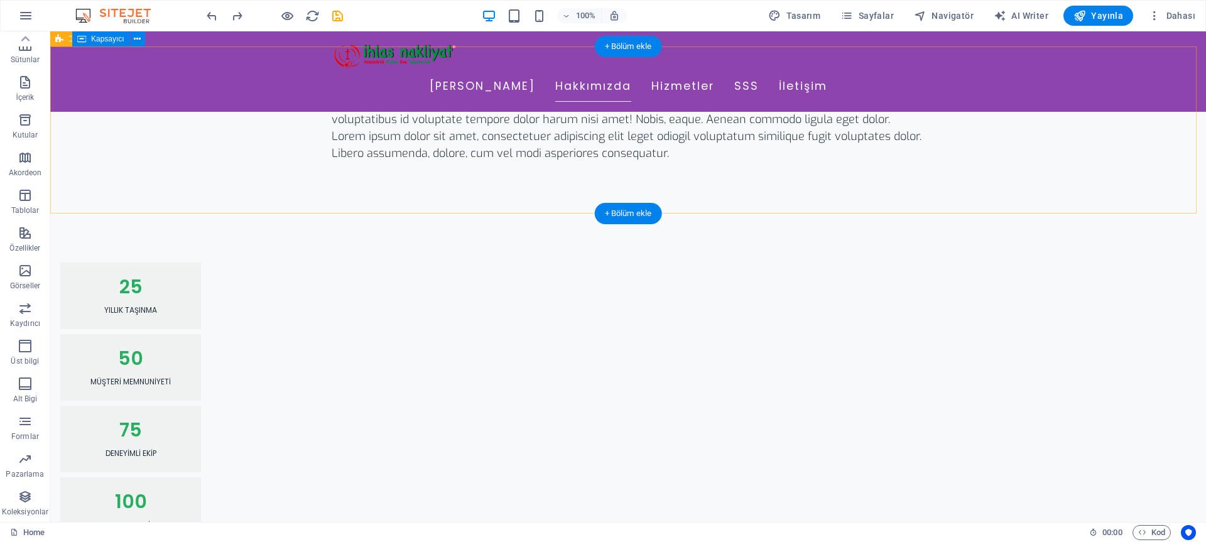
scroll to position [1028, 0]
